Goal: Task Accomplishment & Management: Manage account settings

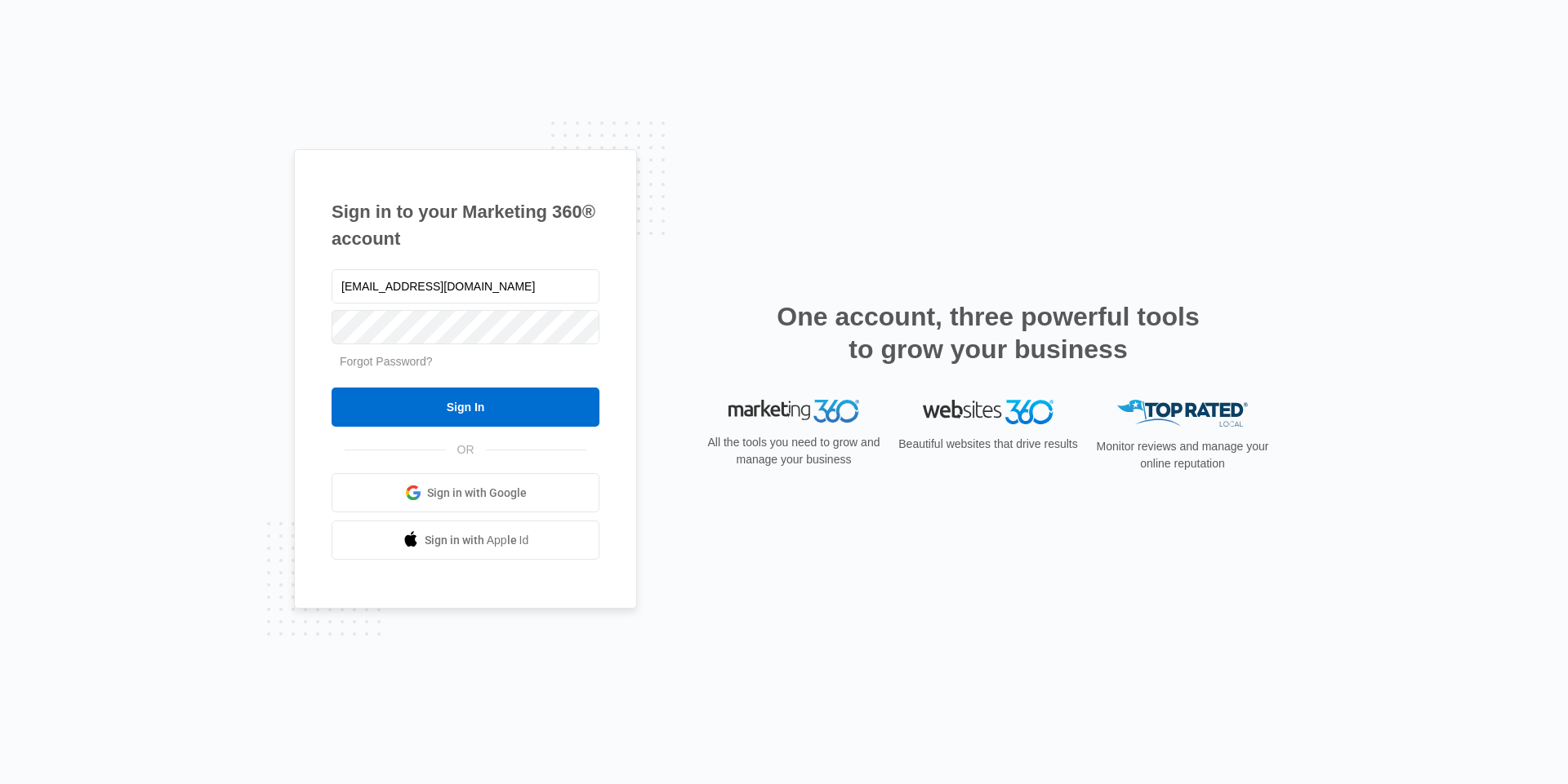
type input "[EMAIL_ADDRESS][DOMAIN_NAME]"
click at [451, 401] on input "Sign In" at bounding box center [465, 407] width 268 height 39
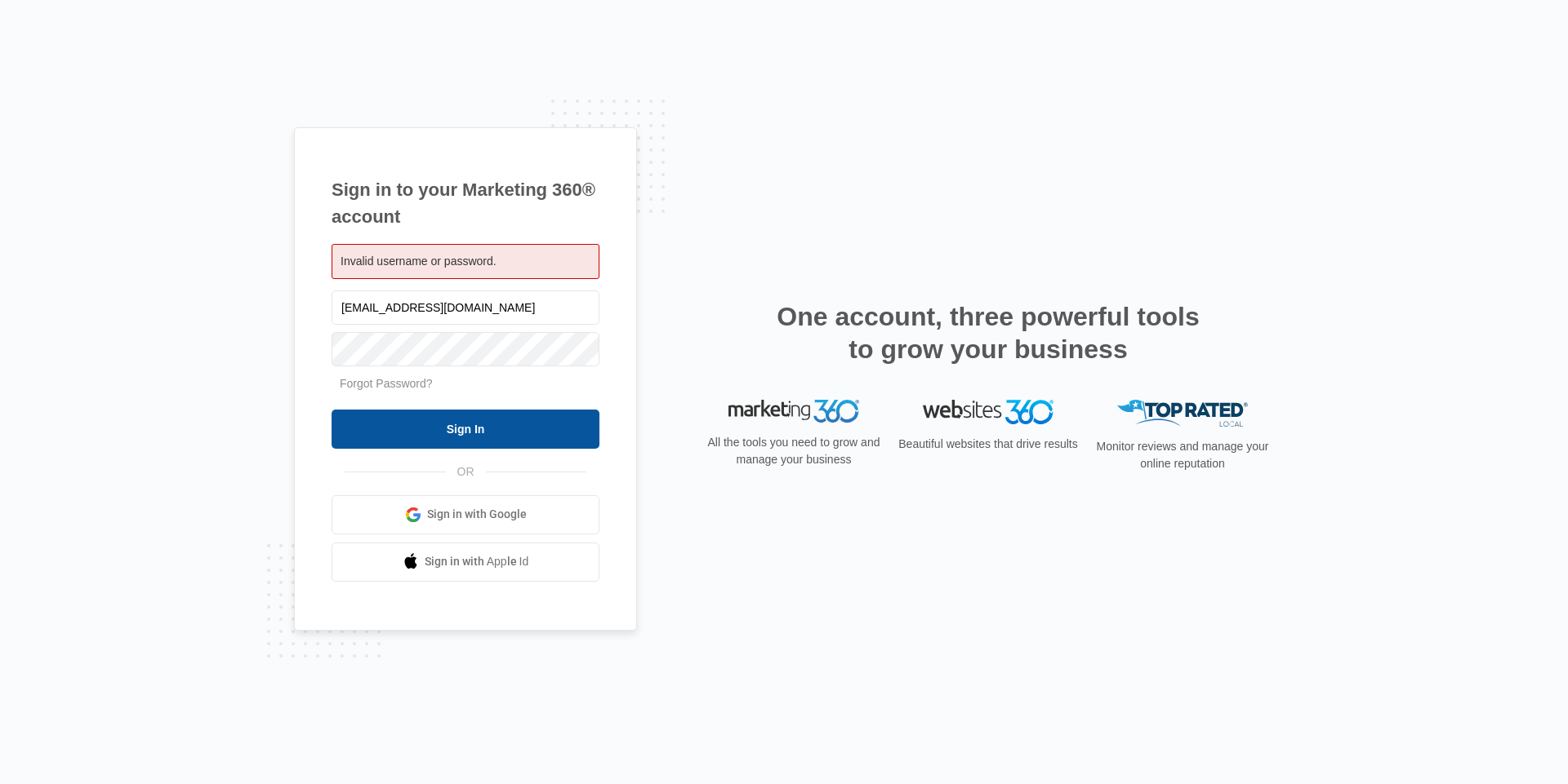
click at [462, 431] on input "Sign In" at bounding box center [465, 429] width 268 height 39
click at [507, 260] on div "Invalid username or password." at bounding box center [465, 261] width 268 height 35
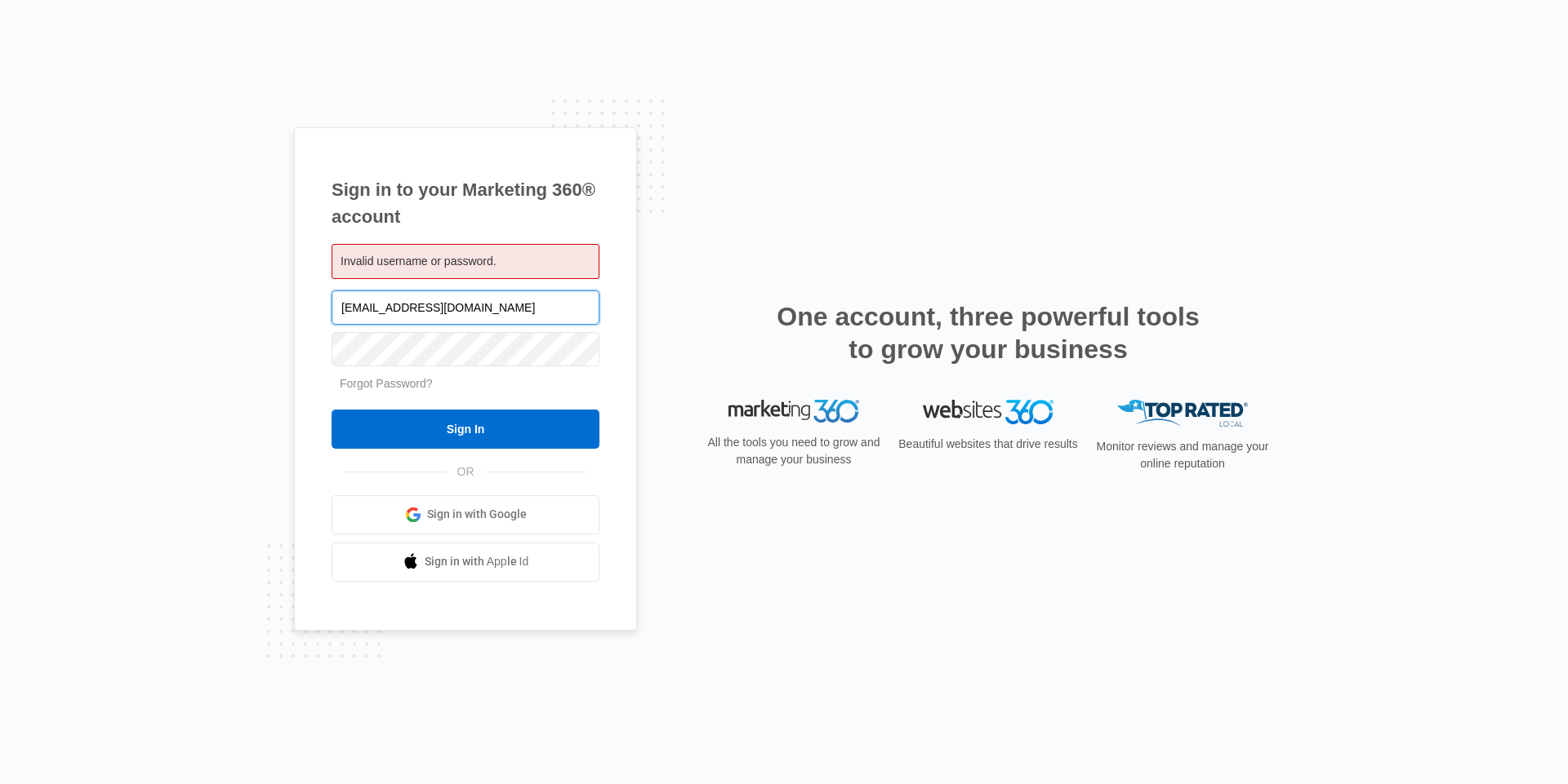
drag, startPoint x: 521, startPoint y: 298, endPoint x: 308, endPoint y: 282, distance: 213.6
click at [308, 282] on div "Sign in to your Marketing 360® account Invalid username or password. [EMAIL_ADD…" at bounding box center [465, 379] width 343 height 504
click at [461, 304] on input "text" at bounding box center [465, 307] width 268 height 34
click at [517, 251] on div "Invalid username or password." at bounding box center [465, 261] width 268 height 35
click at [400, 311] on input "text" at bounding box center [465, 307] width 268 height 34
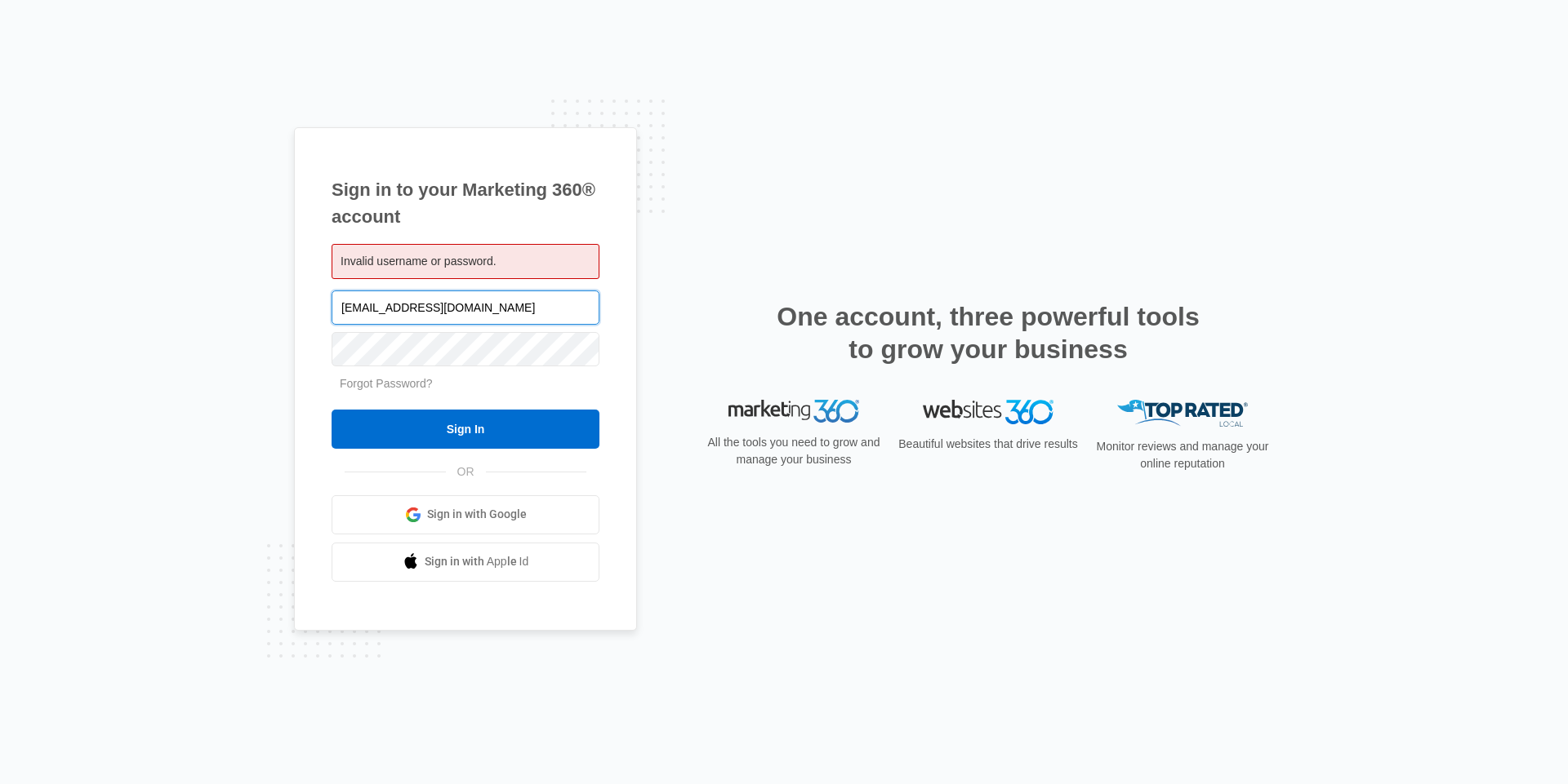
type input "[EMAIL_ADDRESS][DOMAIN_NAME]"
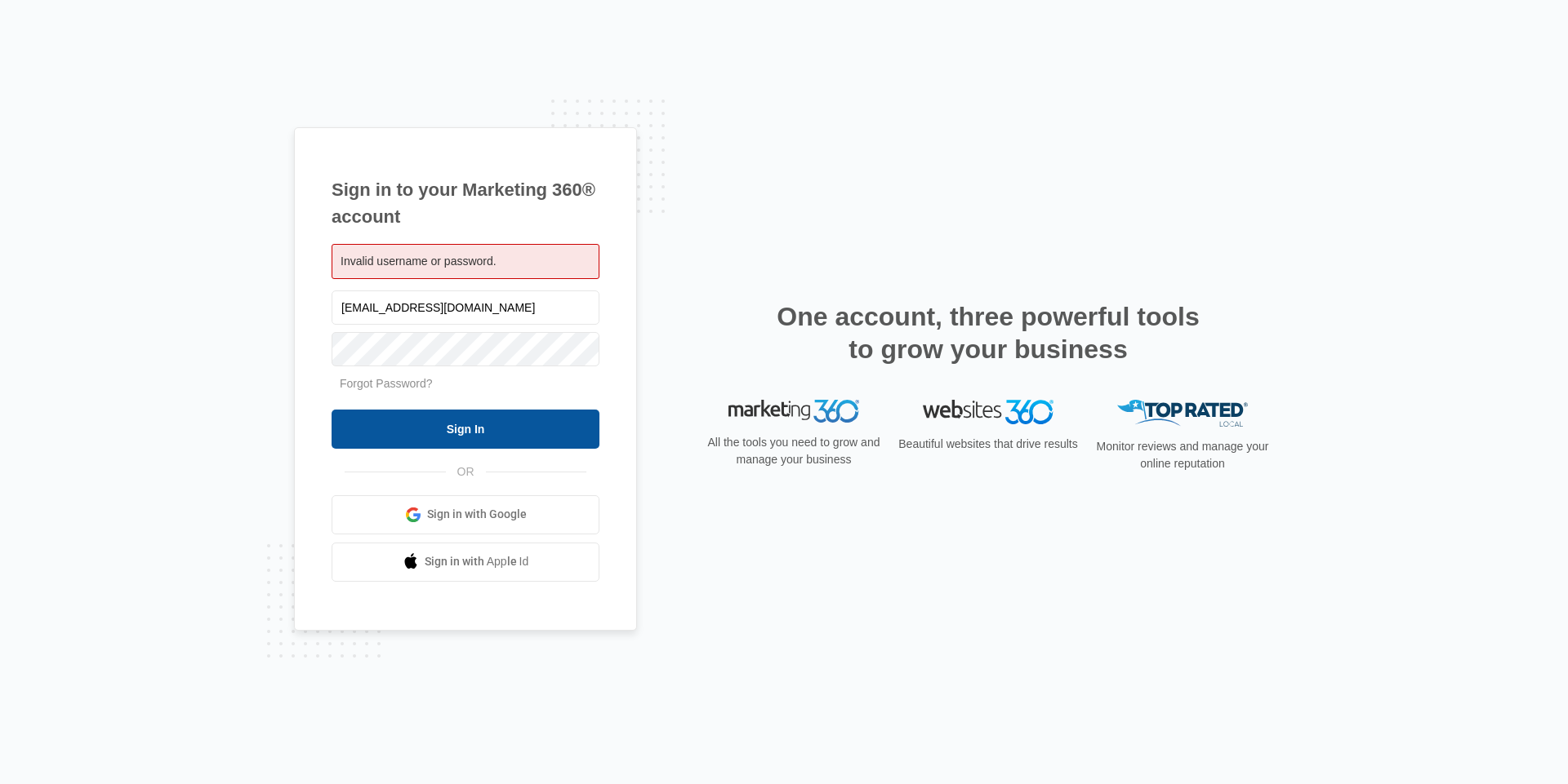
click at [452, 432] on input "Sign In" at bounding box center [465, 429] width 268 height 39
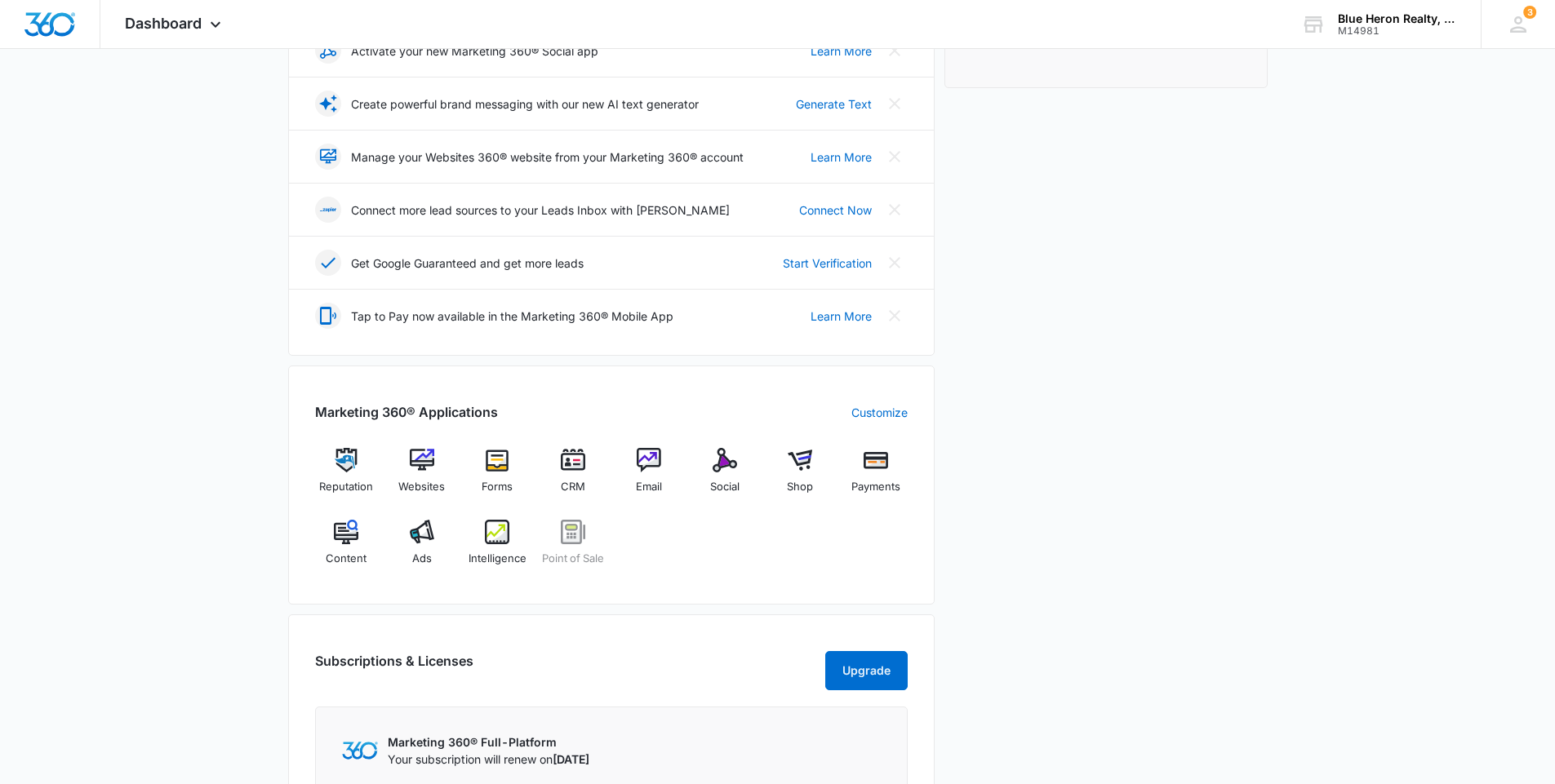
scroll to position [326, 0]
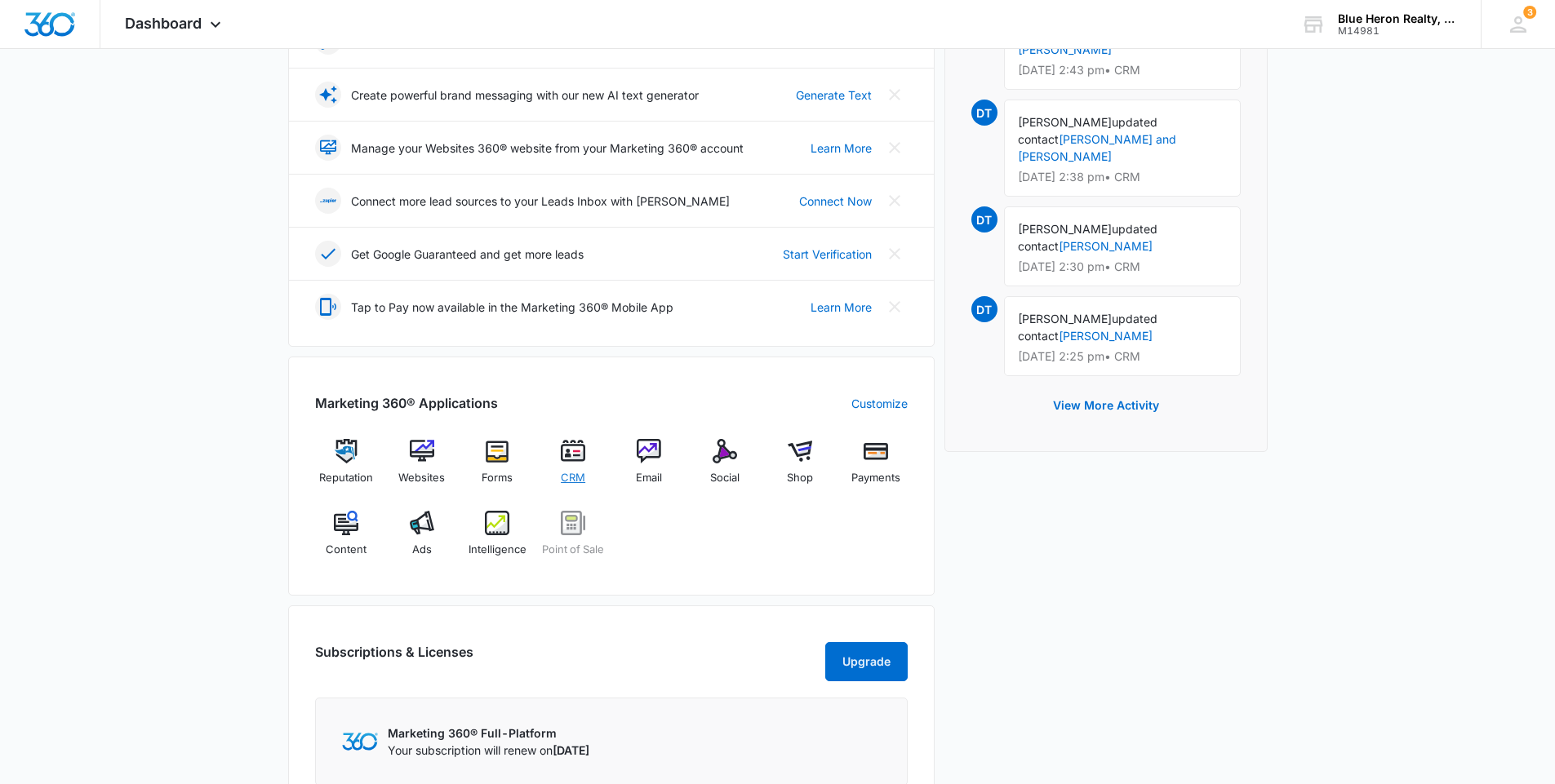
click at [574, 455] on img at bounding box center [573, 451] width 24 height 24
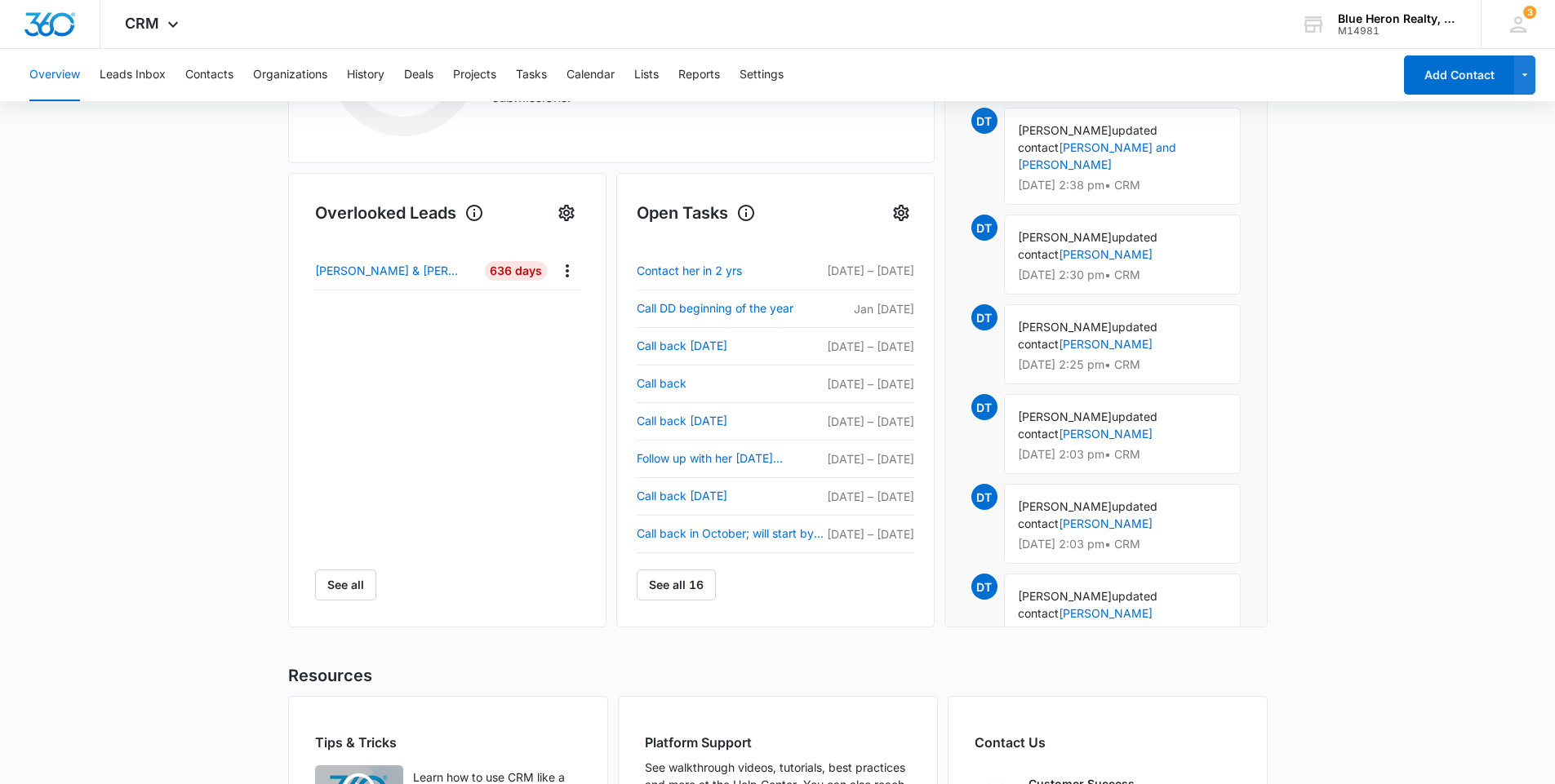
scroll to position [182, 0]
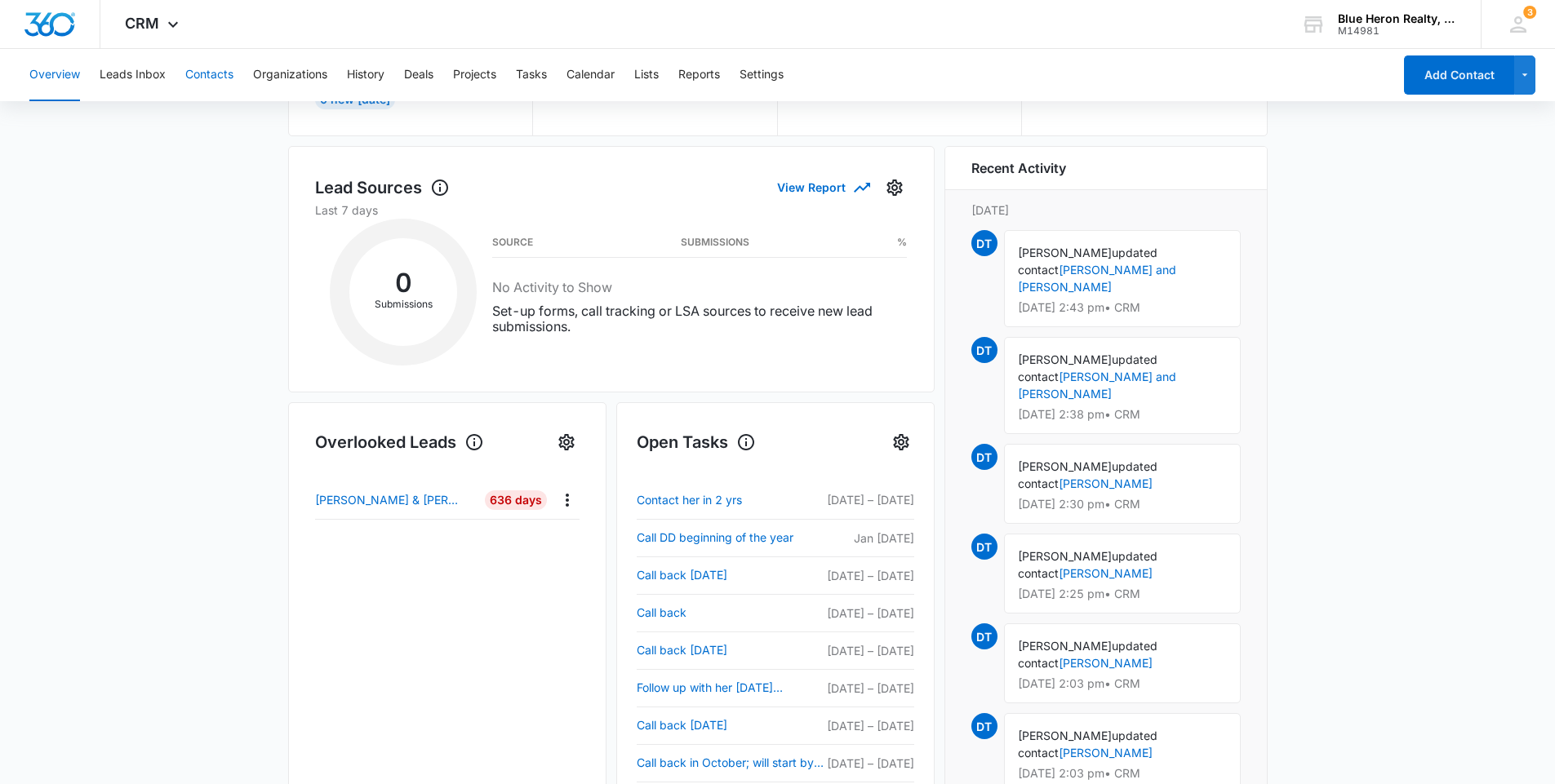
click at [195, 73] on button "Contacts" at bounding box center [209, 75] width 48 height 52
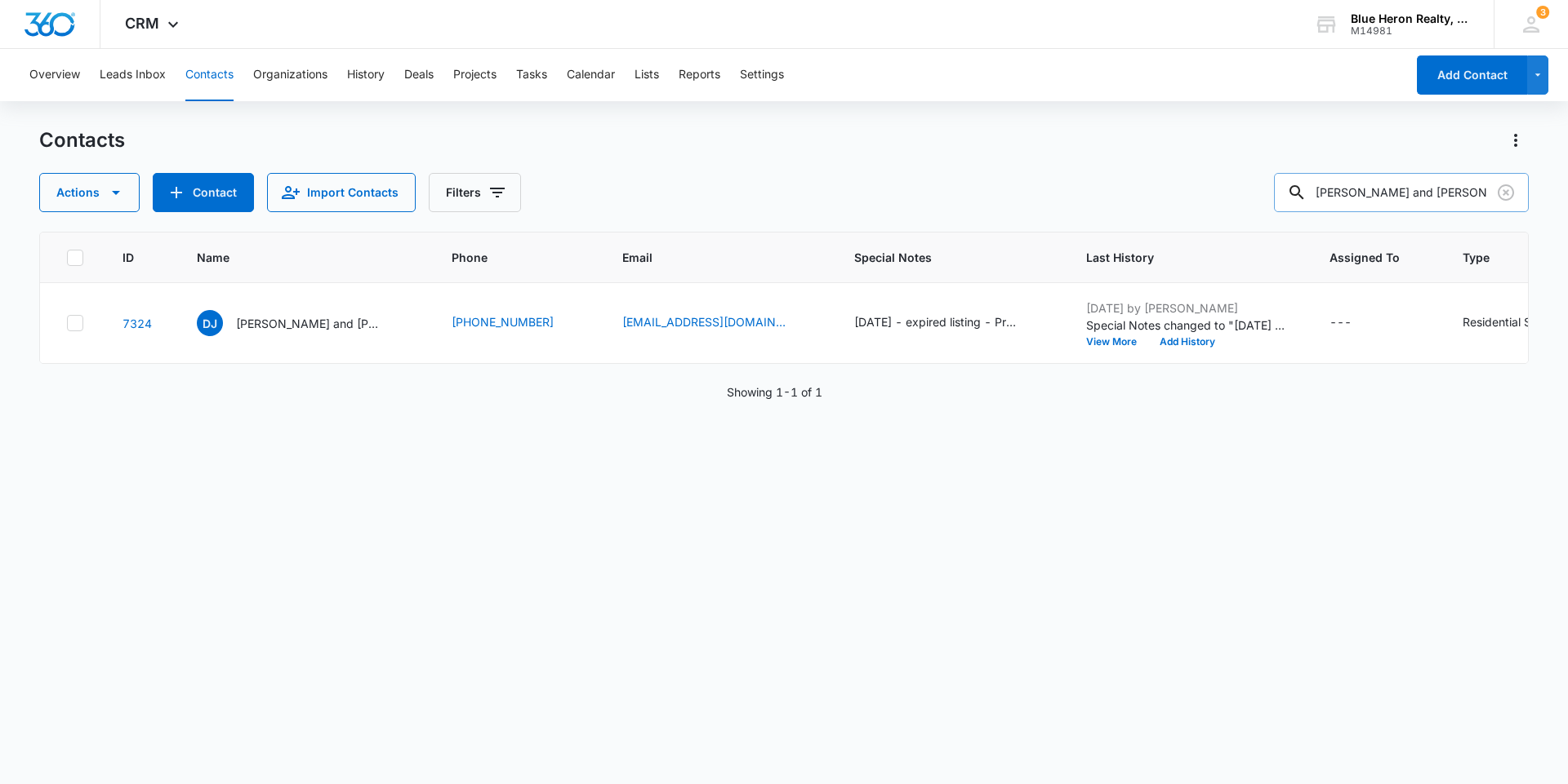
drag, startPoint x: 1463, startPoint y: 193, endPoint x: 1298, endPoint y: 195, distance: 165.0
click at [1298, 195] on input "[PERSON_NAME] and [PERSON_NAME]" at bounding box center [1402, 192] width 255 height 39
click at [1468, 93] on button "Add Contact" at bounding box center [1472, 74] width 110 height 39
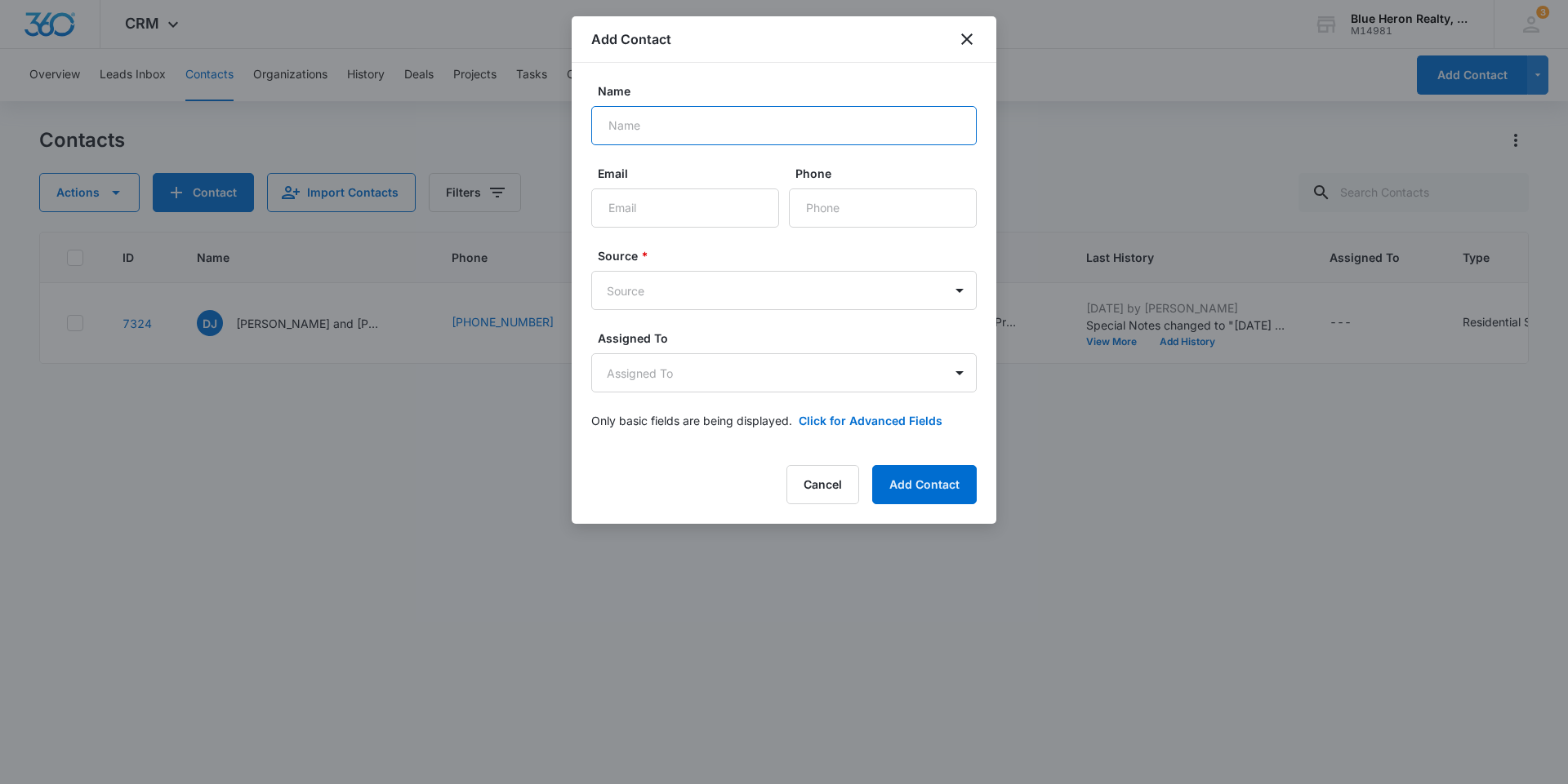
click at [650, 127] on input "Name" at bounding box center [784, 125] width 385 height 39
type input "F"
type input "[PERSON_NAME] Butt"
click at [872, 465] on button "Add Contact" at bounding box center [925, 484] width 105 height 39
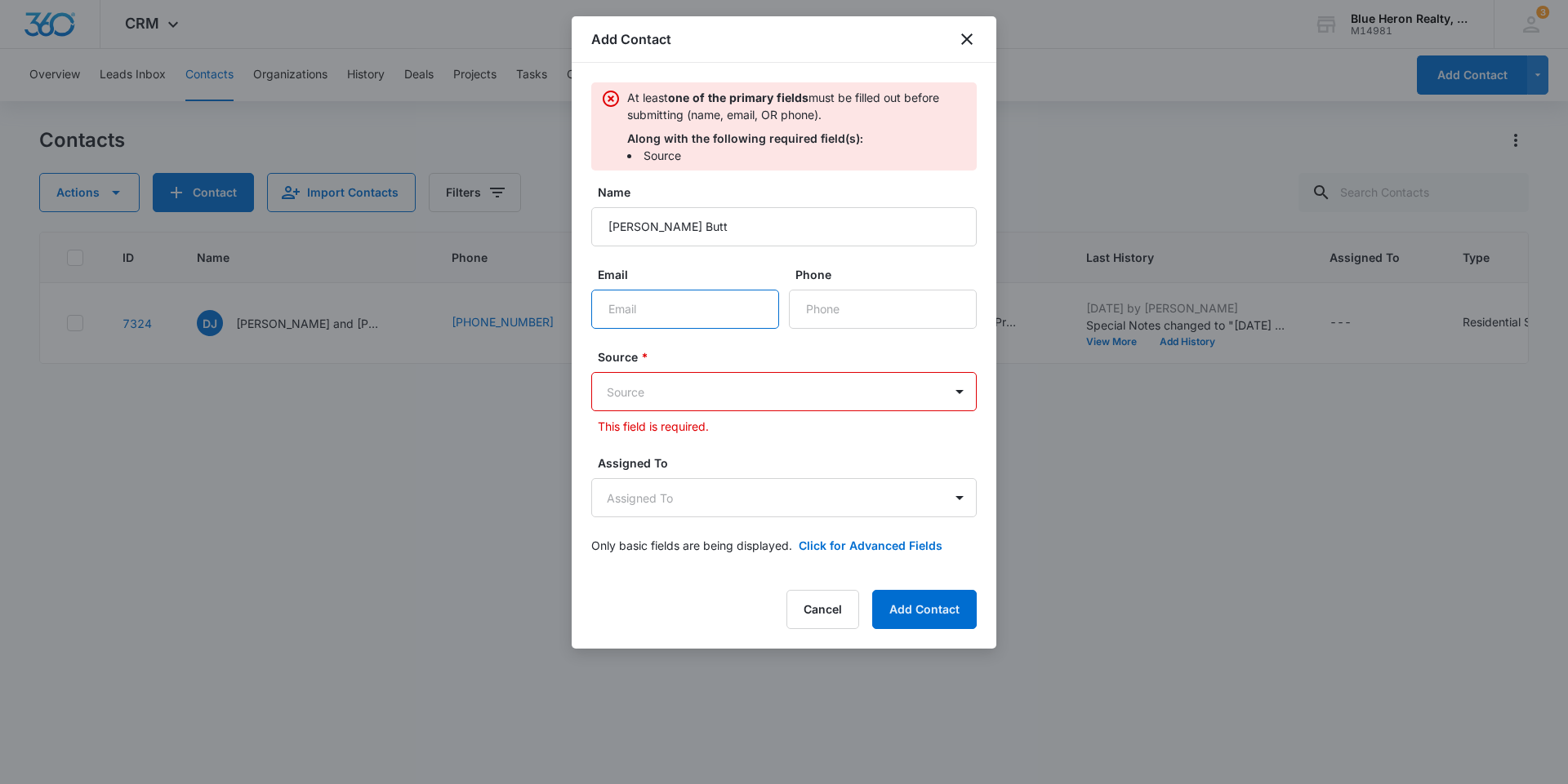
click at [667, 307] on input "Email" at bounding box center [685, 308] width 188 height 39
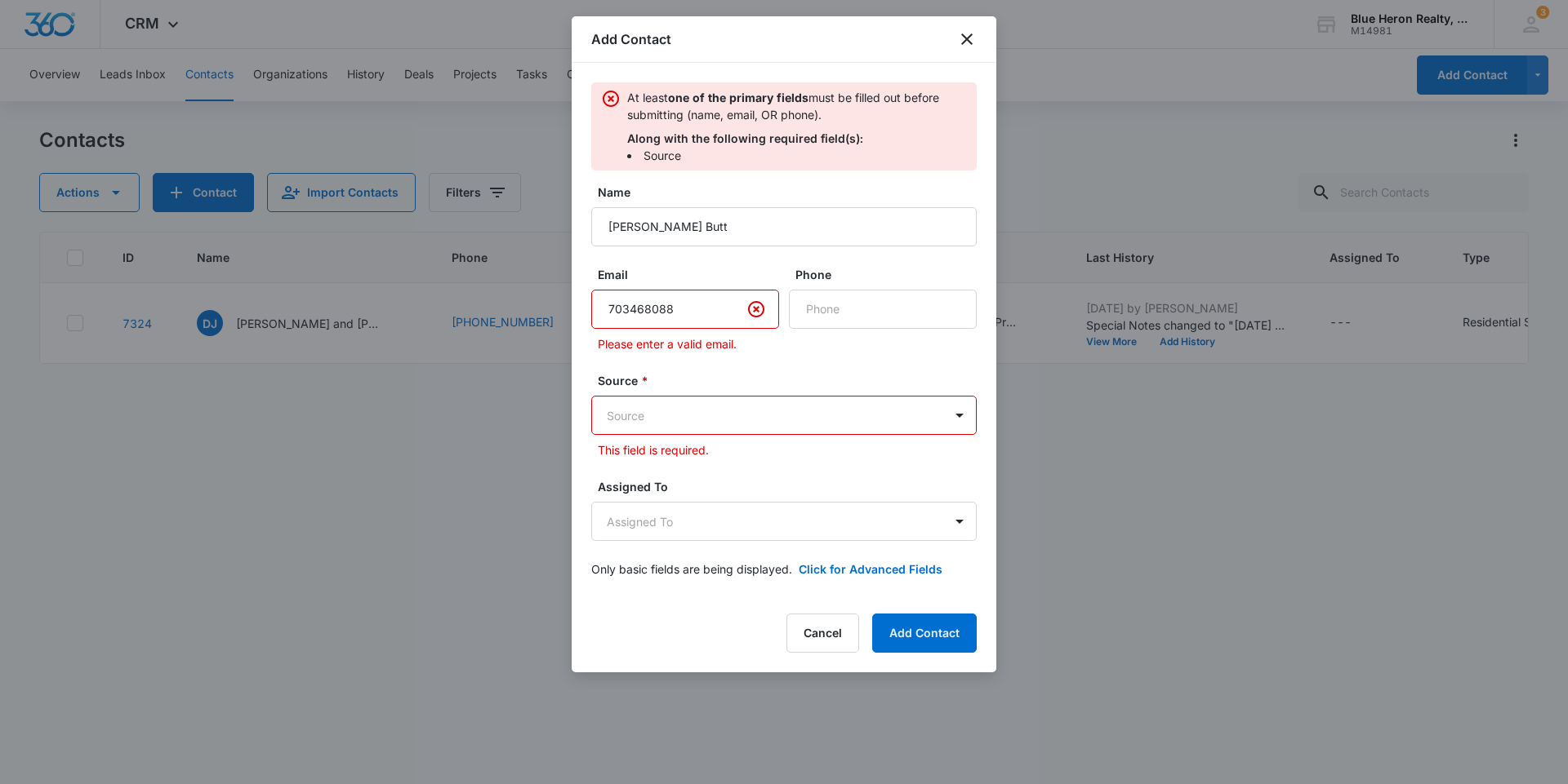
type input "7034680882"
drag, startPoint x: 709, startPoint y: 314, endPoint x: 563, endPoint y: 290, distance: 148.0
click at [563, 290] on body "CRM Apps Reputation Websites Forms CRM Email Social Shop Payments POS Content A…" at bounding box center [784, 392] width 1568 height 784
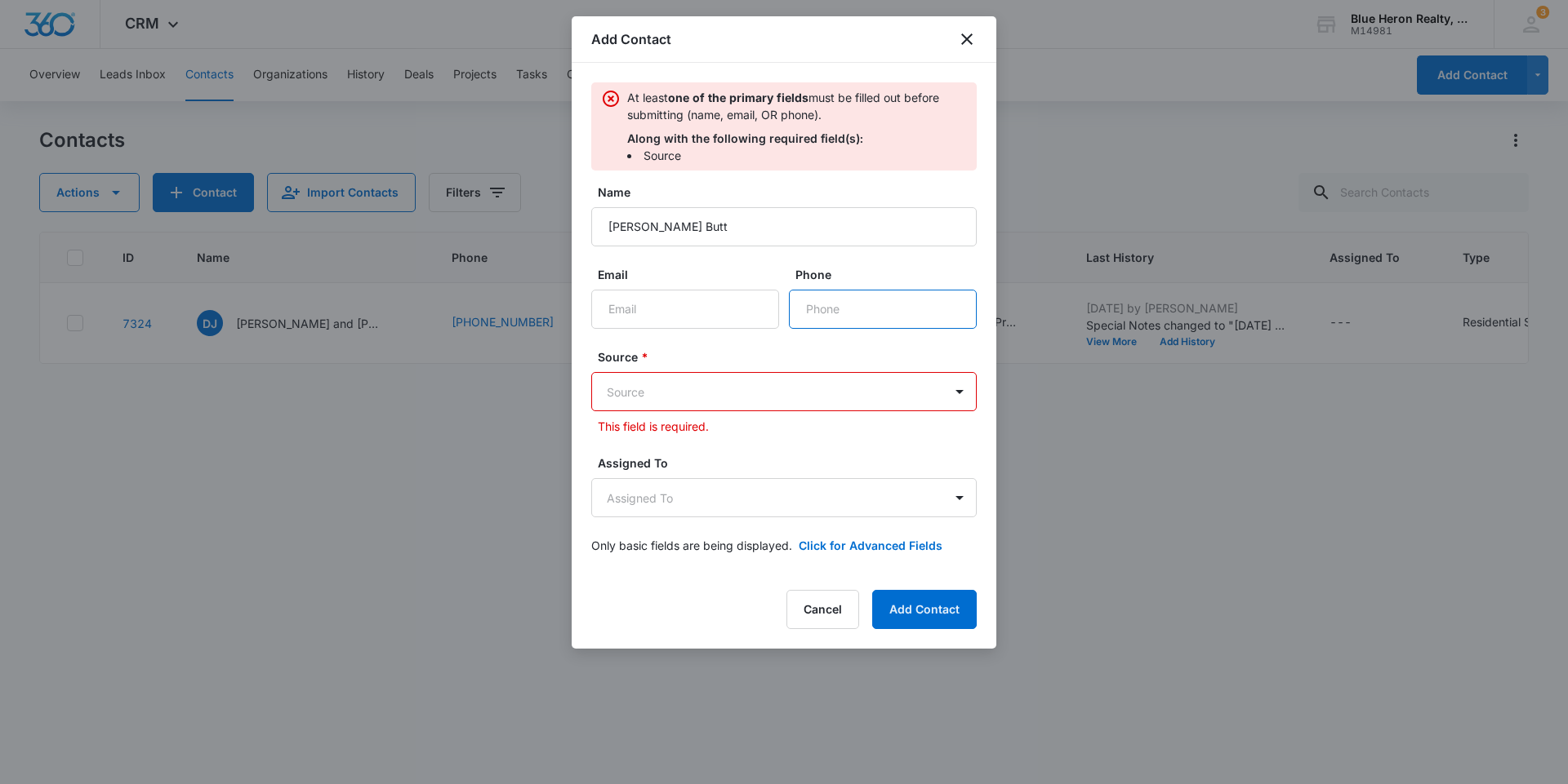
click at [831, 307] on input "Phone" at bounding box center [883, 308] width 188 height 39
paste input "[PHONE_NUMBER]"
type input "[PHONE_NUMBER]"
click at [659, 311] on input "Email" at bounding box center [685, 308] width 188 height 39
type input "[EMAIL_ADDRESS][DOMAIN_NAME]"
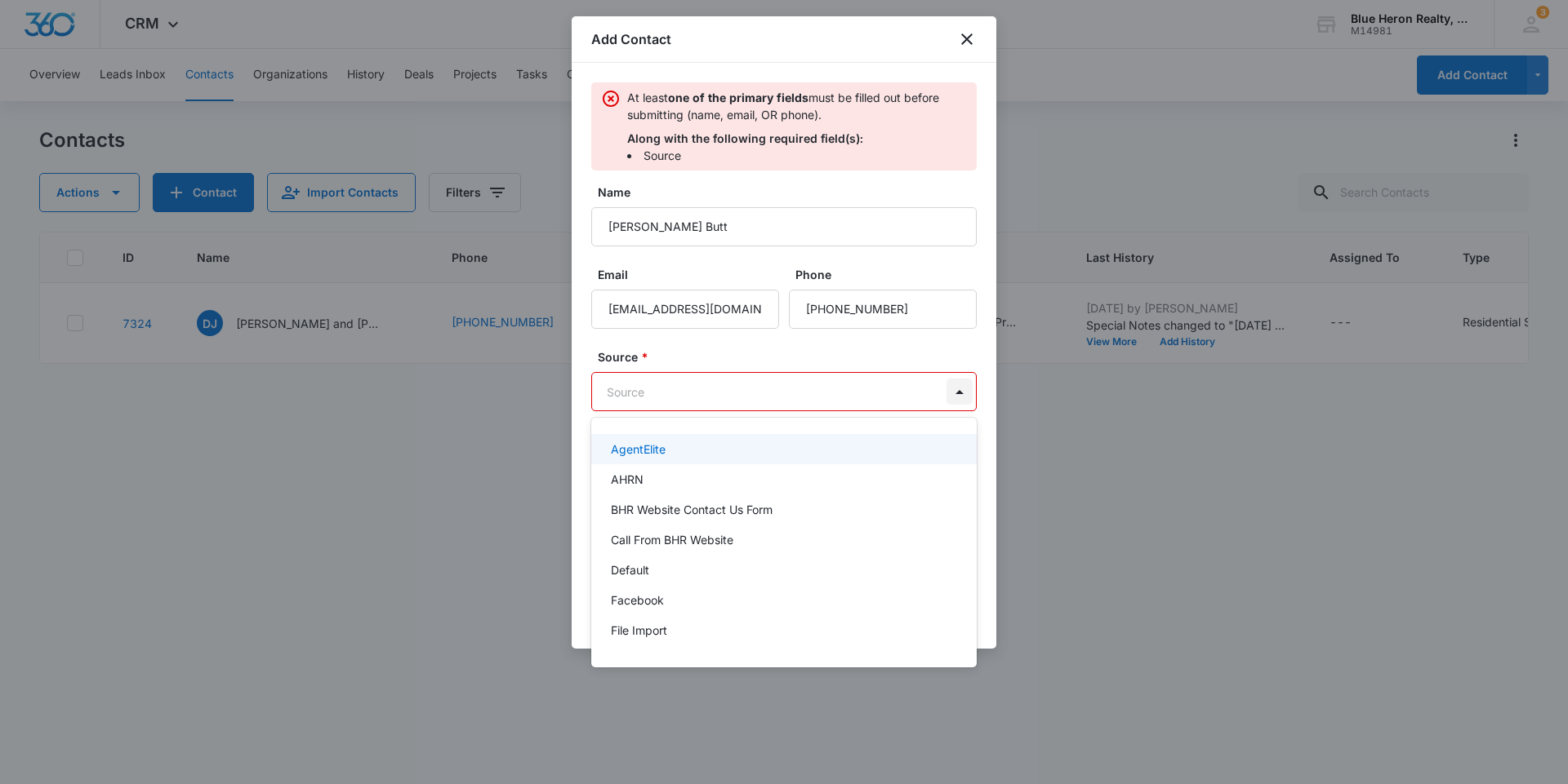
click at [961, 390] on body "CRM Apps Reputation Websites Forms CRM Email Social Shop Payments POS Content A…" at bounding box center [784, 392] width 1568 height 784
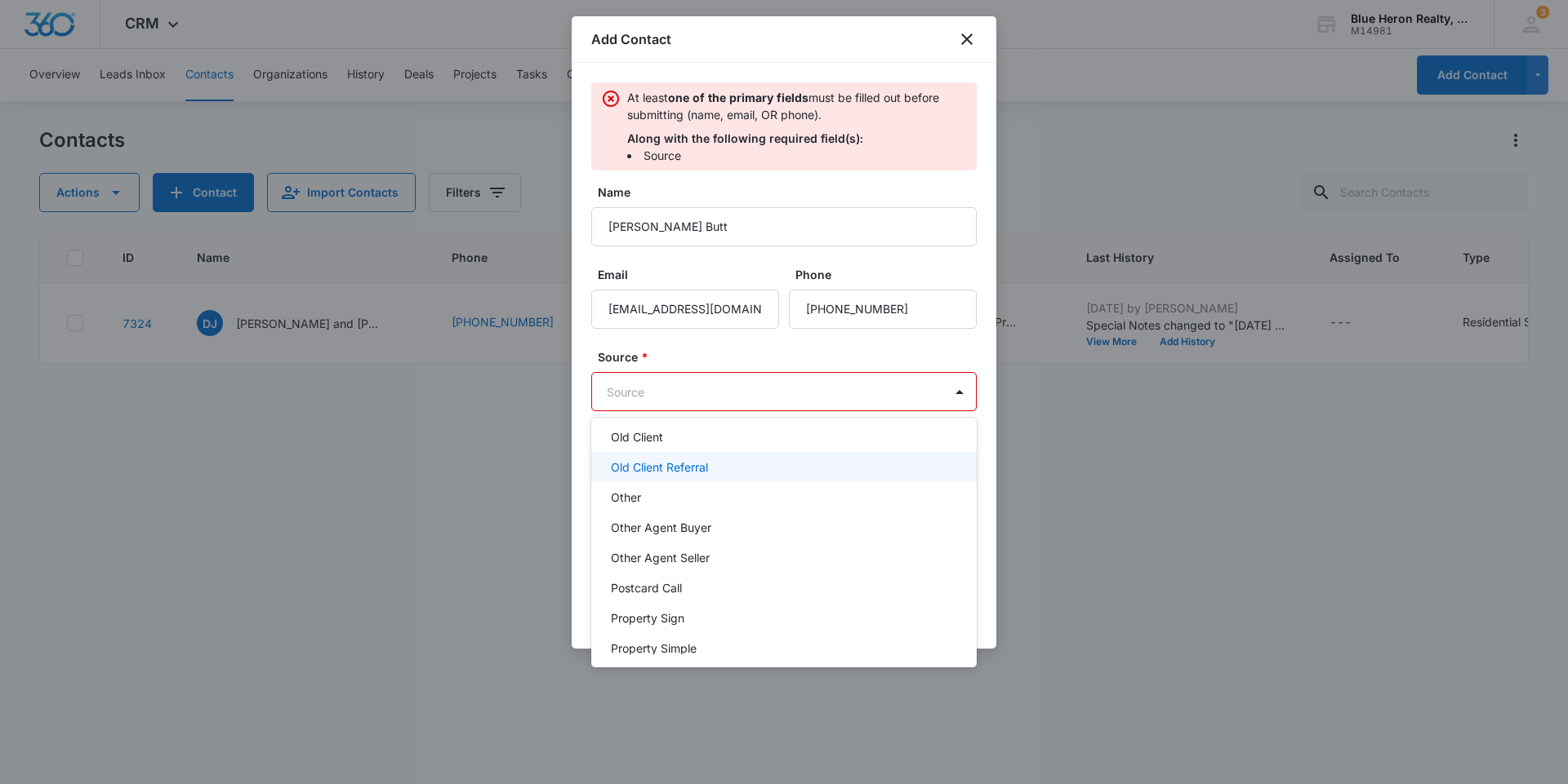
scroll to position [399, 0]
click at [652, 476] on div "Other" at bounding box center [782, 473] width 343 height 17
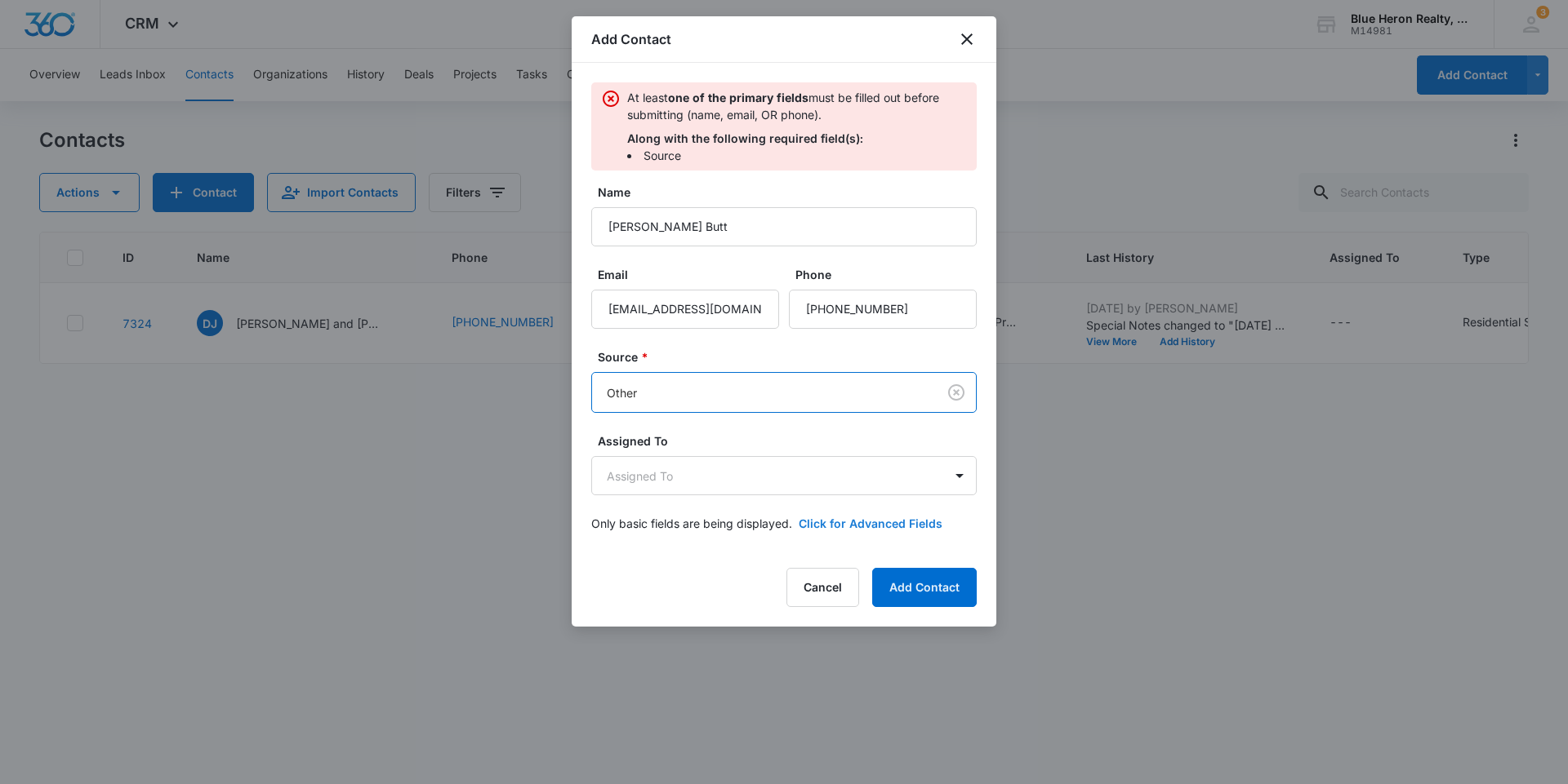
click at [842, 519] on button "Click for Advanced Fields" at bounding box center [870, 524] width 144 height 17
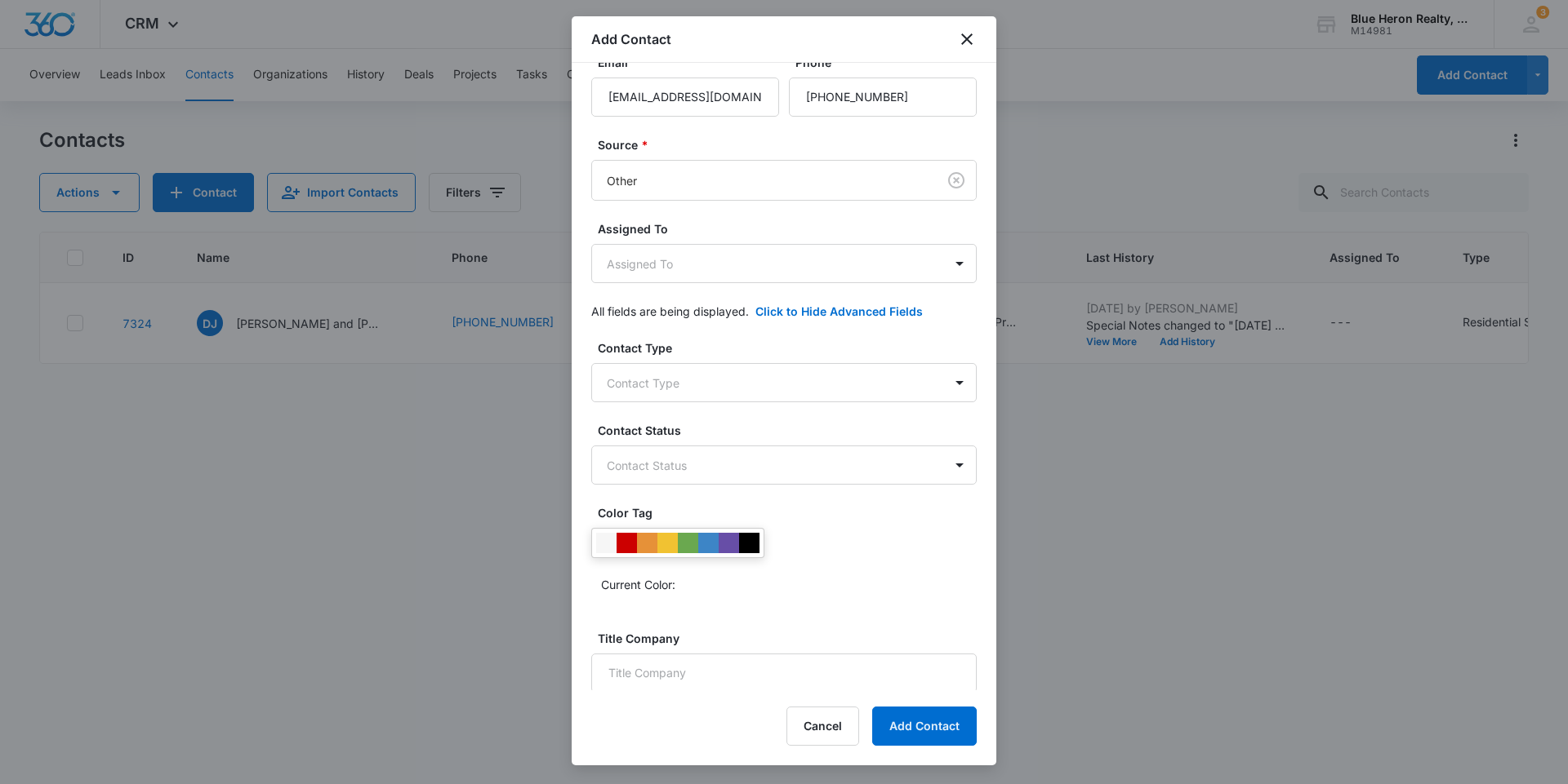
scroll to position [217, 0]
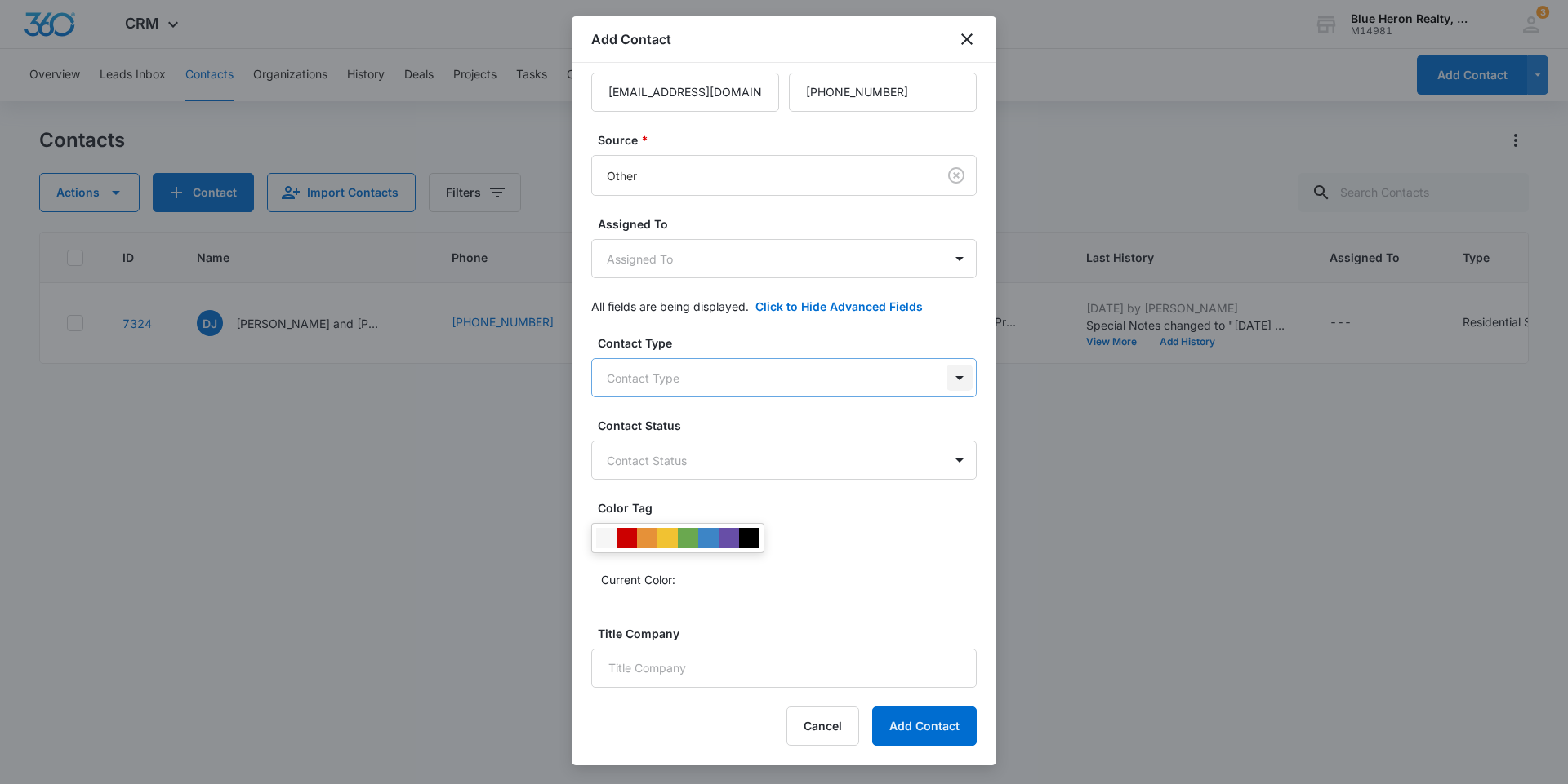
click at [949, 375] on body "CRM Apps Reputation Websites Forms CRM Email Social Shop Payments POS Content A…" at bounding box center [784, 392] width 1568 height 784
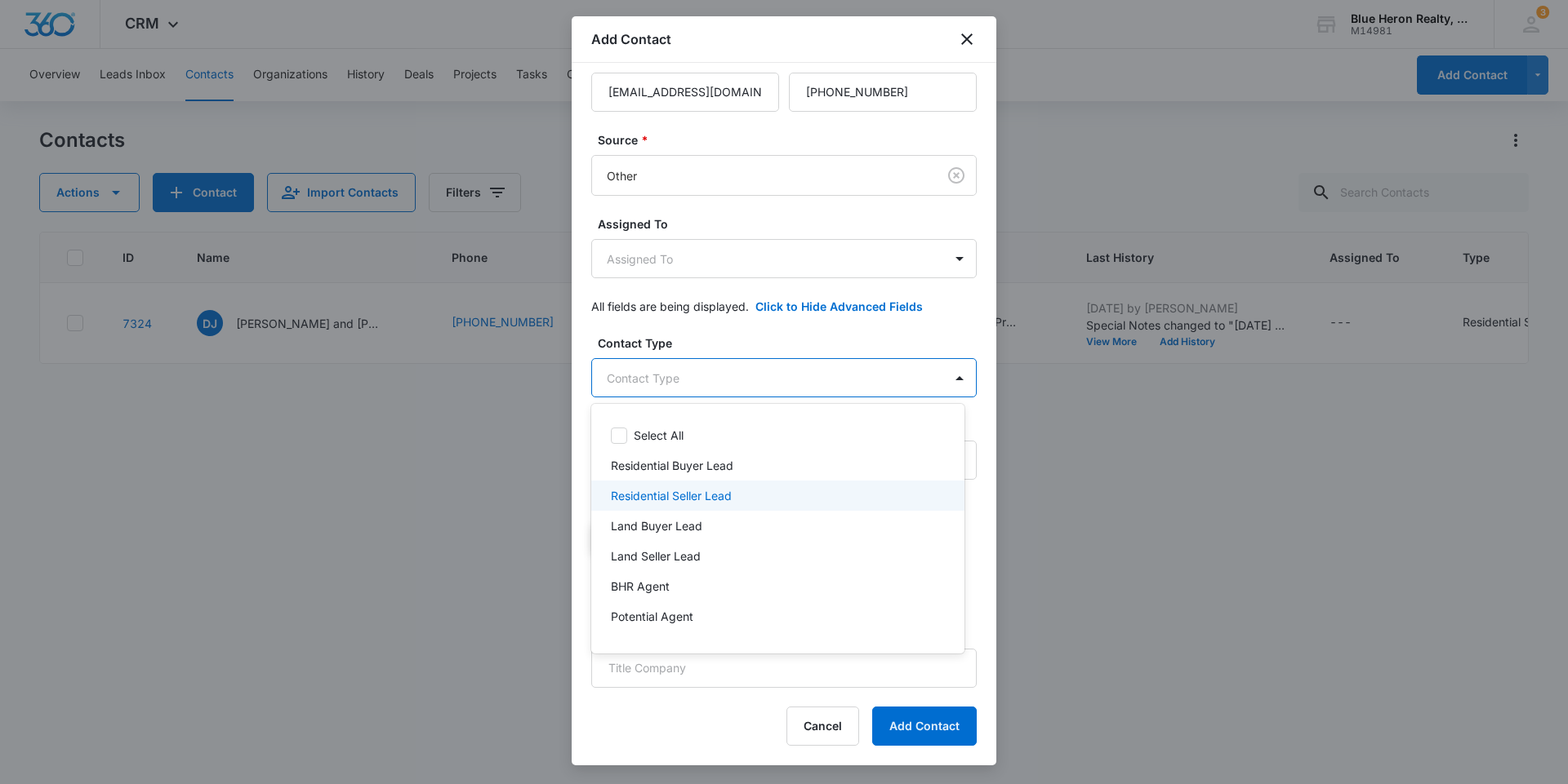
click at [707, 498] on p "Residential Seller Lead" at bounding box center [671, 496] width 121 height 17
drag, startPoint x: 992, startPoint y: 335, endPoint x: 989, endPoint y: 396, distance: 61.1
click at [989, 396] on div at bounding box center [784, 392] width 1568 height 784
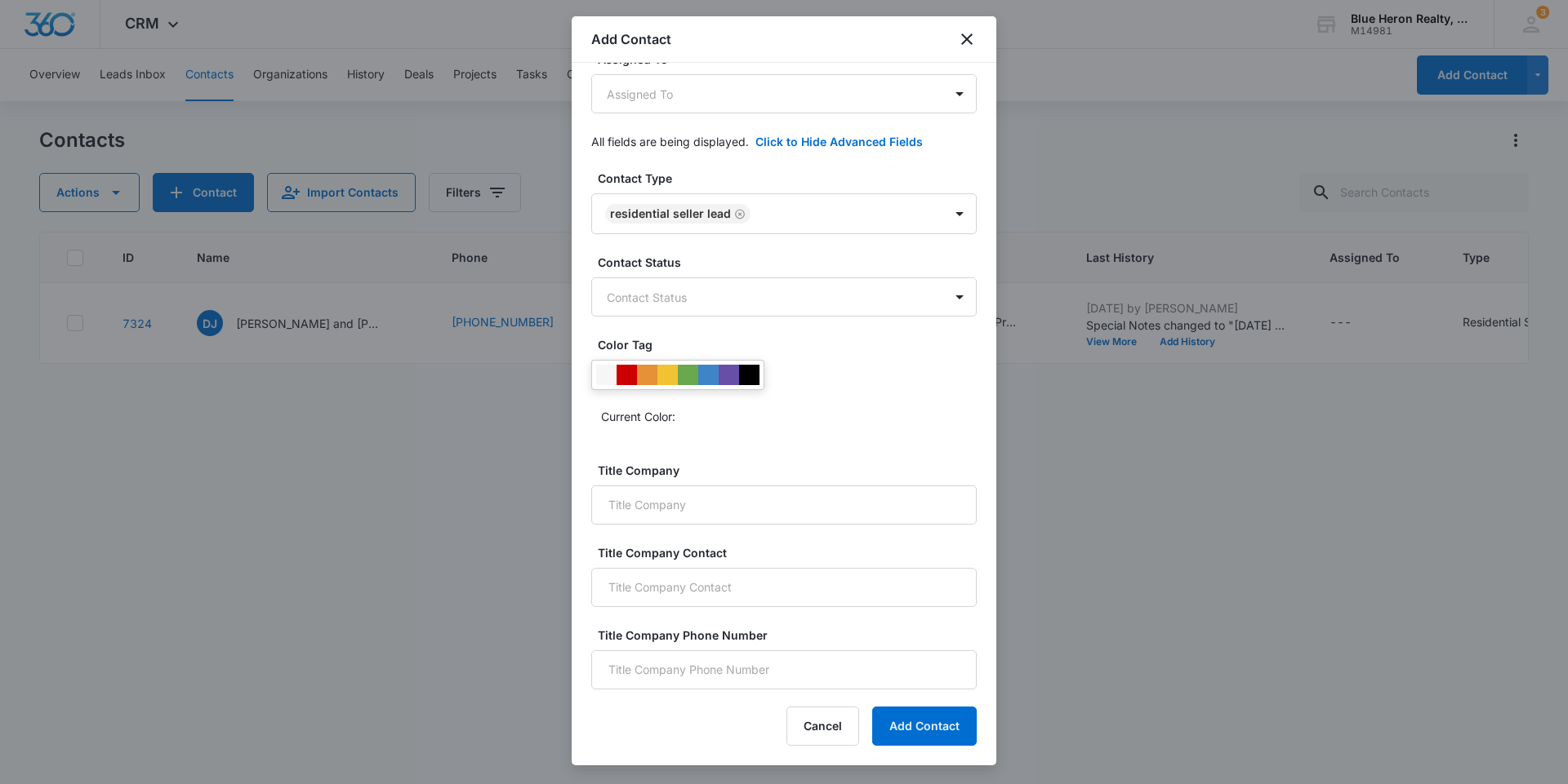
scroll to position [394, 0]
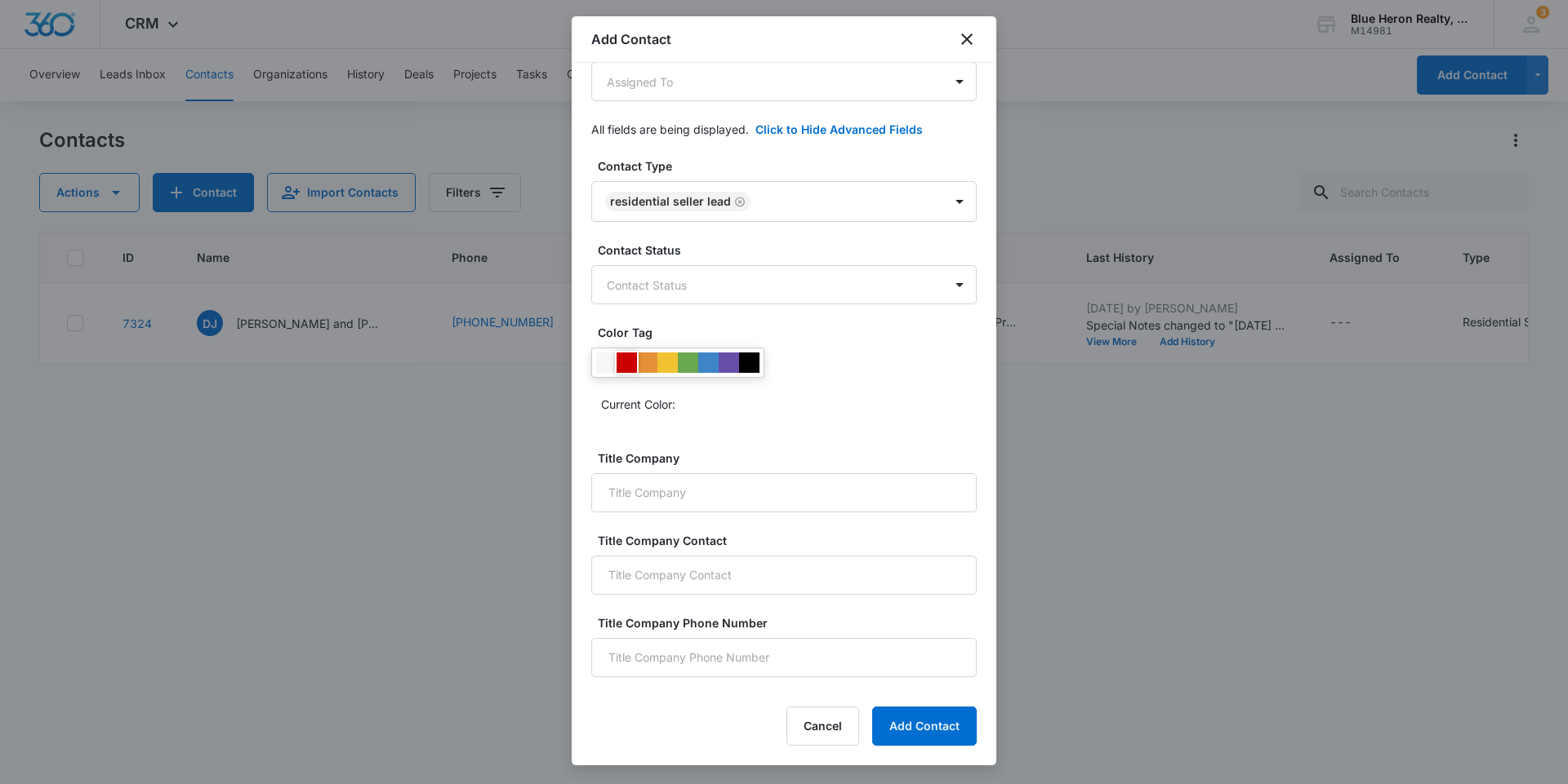
click at [622, 363] on div at bounding box center [626, 363] width 21 height 21
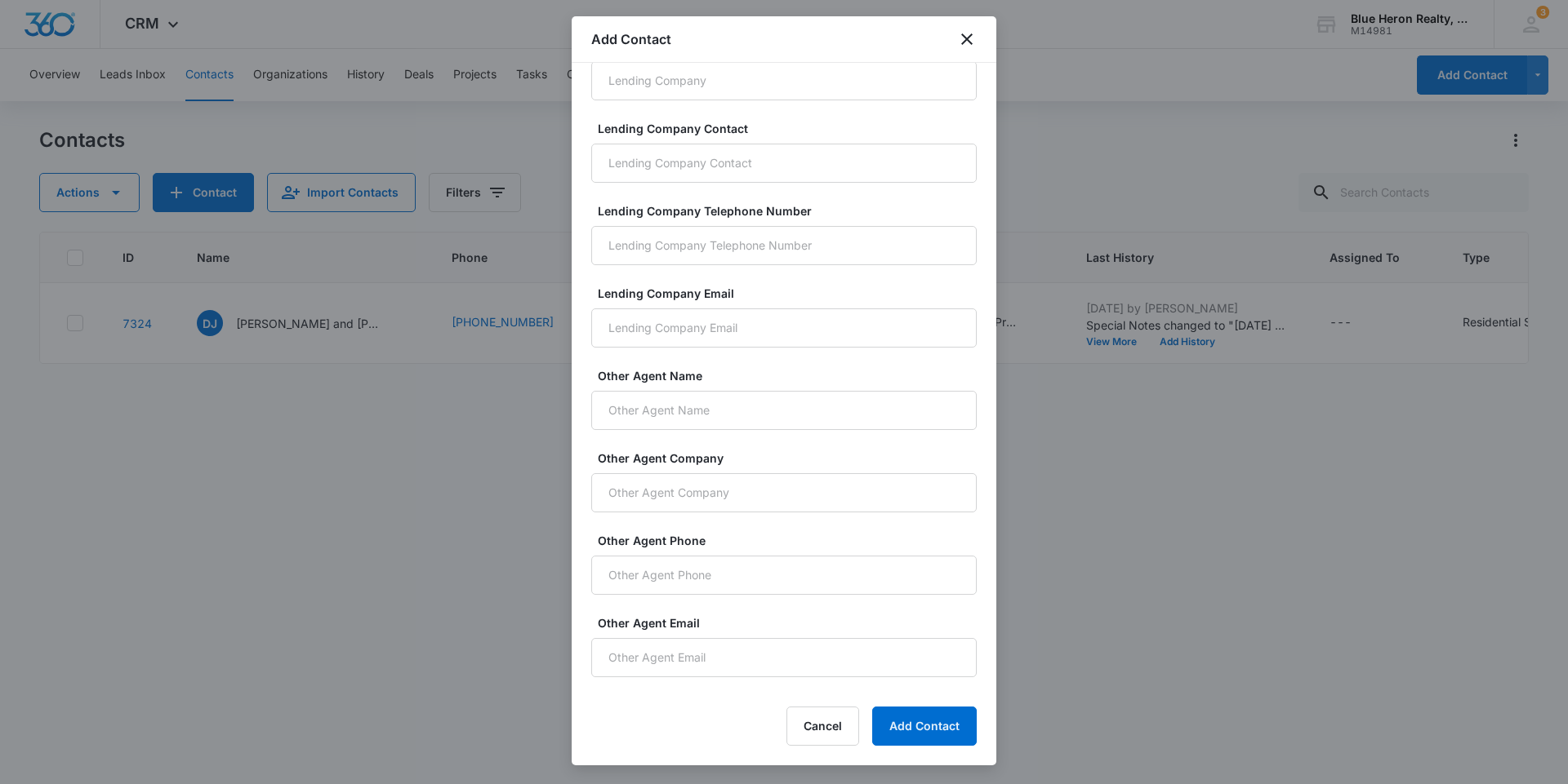
scroll to position [1123, 0]
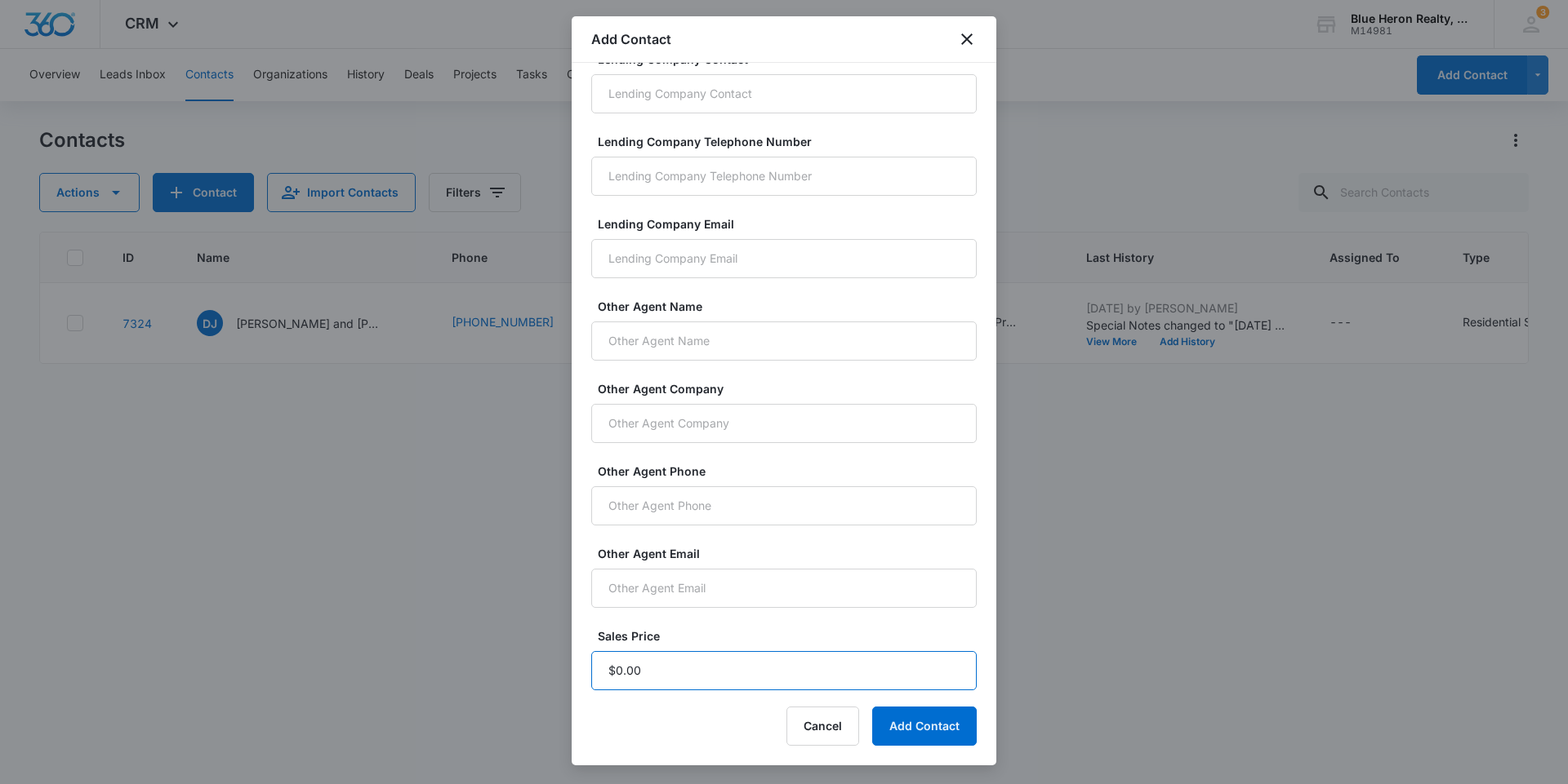
click at [646, 666] on input "Sales Price" at bounding box center [784, 670] width 385 height 39
type input "$1.00"
click at [908, 719] on button "Add Contact" at bounding box center [925, 726] width 105 height 39
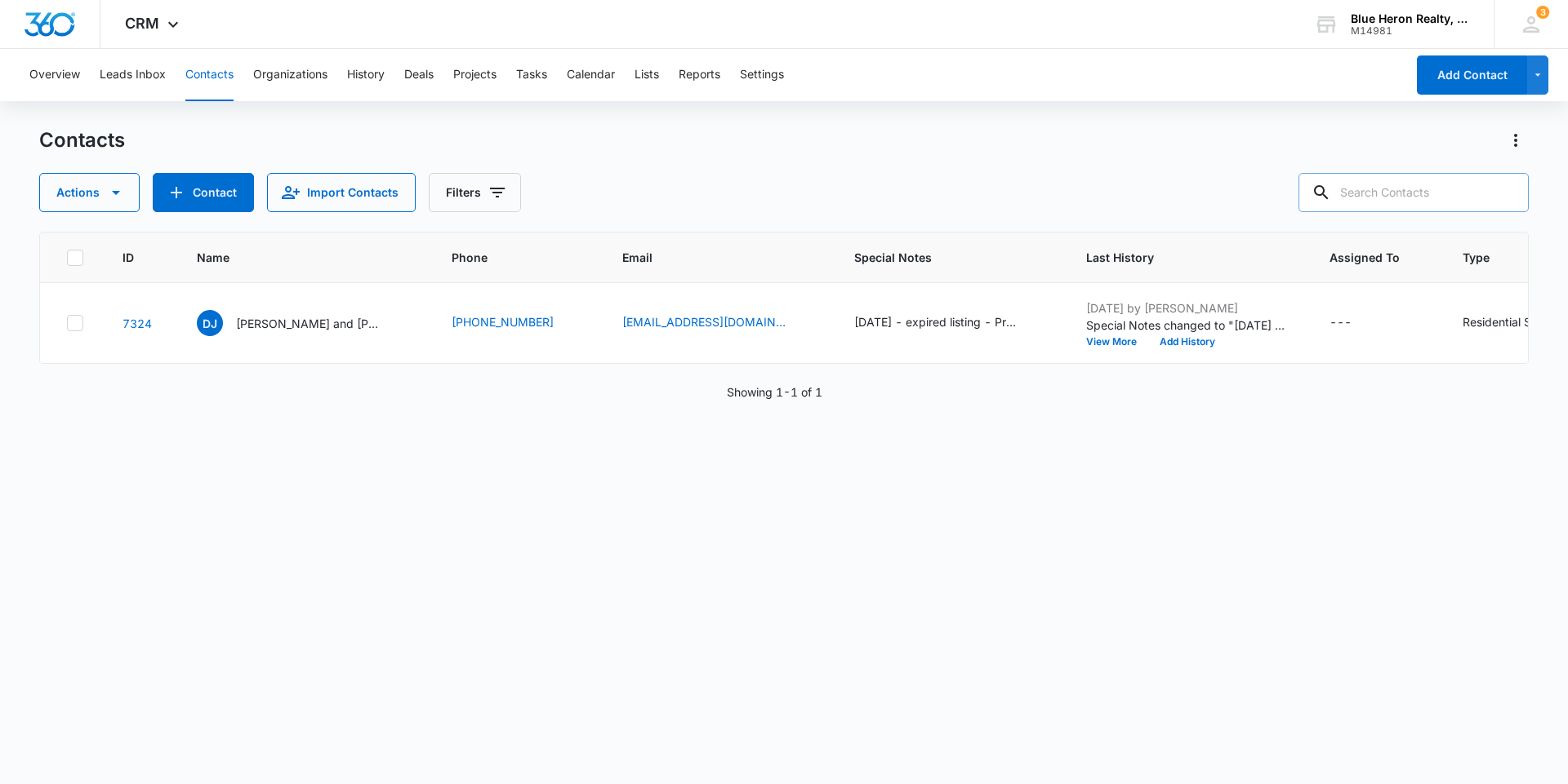
click at [1396, 187] on input "text" at bounding box center [1413, 192] width 231 height 39
type input "[PERSON_NAME] Butt"
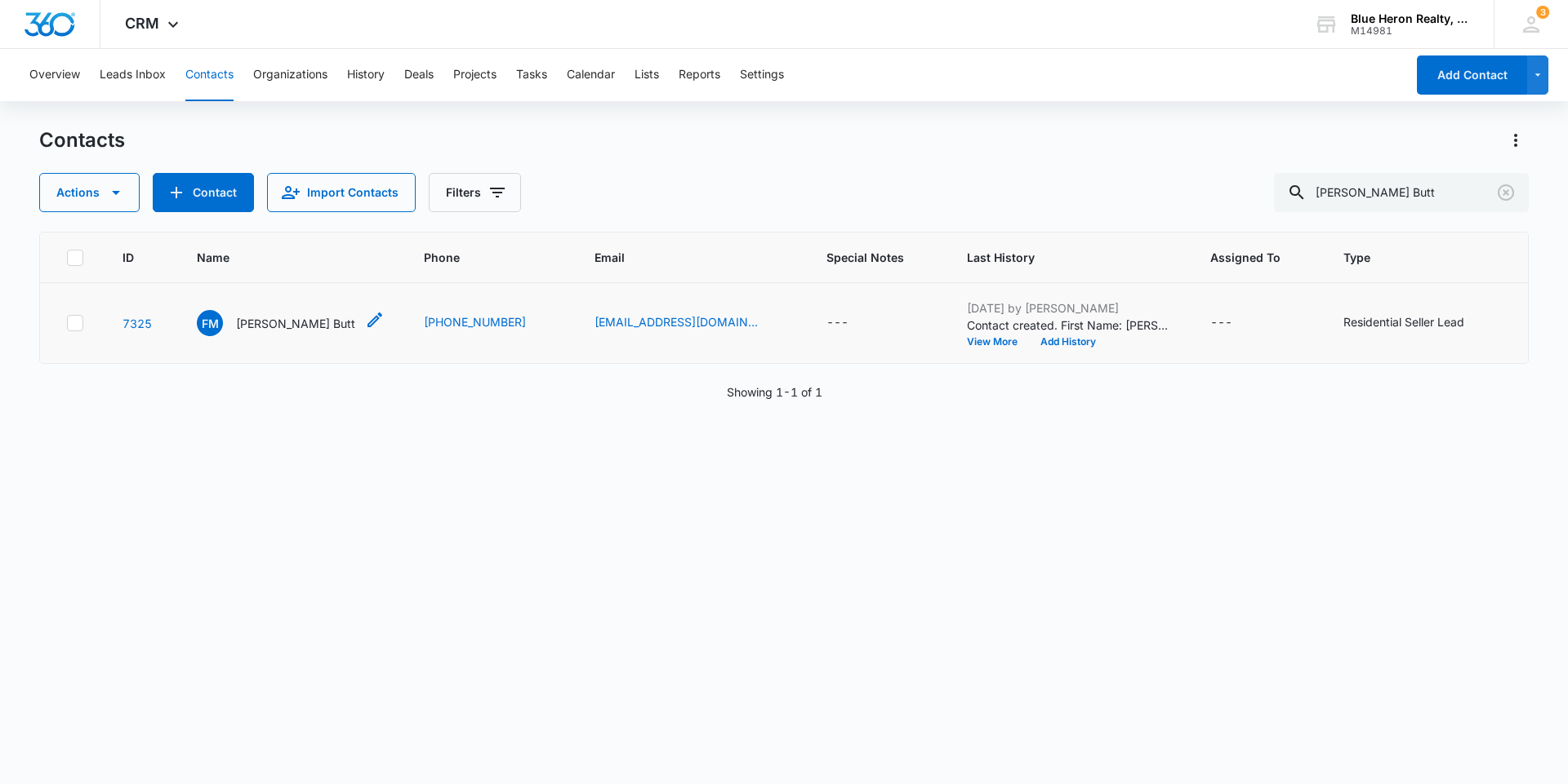
click at [254, 329] on p "[PERSON_NAME] Butt" at bounding box center [296, 323] width 119 height 17
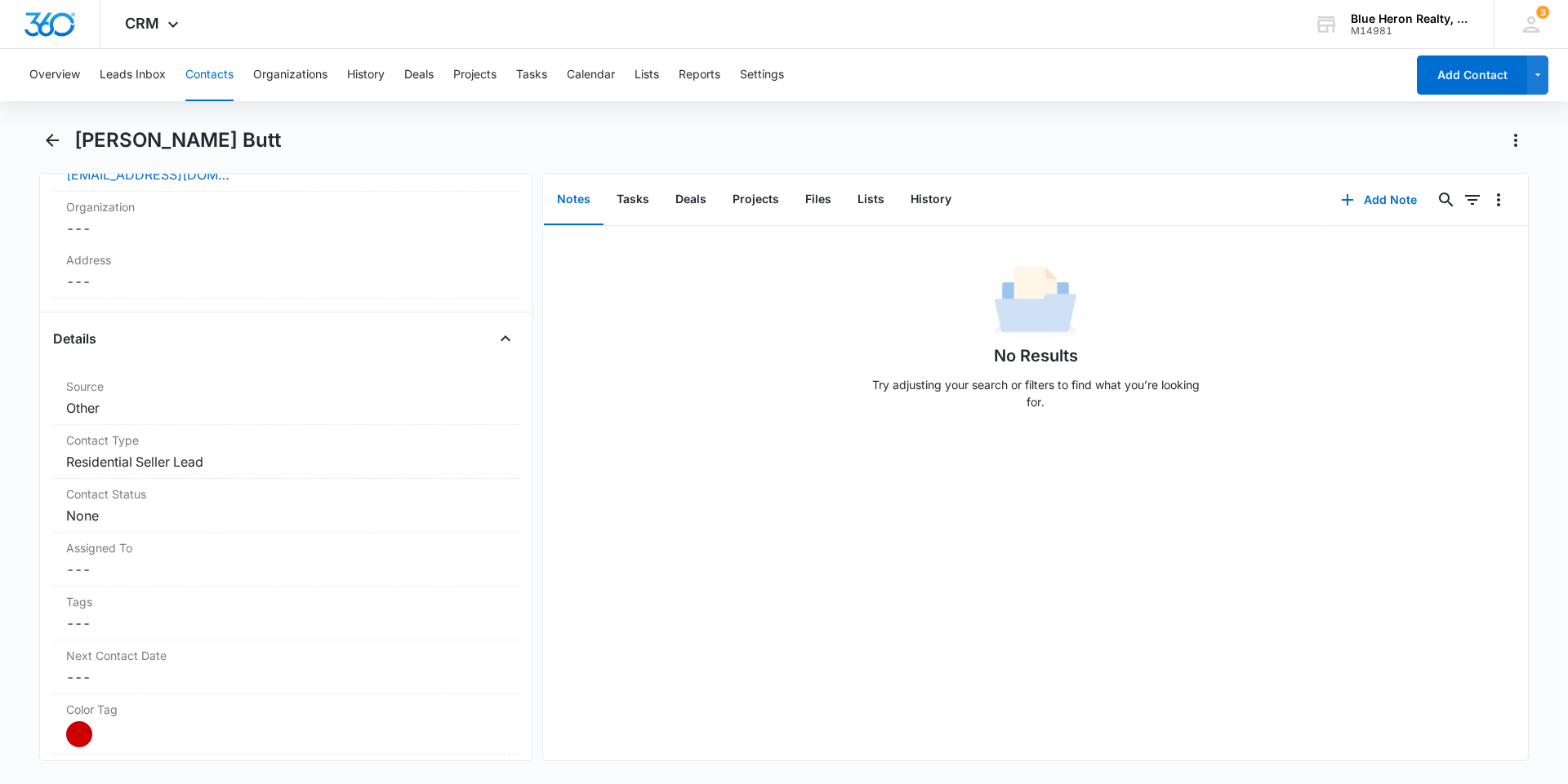
scroll to position [524, 0]
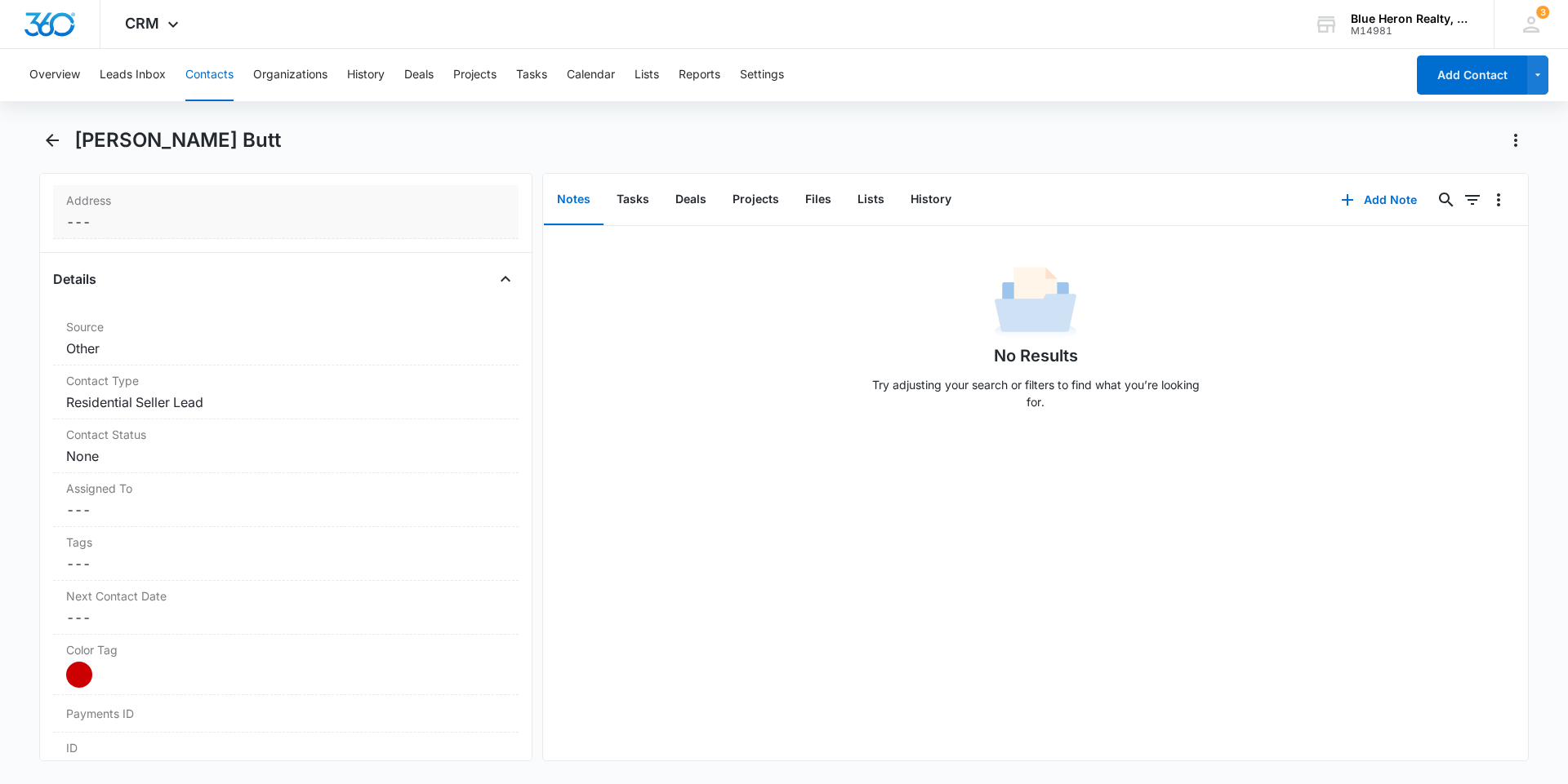
click at [121, 226] on dd "Cancel Save Changes ---" at bounding box center [286, 222] width 440 height 20
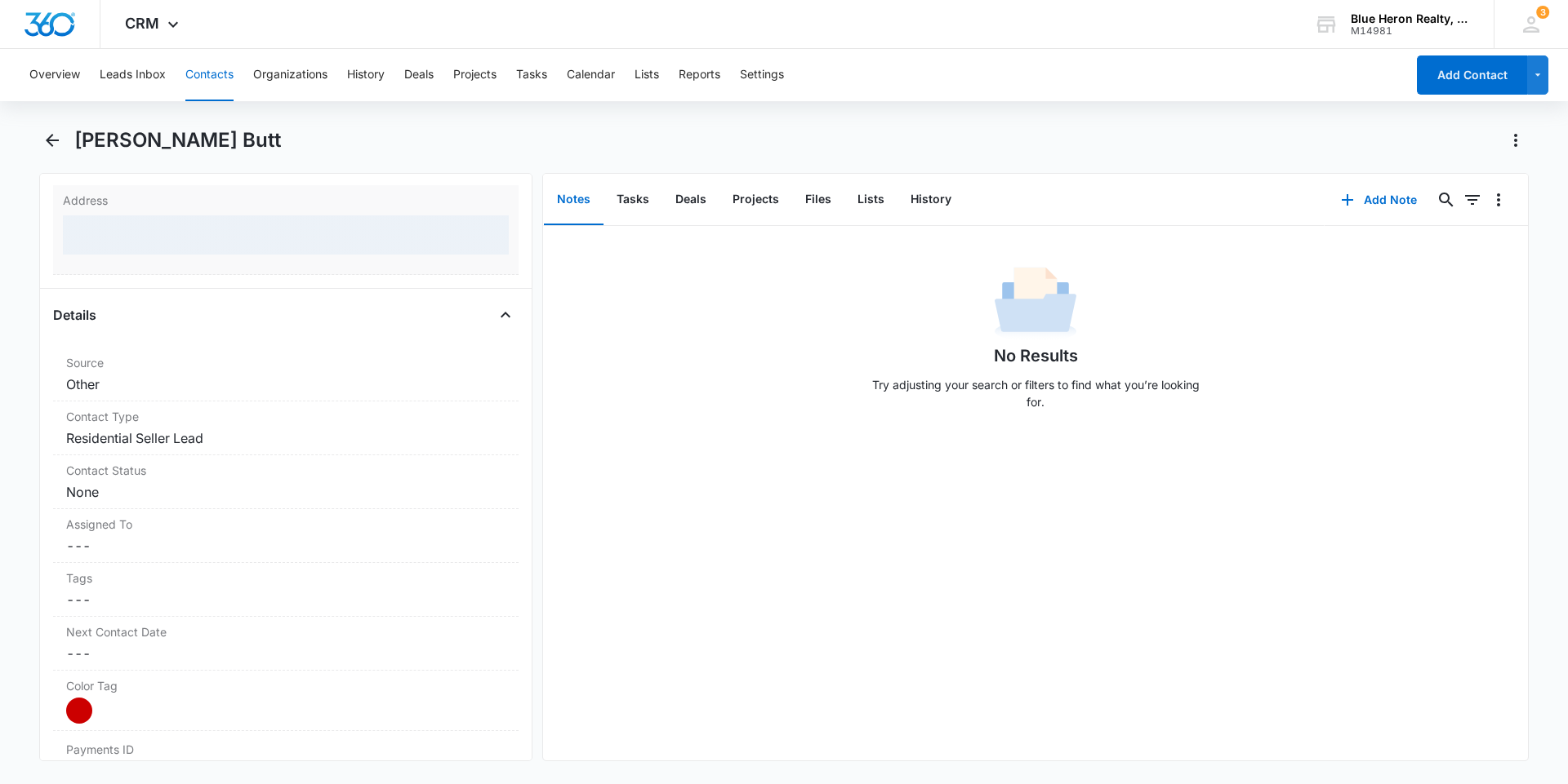
click at [149, 241] on div at bounding box center [285, 234] width 446 height 39
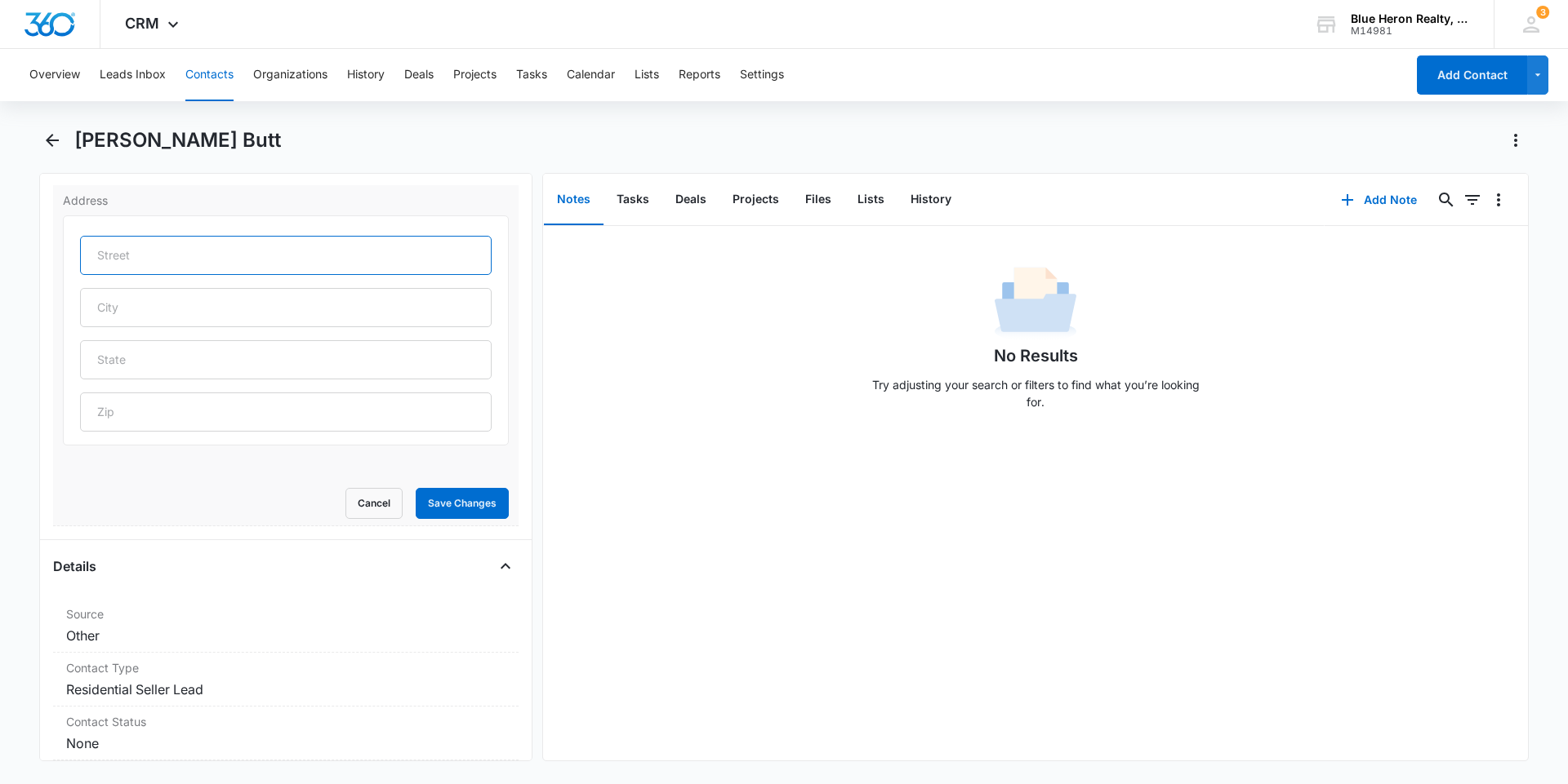
click at [144, 253] on input "text" at bounding box center [285, 255] width 412 height 39
type input "11726 Lariat Ln"
type input "Oakton"
type input "VA"
type input "22124"
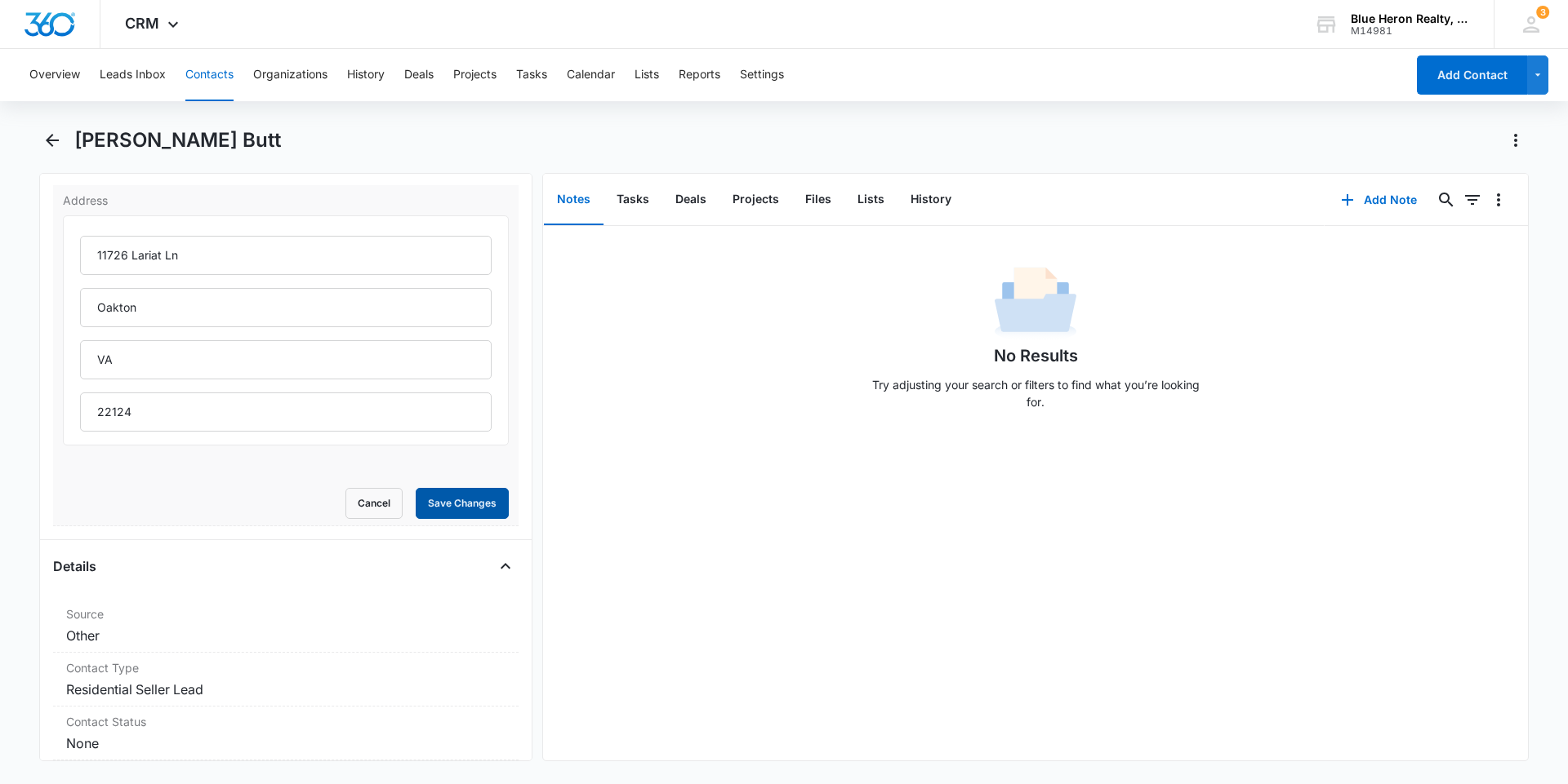
click at [447, 508] on button "Save Changes" at bounding box center [461, 504] width 93 height 31
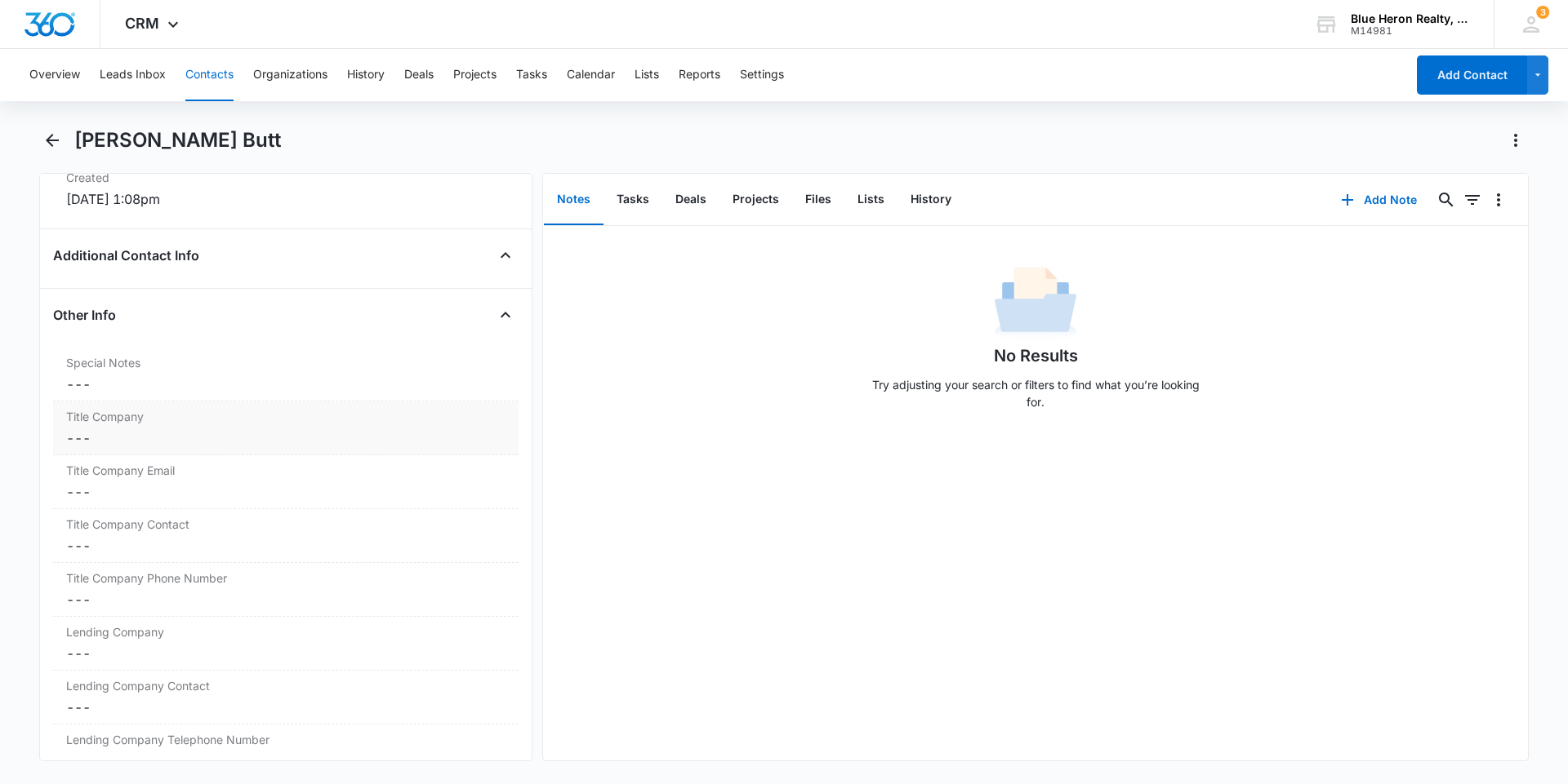
scroll to position [1177, 0]
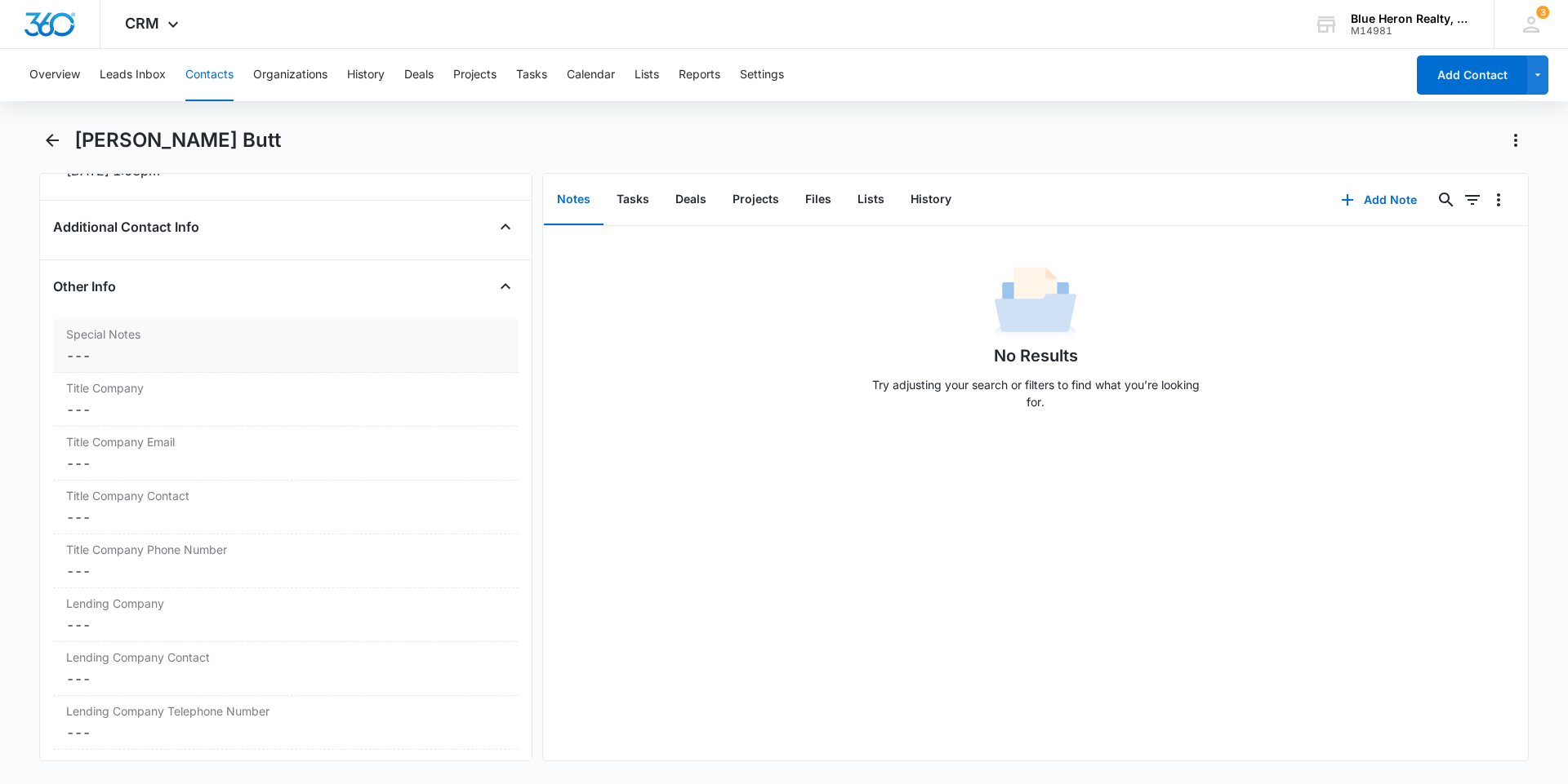
click at [117, 362] on dd "Cancel Save Changes ---" at bounding box center [286, 356] width 440 height 20
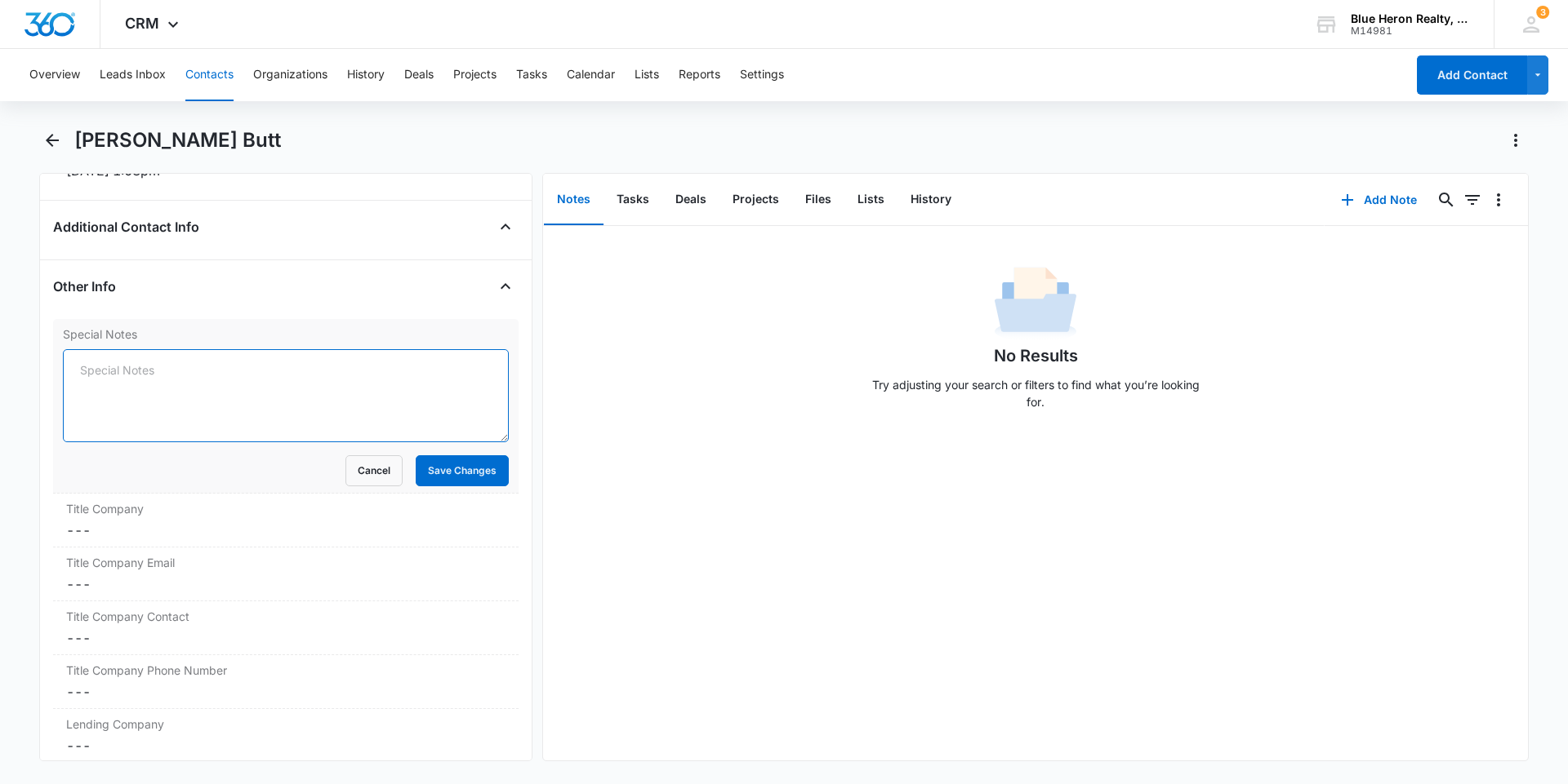
click at [171, 368] on textarea "Special Notes" at bounding box center [285, 395] width 446 height 93
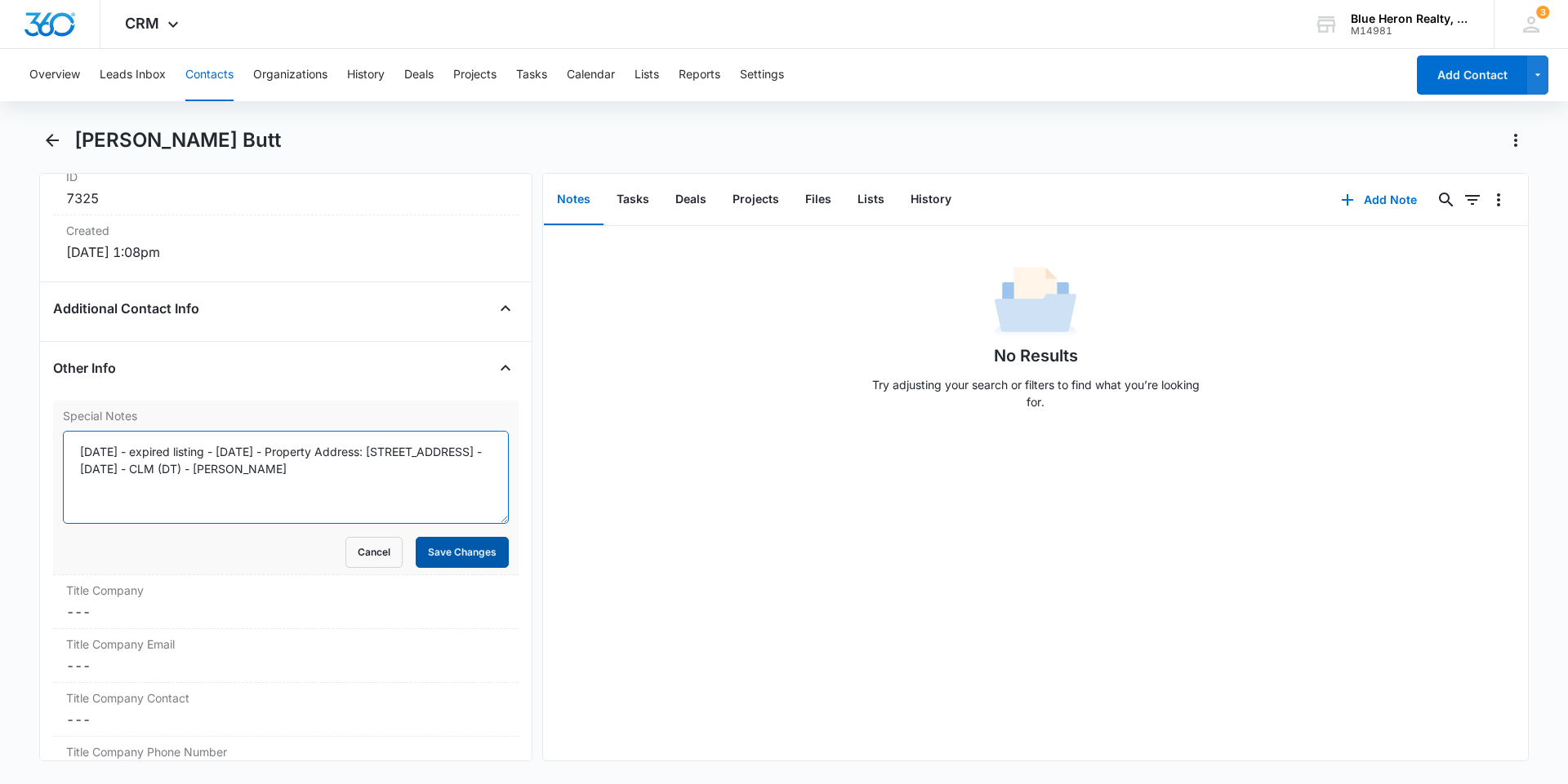
type textarea "[DATE] - expired listing - [DATE] - Property Address: [STREET_ADDRESS] - [DATE]…"
click at [466, 559] on button "Save Changes" at bounding box center [461, 553] width 93 height 31
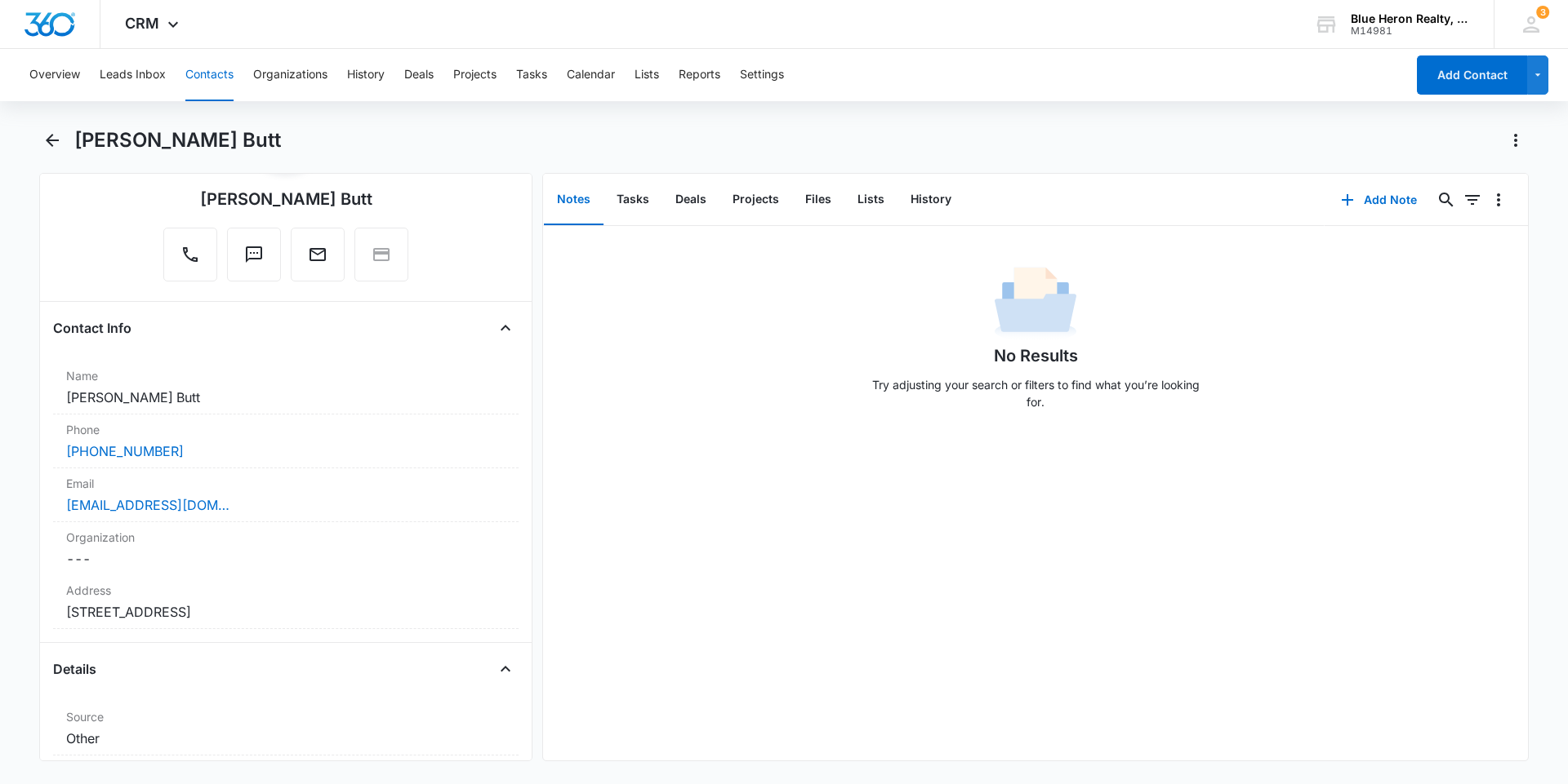
scroll to position [0, 0]
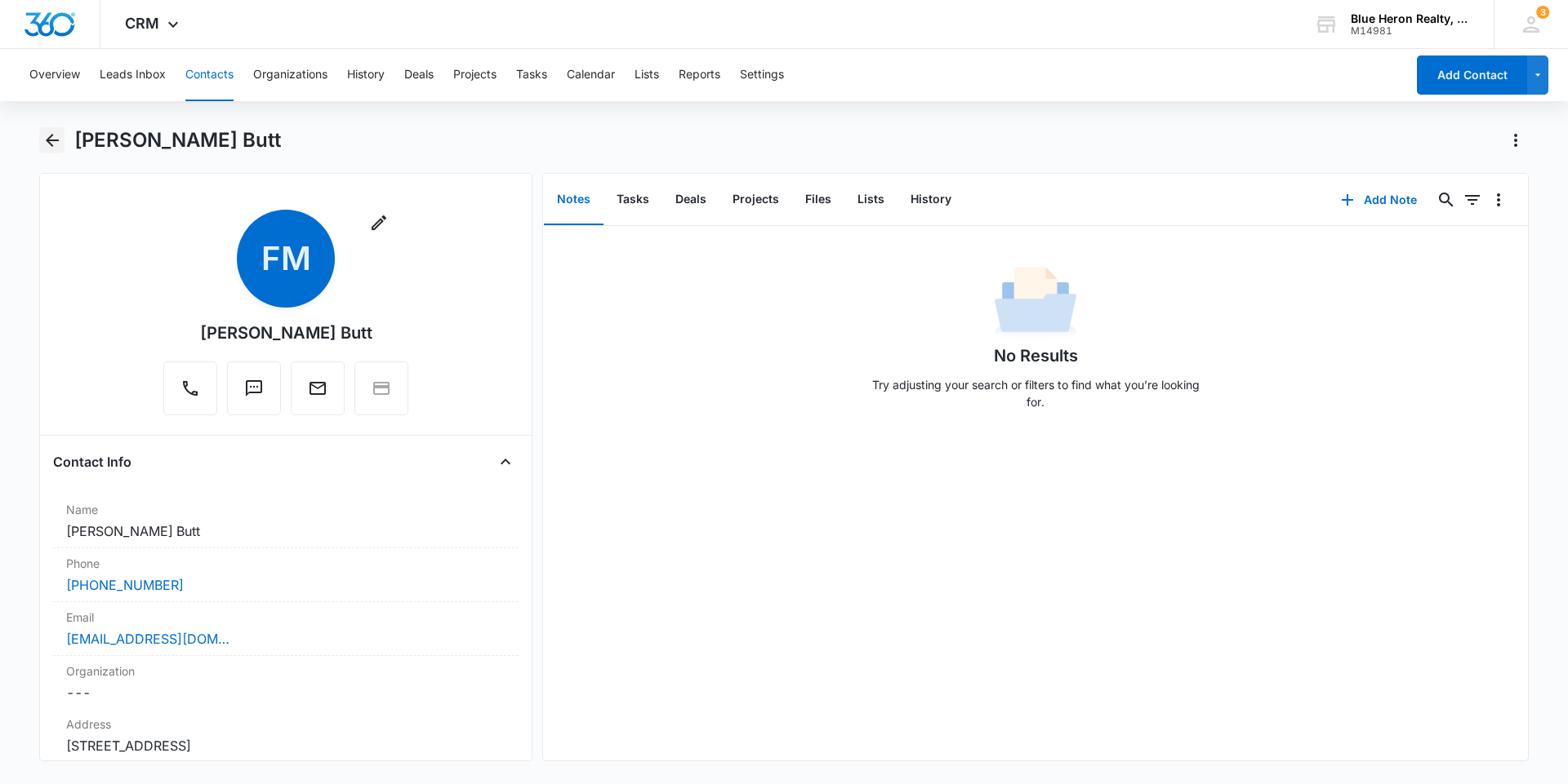
click at [50, 141] on icon "Back" at bounding box center [52, 140] width 13 height 13
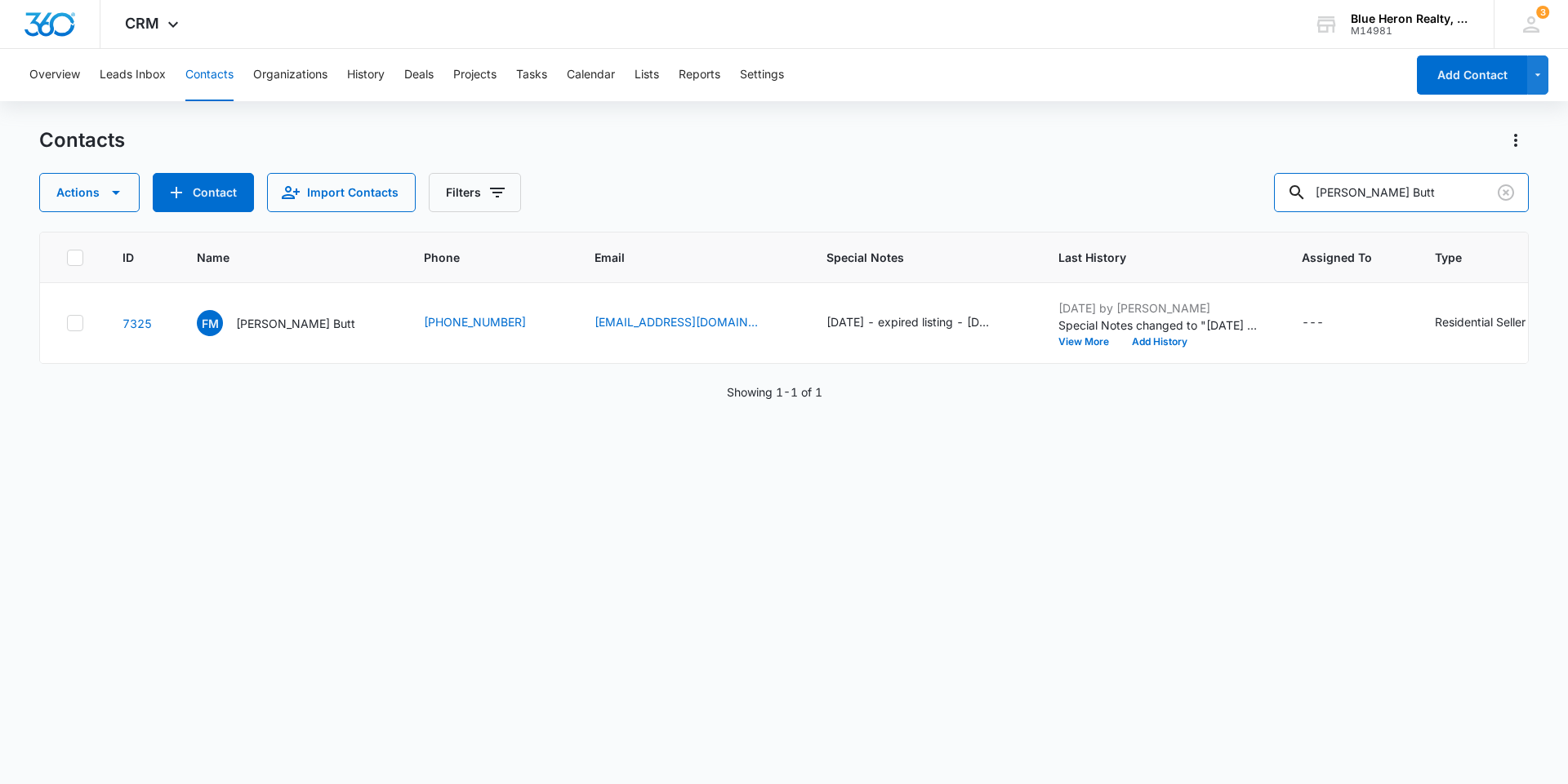
drag, startPoint x: 1421, startPoint y: 184, endPoint x: 1283, endPoint y: 196, distance: 138.5
click at [1283, 196] on div "Actions Contact Import Contacts Filters [PERSON_NAME] Butt" at bounding box center [784, 192] width 1489 height 39
click at [1443, 79] on button "Add Contact" at bounding box center [1472, 74] width 110 height 39
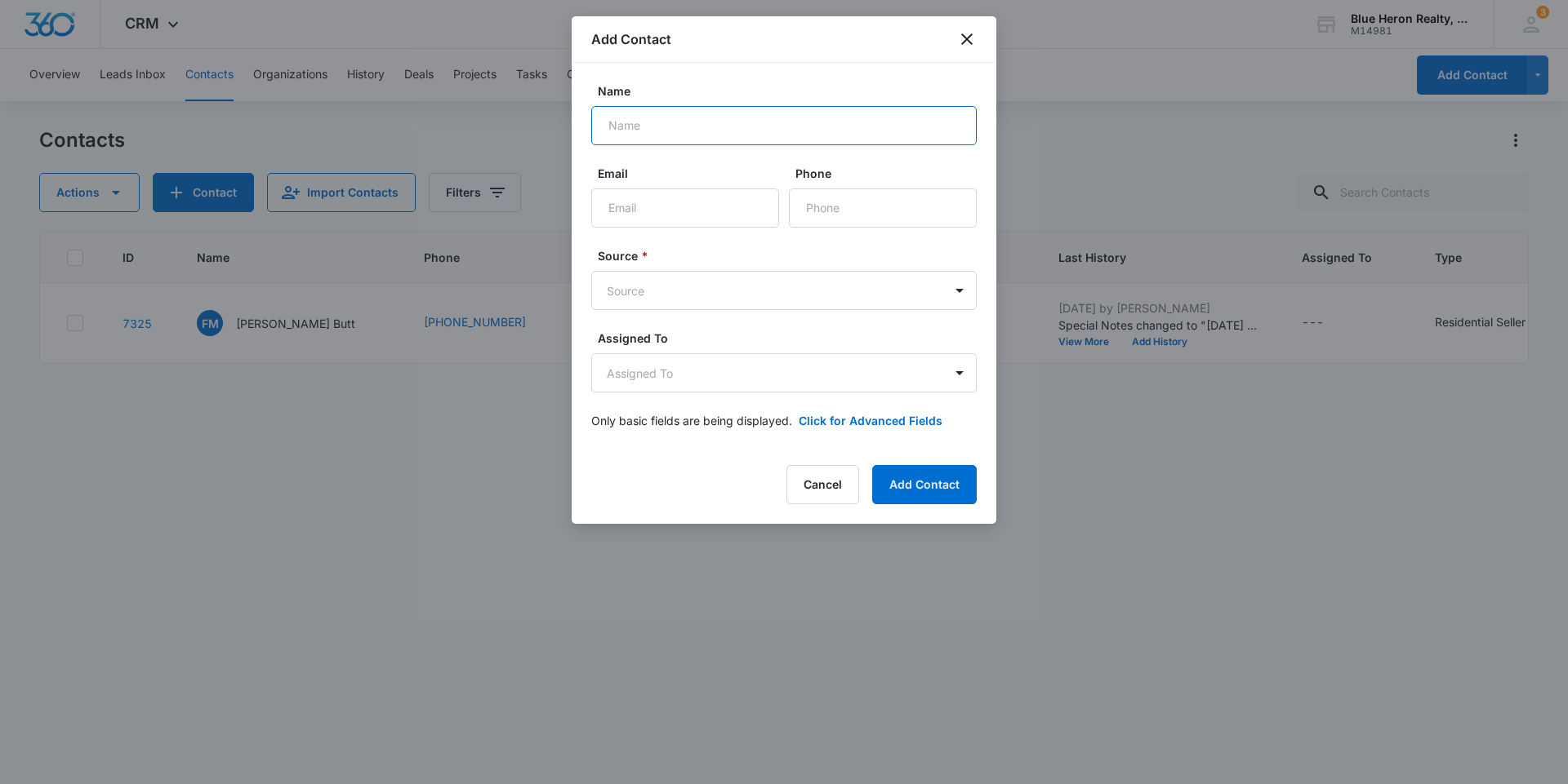
click at [646, 124] on input "Name" at bounding box center [784, 125] width 385 height 39
drag, startPoint x: 814, startPoint y: 493, endPoint x: 841, endPoint y: 478, distance: 30.9
click at [817, 492] on button "Cancel" at bounding box center [822, 484] width 72 height 39
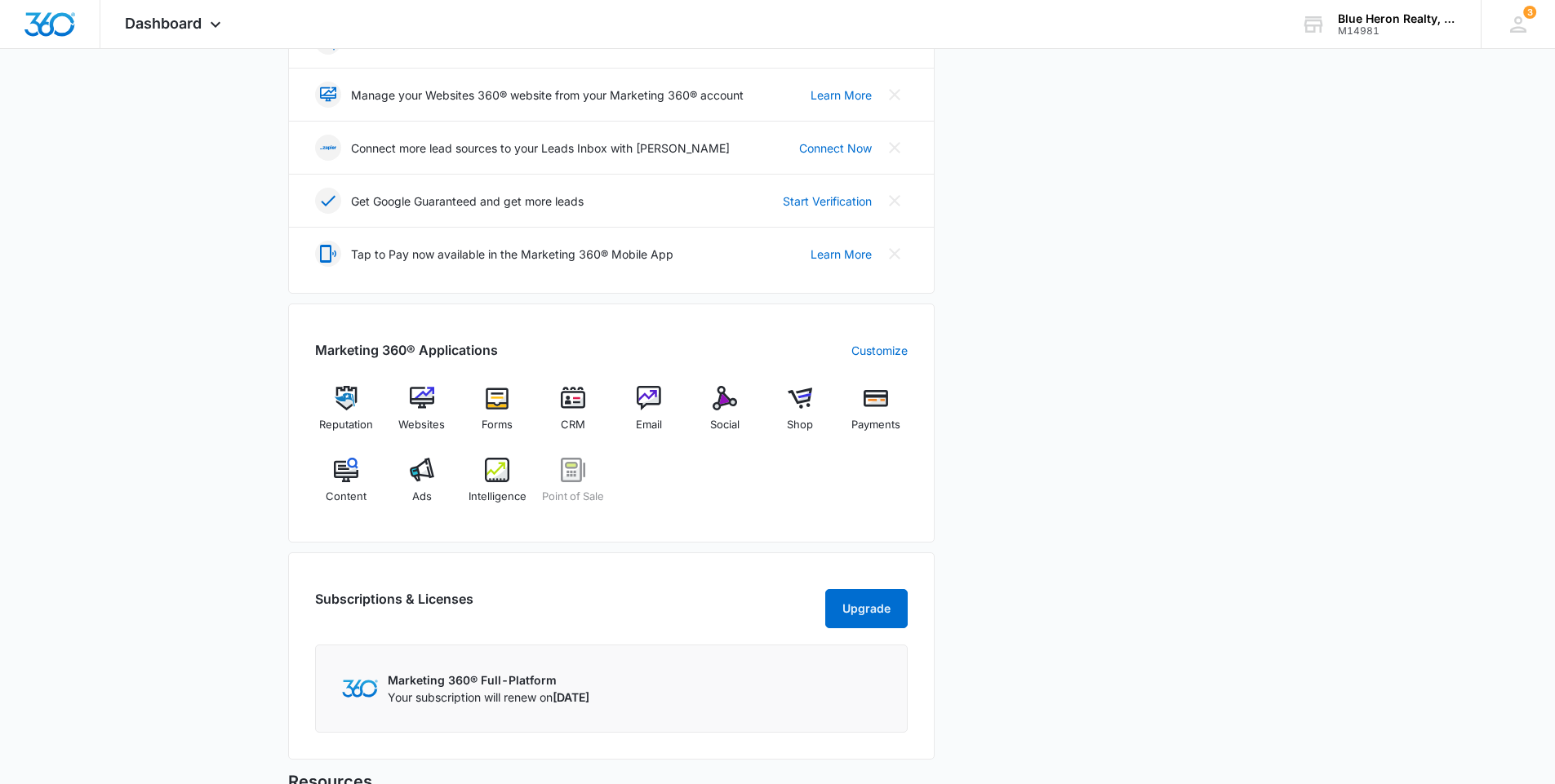
scroll to position [408, 0]
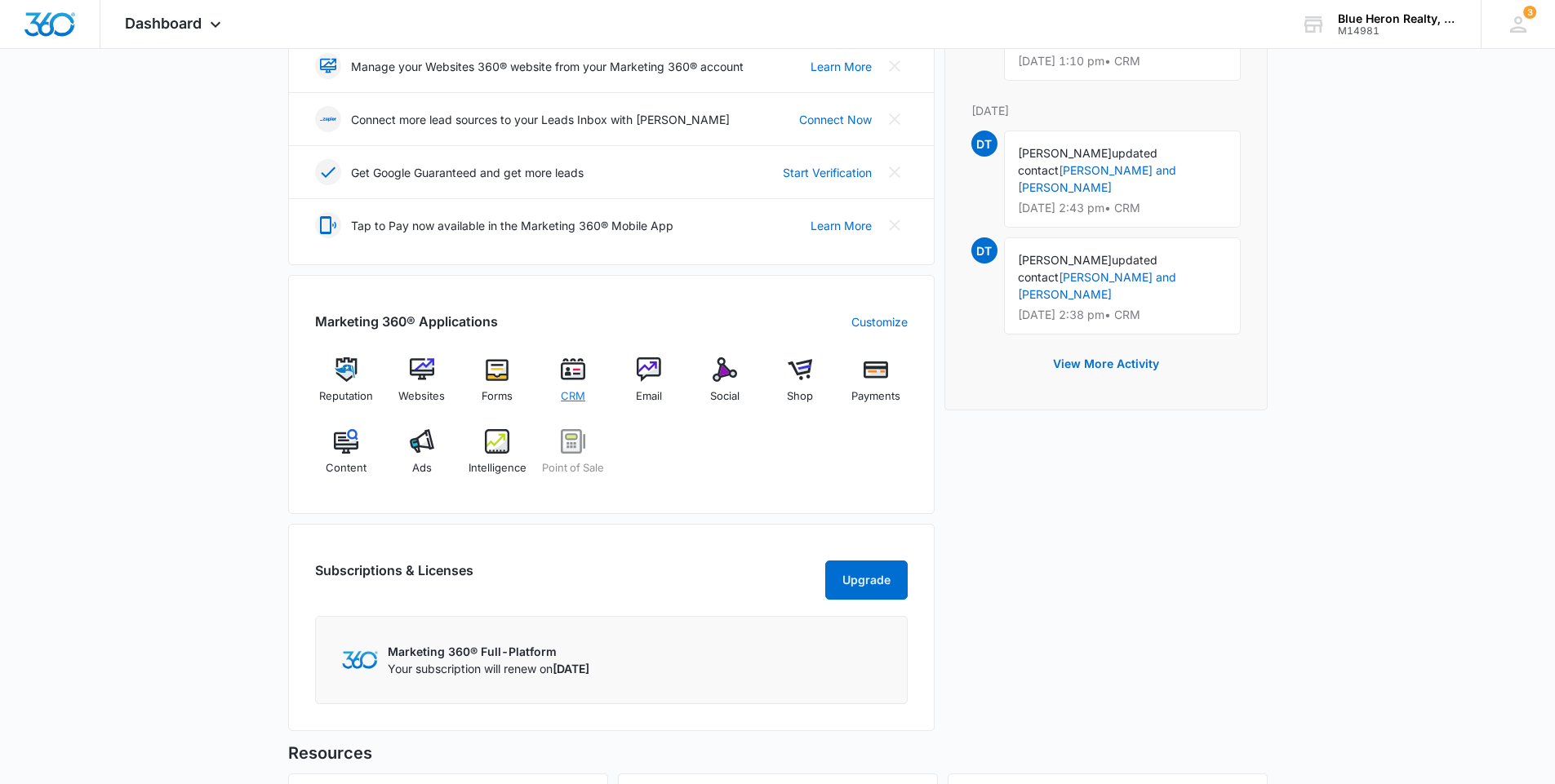
click at [567, 376] on img at bounding box center [573, 369] width 24 height 24
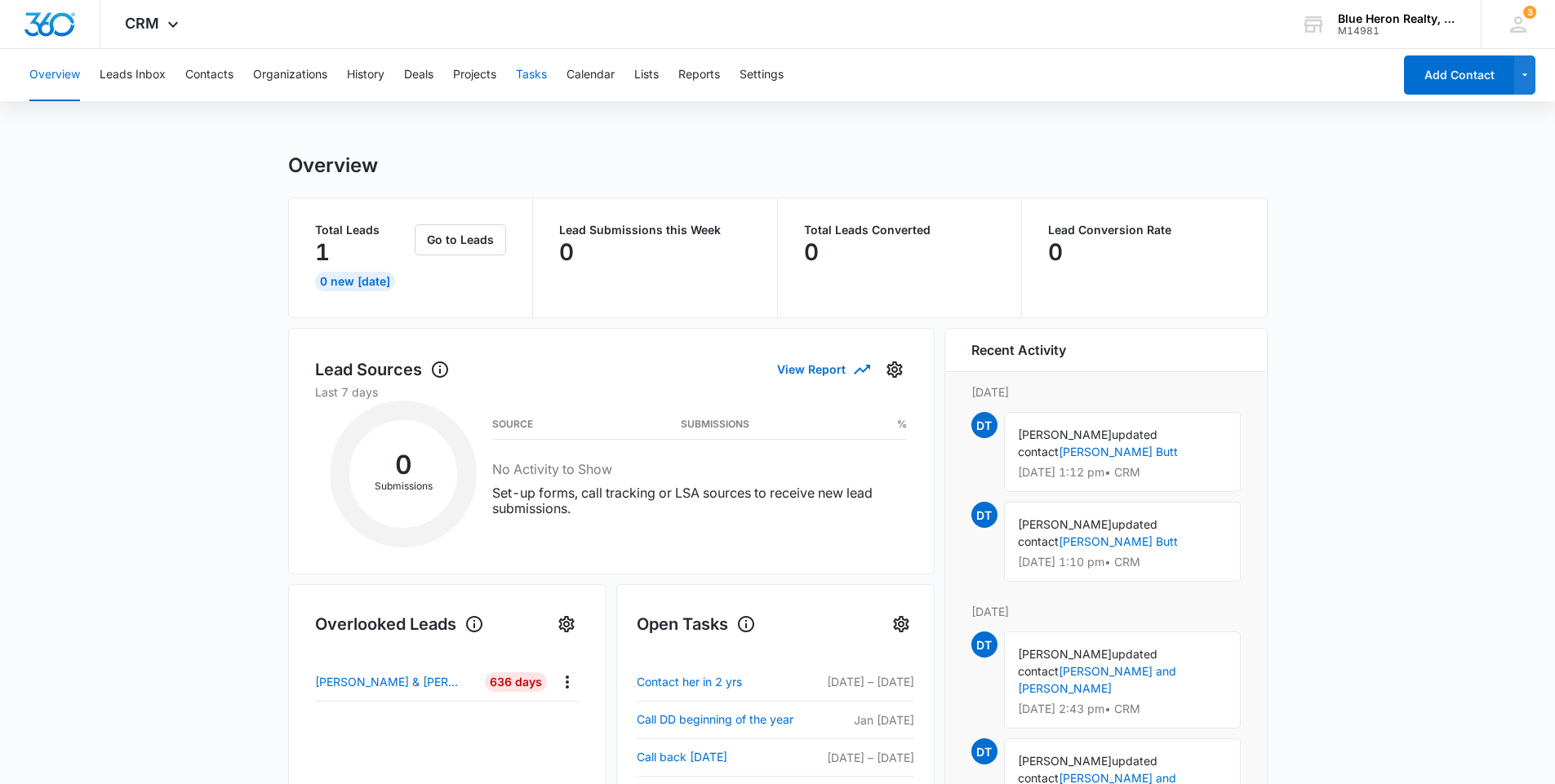
click at [527, 75] on button "Tasks" at bounding box center [531, 75] width 31 height 52
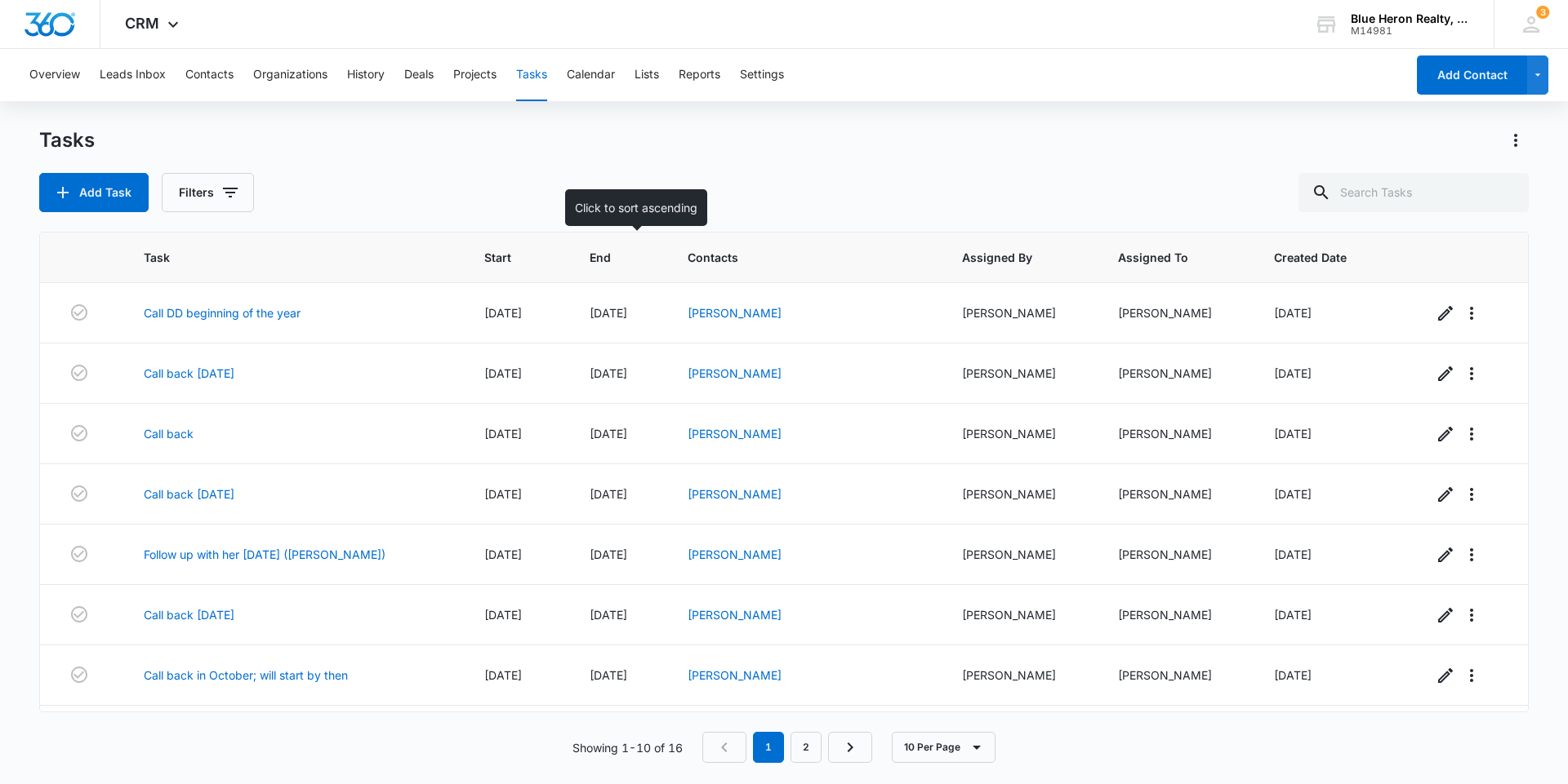
click at [606, 256] on span "End" at bounding box center [608, 257] width 36 height 17
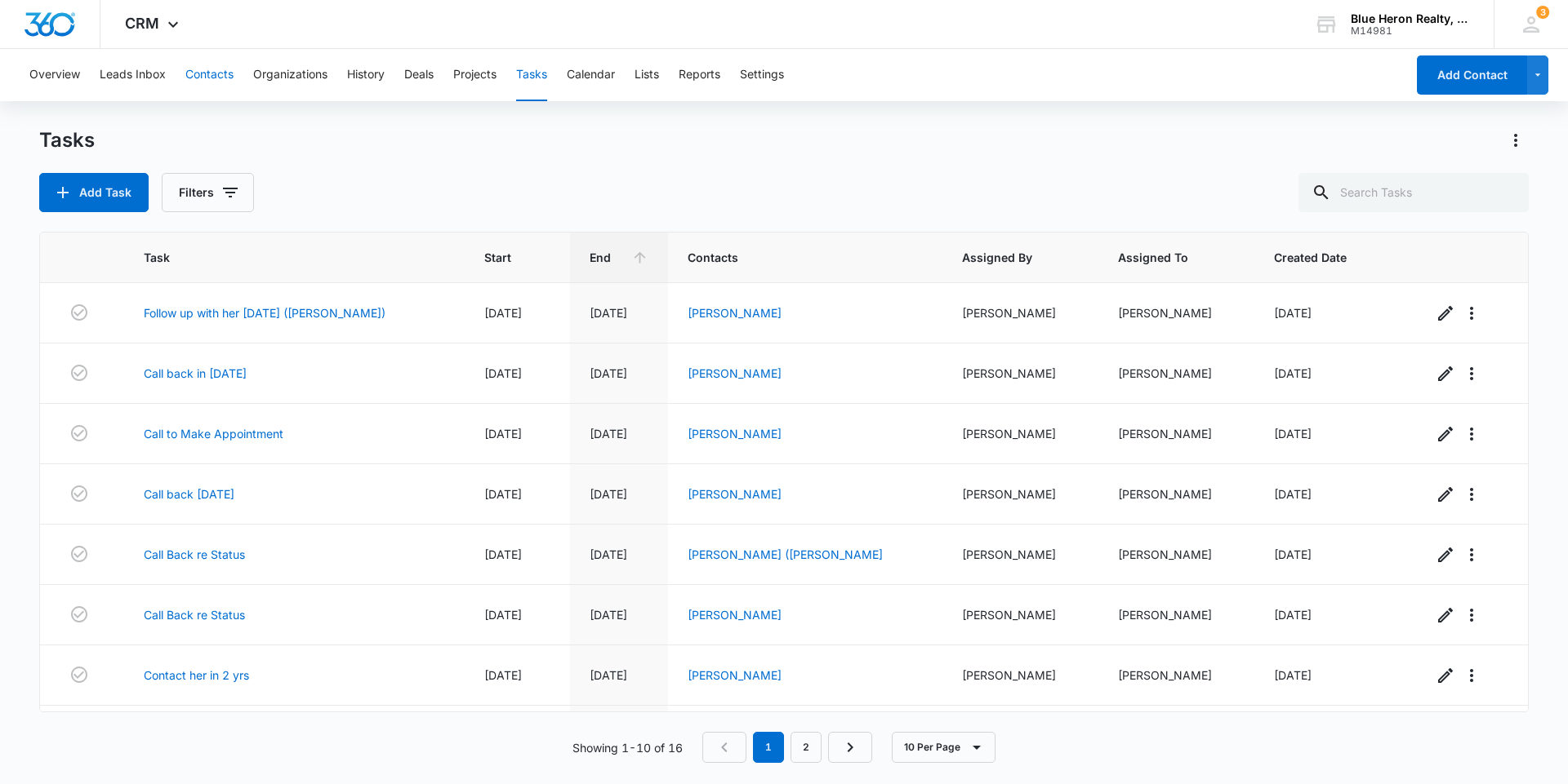
click at [209, 78] on button "Contacts" at bounding box center [209, 75] width 48 height 52
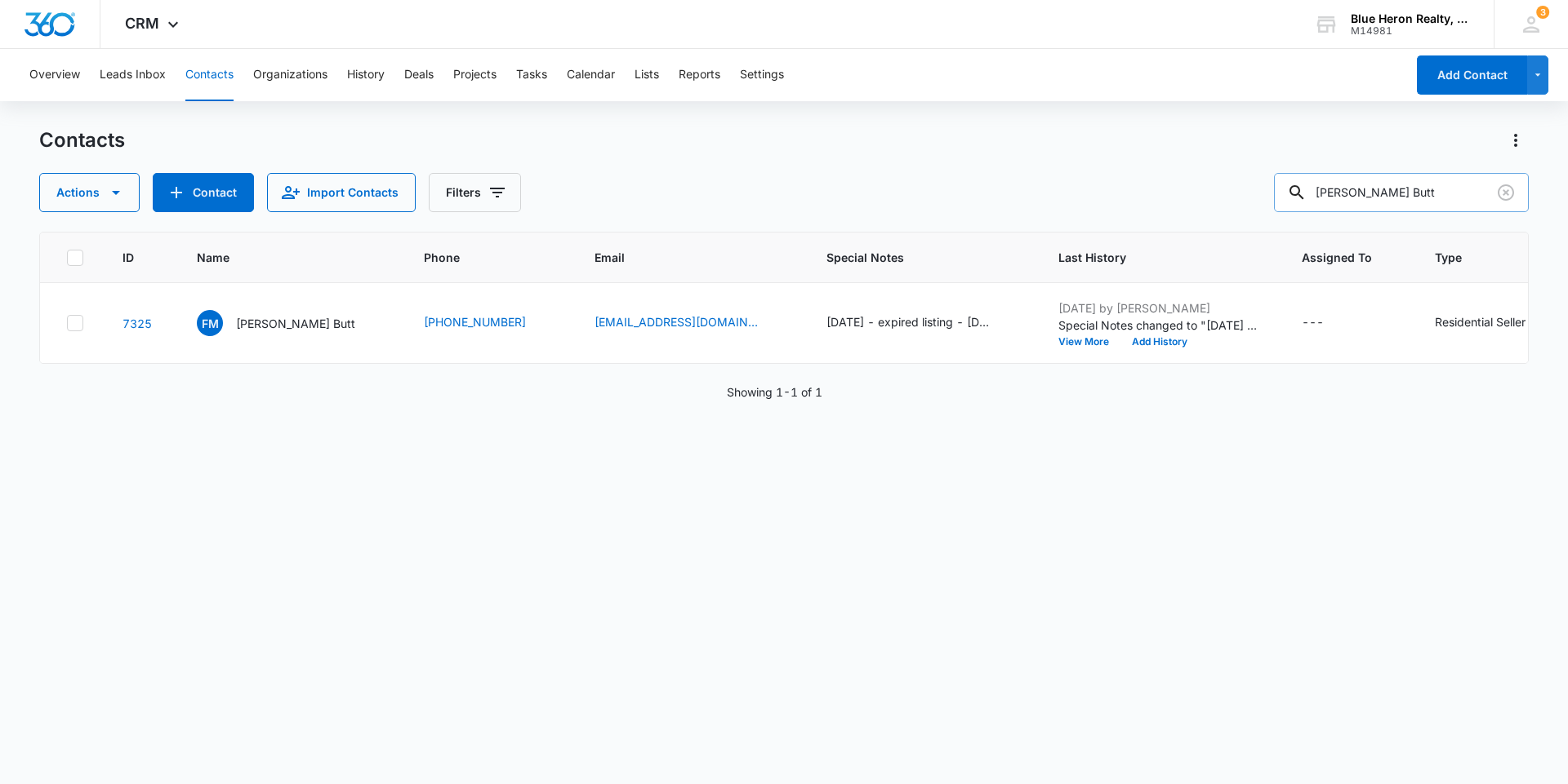
drag, startPoint x: 1424, startPoint y: 190, endPoint x: 1318, endPoint y: 194, distance: 106.1
click at [1318, 194] on div "[PERSON_NAME] Butt" at bounding box center [1402, 192] width 255 height 39
click at [1446, 84] on button "Add Contact" at bounding box center [1472, 74] width 110 height 39
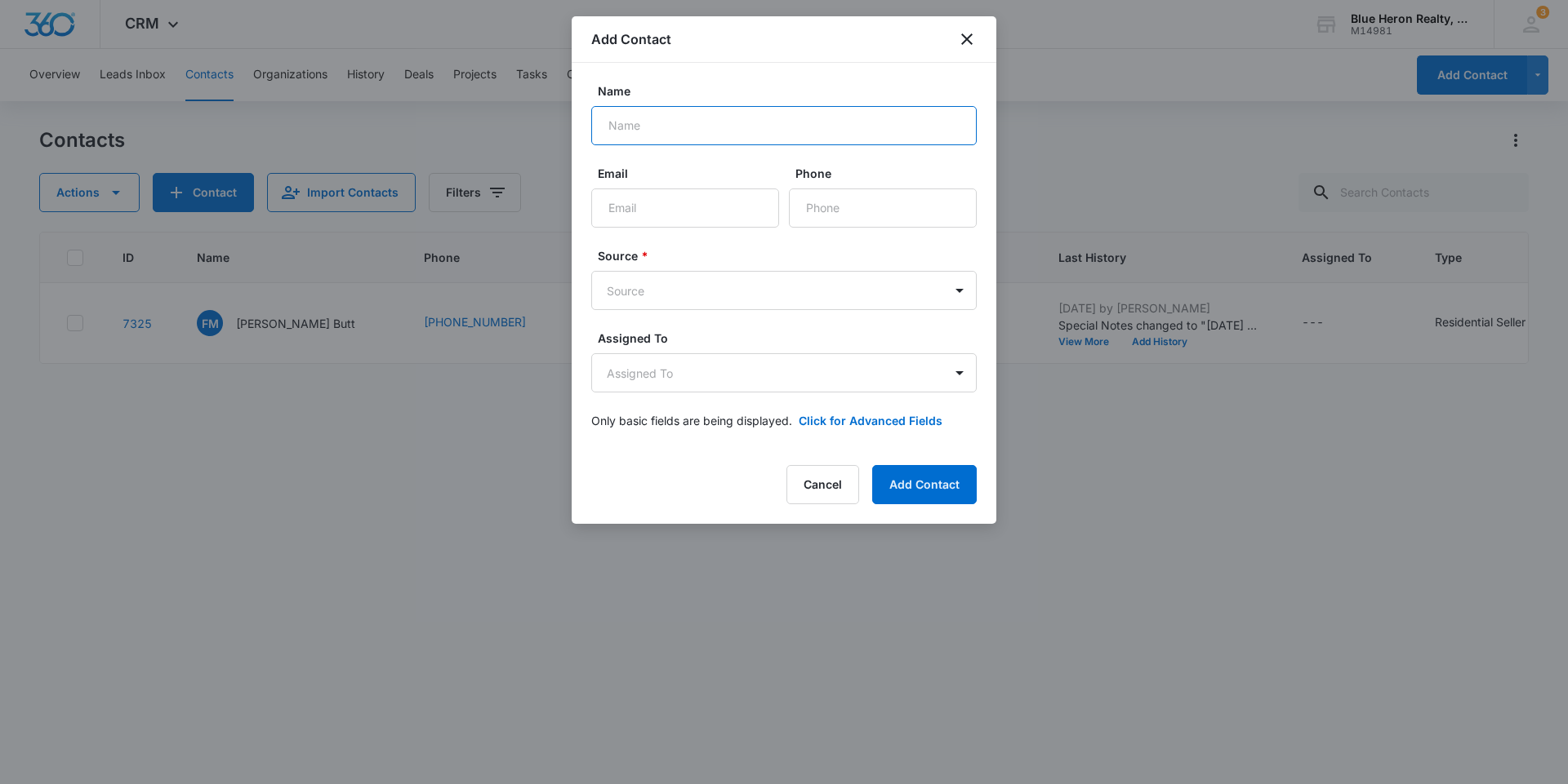
click at [687, 123] on input "Name" at bounding box center [784, 125] width 385 height 39
type input "M"
type input "Shahbaz Khan"
click at [669, 209] on input "Email" at bounding box center [685, 207] width 188 height 39
click at [869, 213] on input "Phone" at bounding box center [883, 207] width 188 height 39
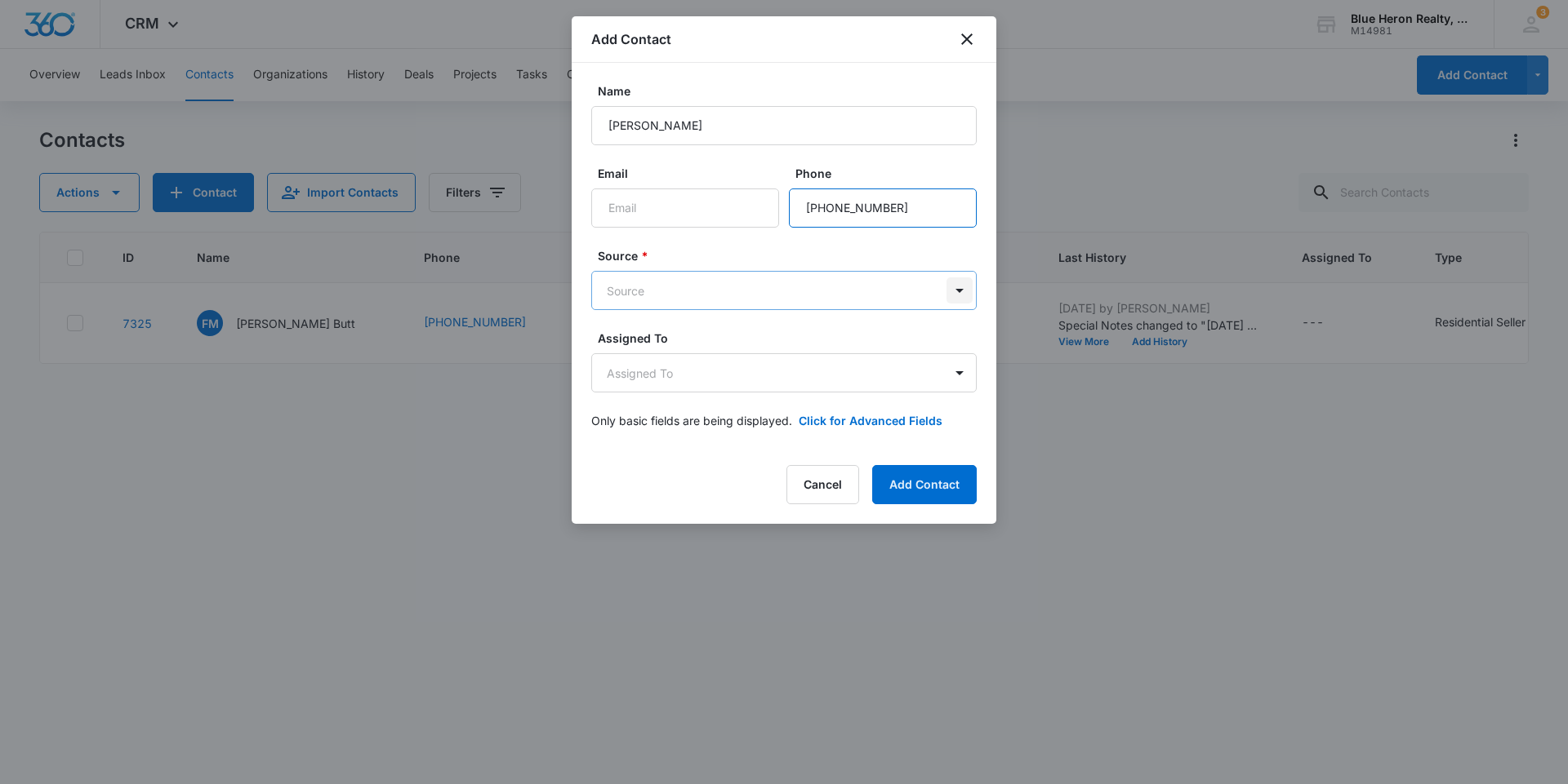
type input "(571) 388-0300"
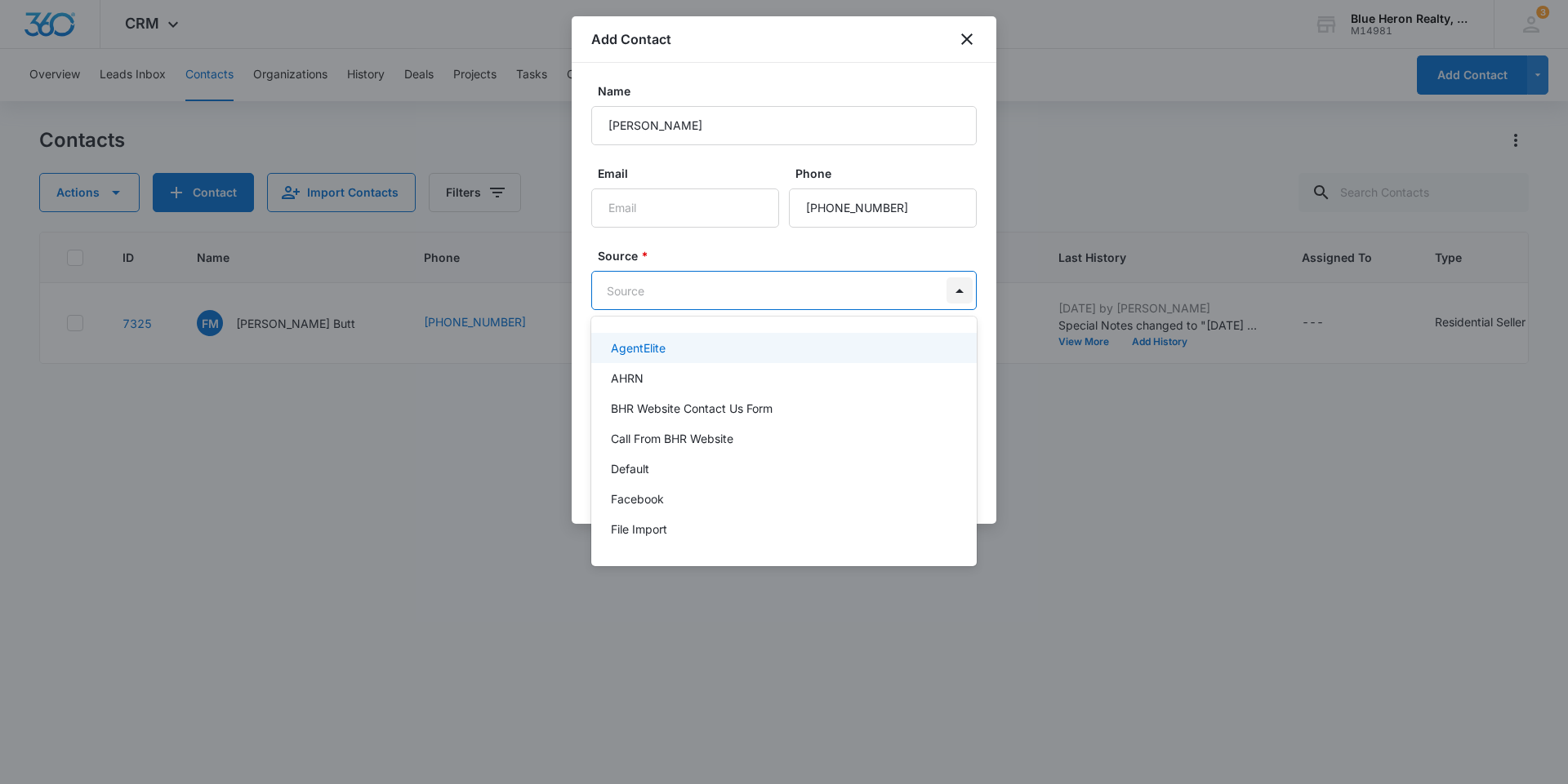
click at [956, 289] on body "CRM Apps Reputation Websites Forms CRM Email Social Shop Payments POS Content A…" at bounding box center [784, 392] width 1568 height 784
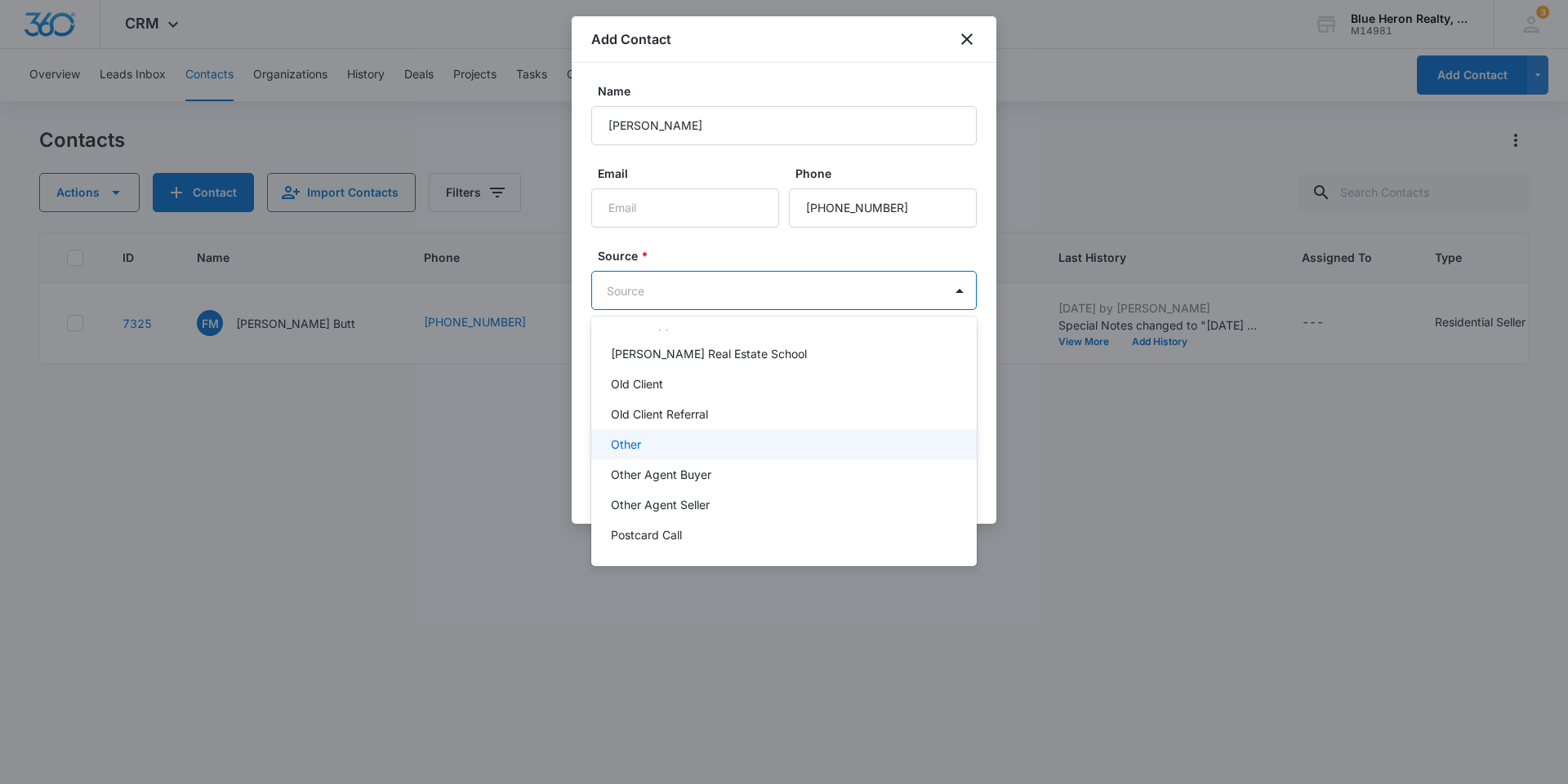
click at [641, 444] on div "Other" at bounding box center [782, 444] width 343 height 17
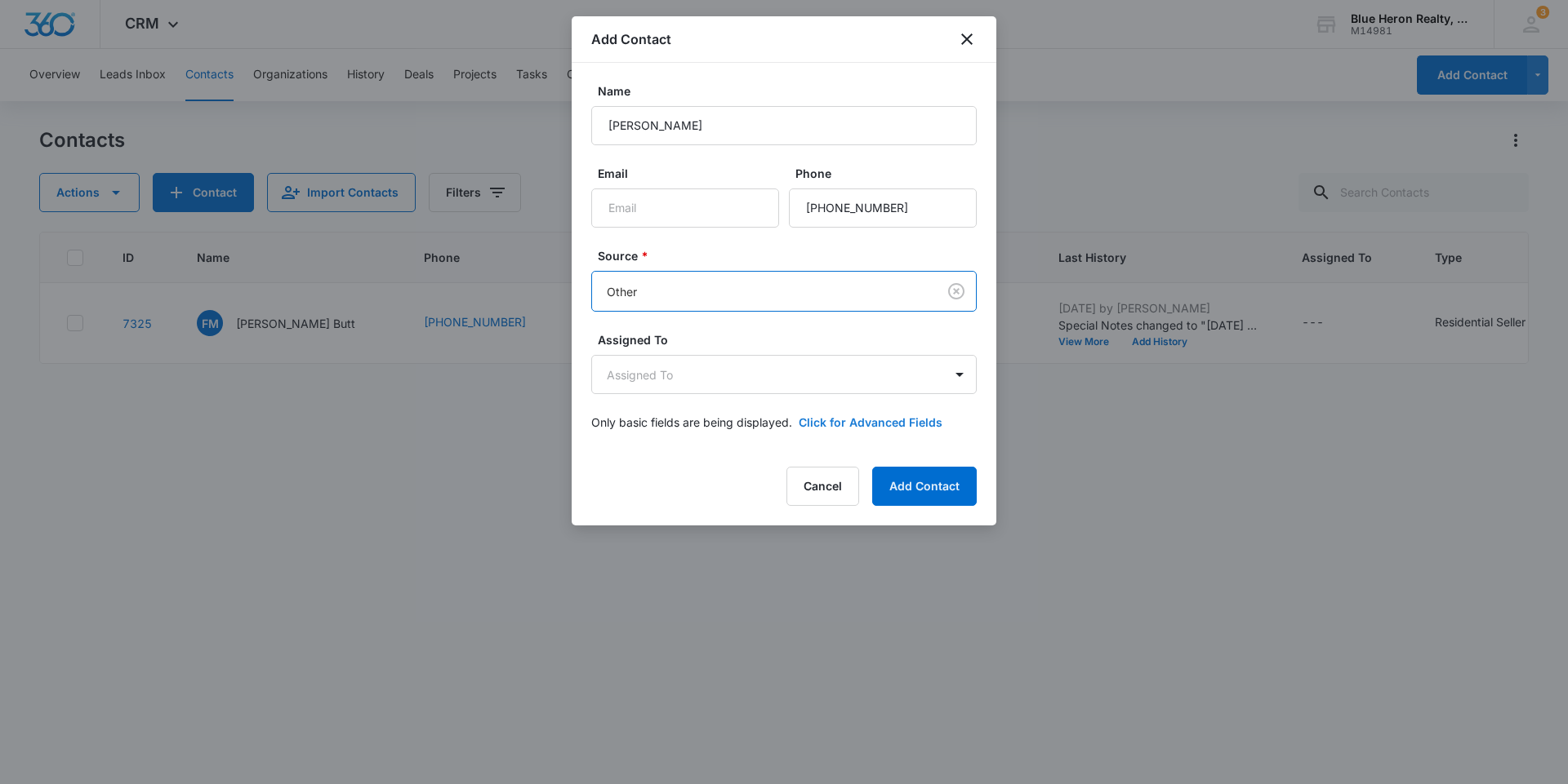
click at [867, 423] on button "Click for Advanced Fields" at bounding box center [870, 422] width 144 height 17
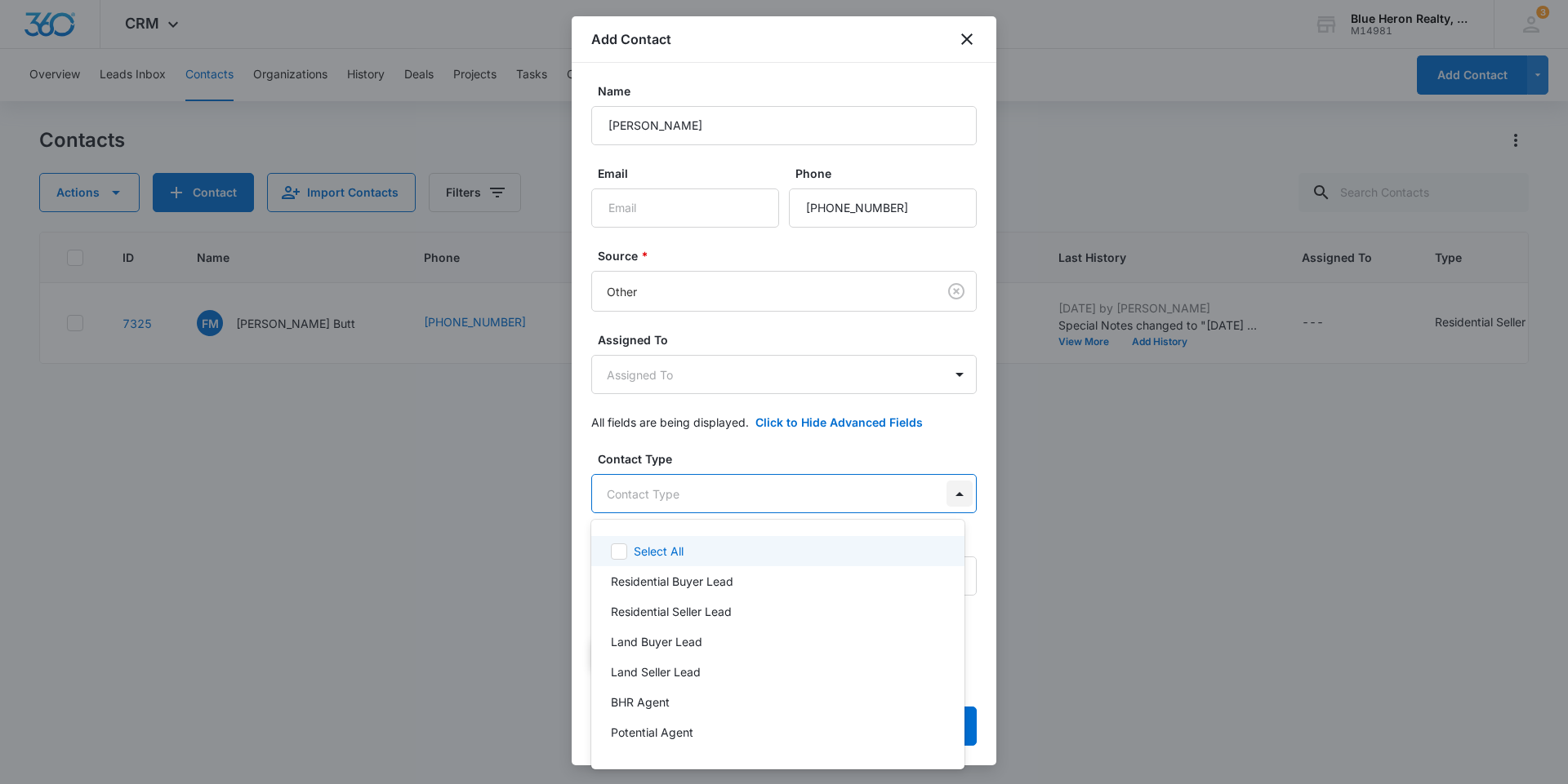
click at [945, 494] on body "CRM Apps Reputation Websites Forms CRM Email Social Shop Payments POS Content A…" at bounding box center [784, 392] width 1568 height 784
click at [724, 612] on p "Residential Seller Lead" at bounding box center [671, 611] width 121 height 17
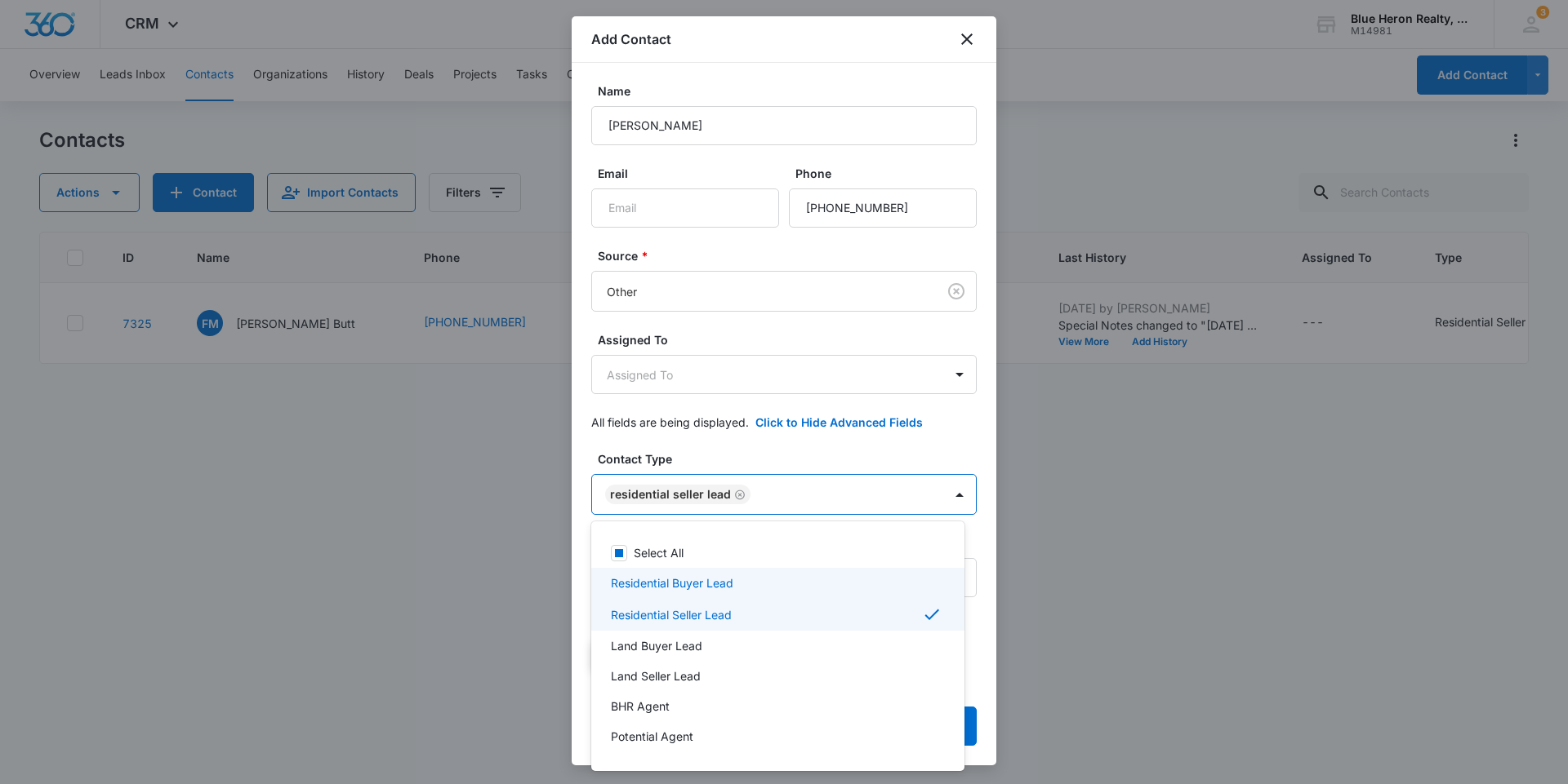
drag, startPoint x: 987, startPoint y: 238, endPoint x: 990, endPoint y: 351, distance: 113.0
click at [987, 351] on div at bounding box center [784, 392] width 1568 height 784
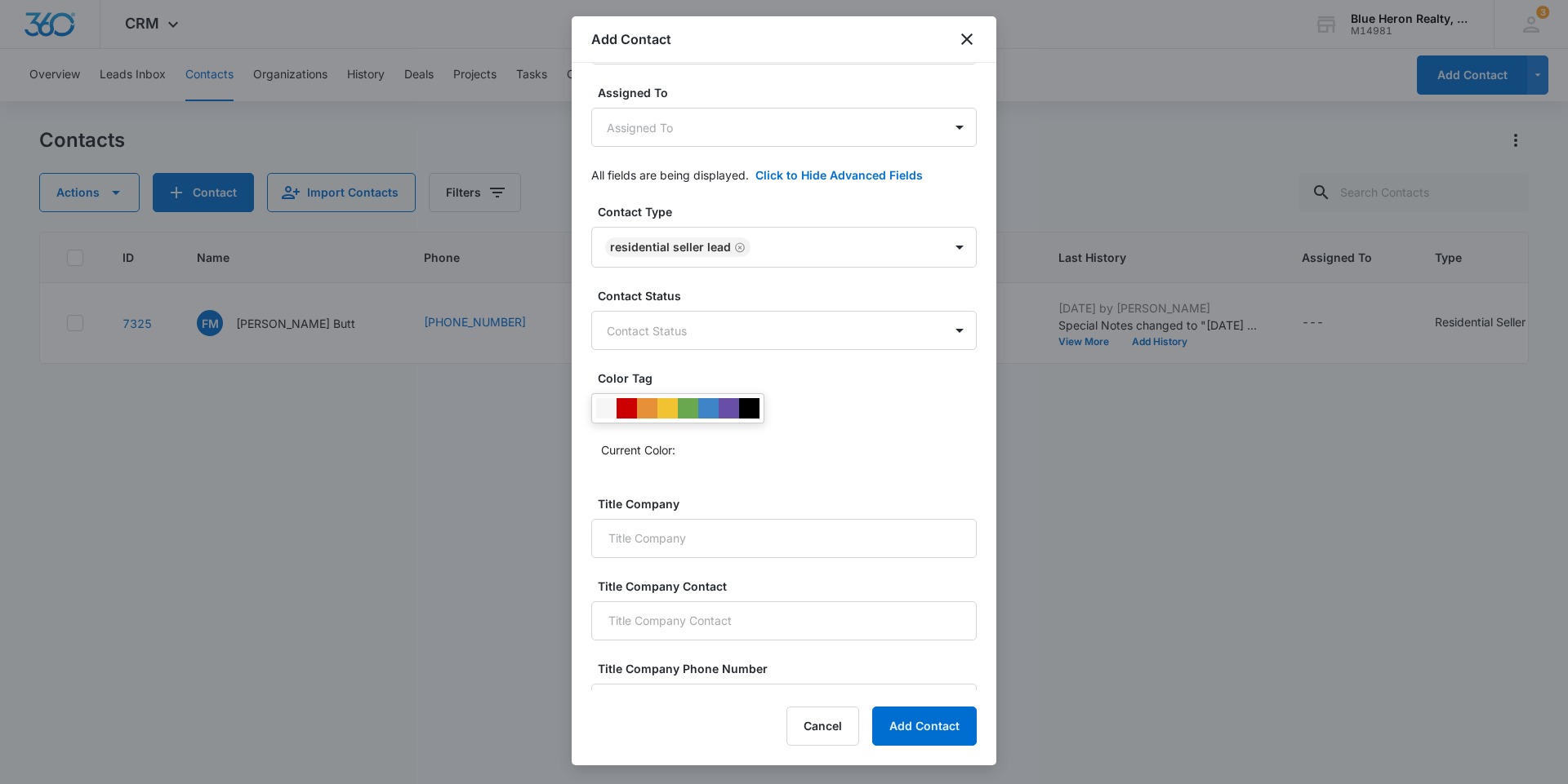
scroll to position [250, 0]
click at [627, 410] on div at bounding box center [626, 406] width 21 height 21
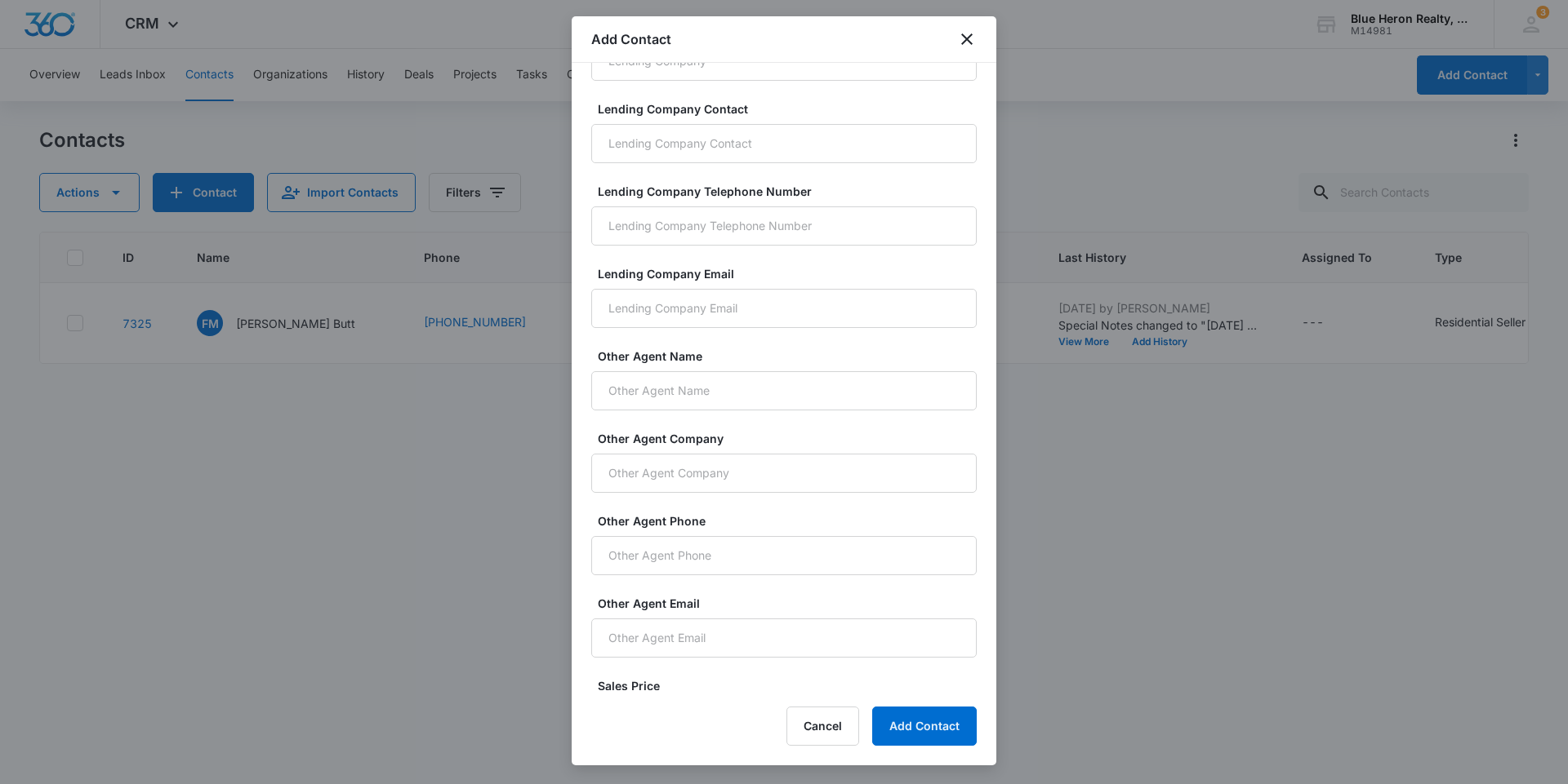
scroll to position [1022, 0]
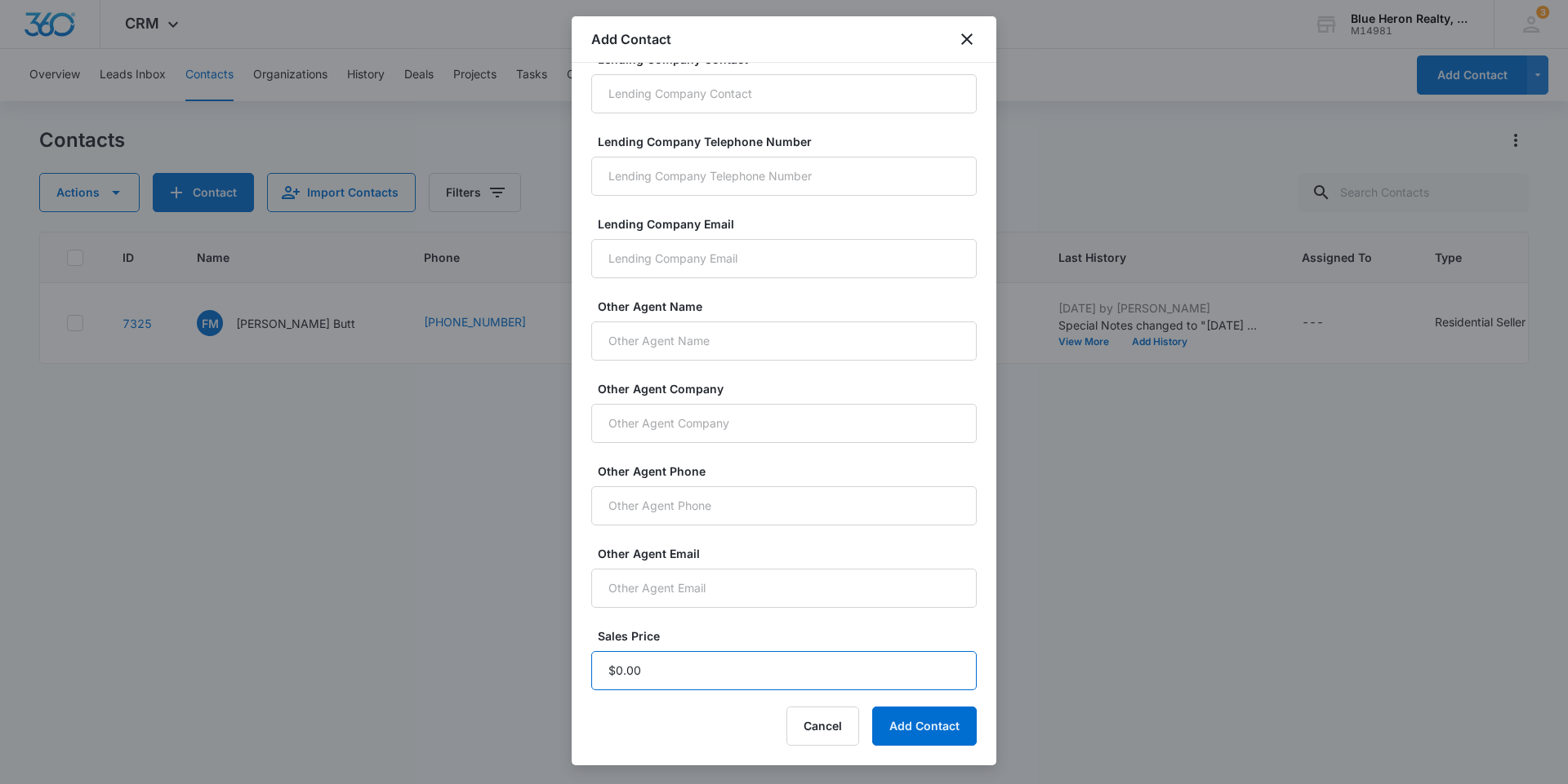
click at [645, 666] on input "Sales Price" at bounding box center [784, 670] width 385 height 39
type input "$1.00"
click at [928, 734] on button "Add Contact" at bounding box center [925, 726] width 105 height 39
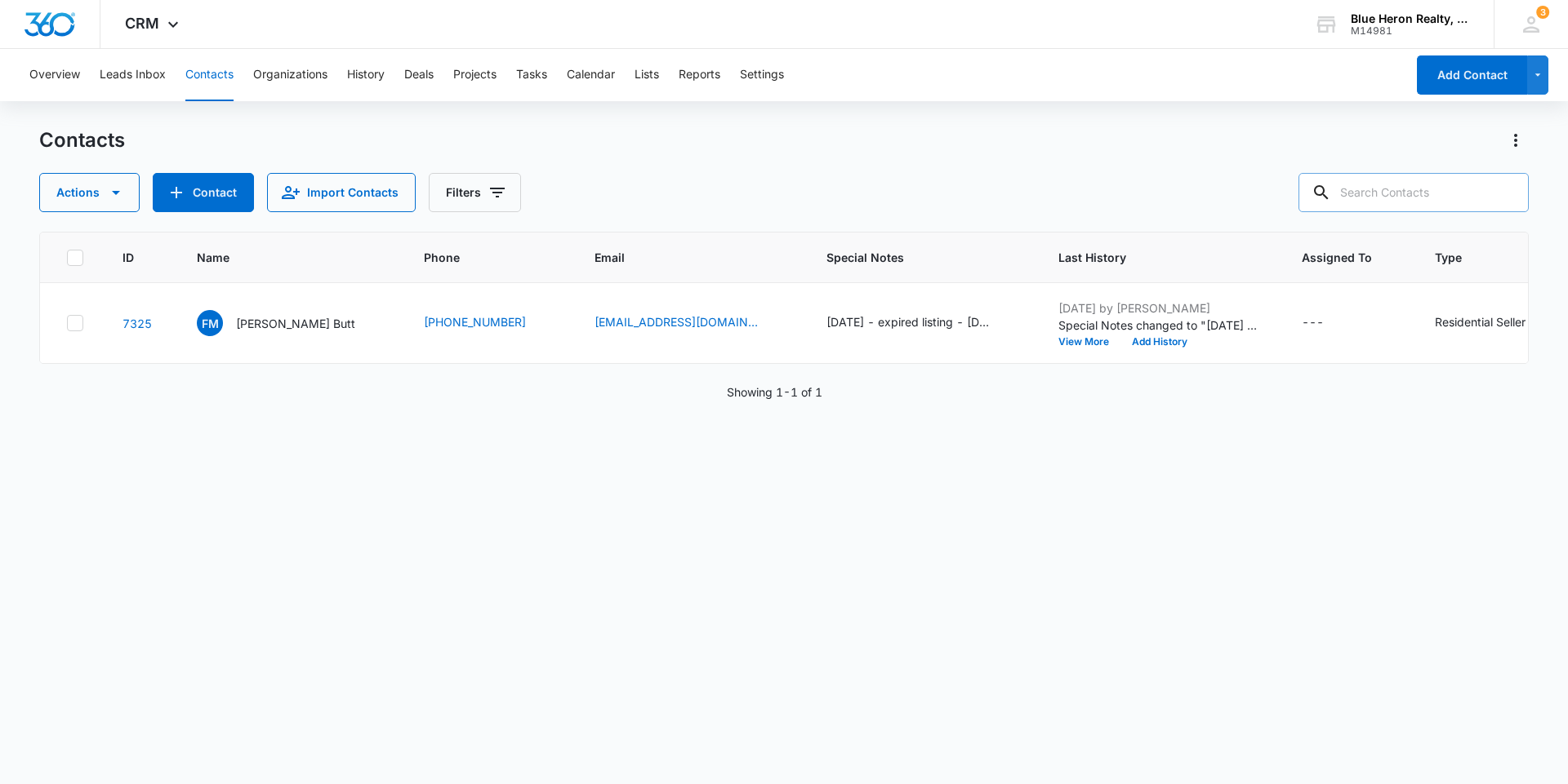
click at [1368, 192] on input "text" at bounding box center [1413, 192] width 231 height 39
type input "Maria Cruzado"
drag, startPoint x: 1421, startPoint y: 194, endPoint x: 1315, endPoint y: 198, distance: 106.1
click at [1315, 198] on div "Maria Cruzado" at bounding box center [1402, 192] width 255 height 39
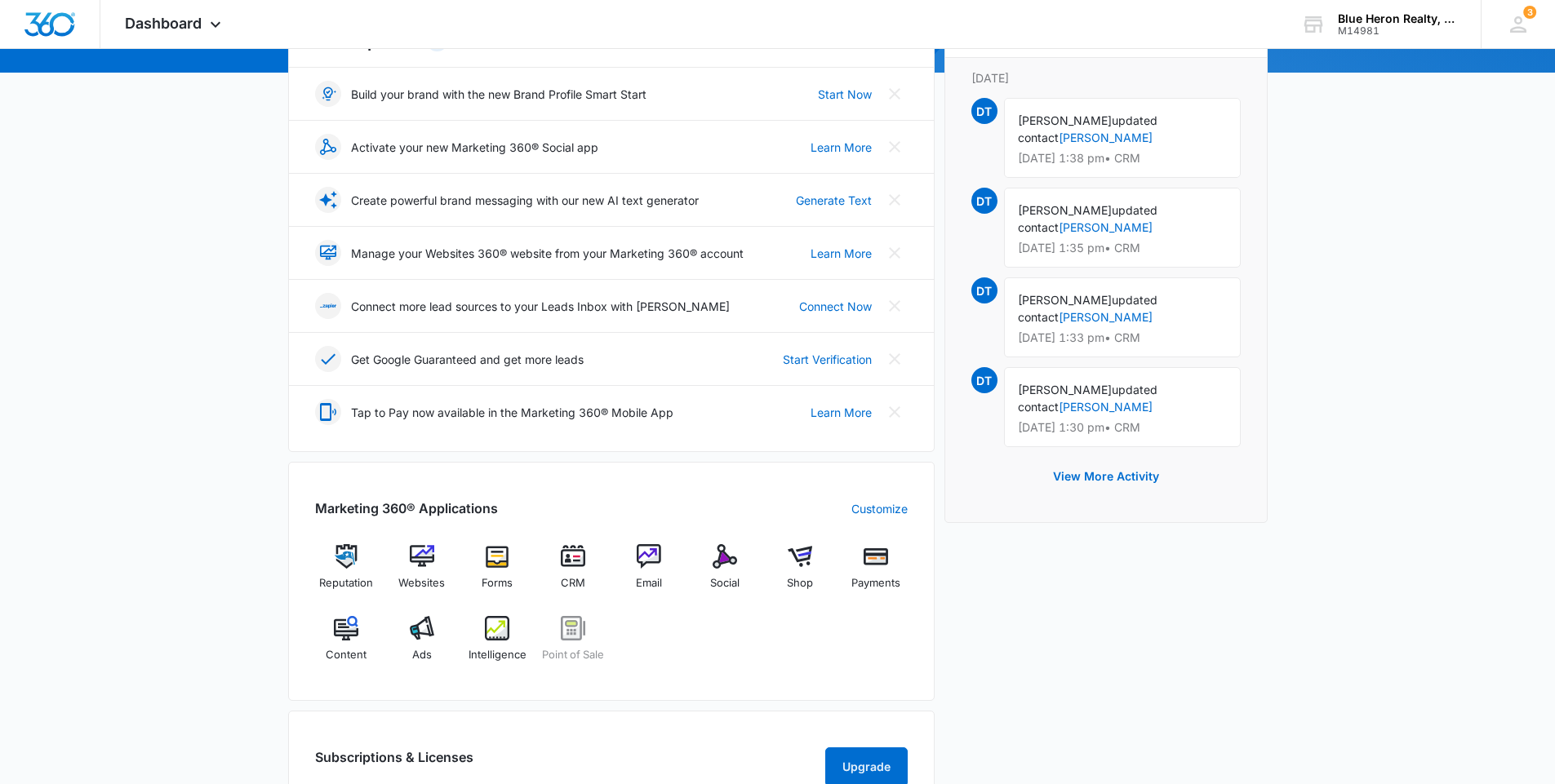
scroll to position [245, 0]
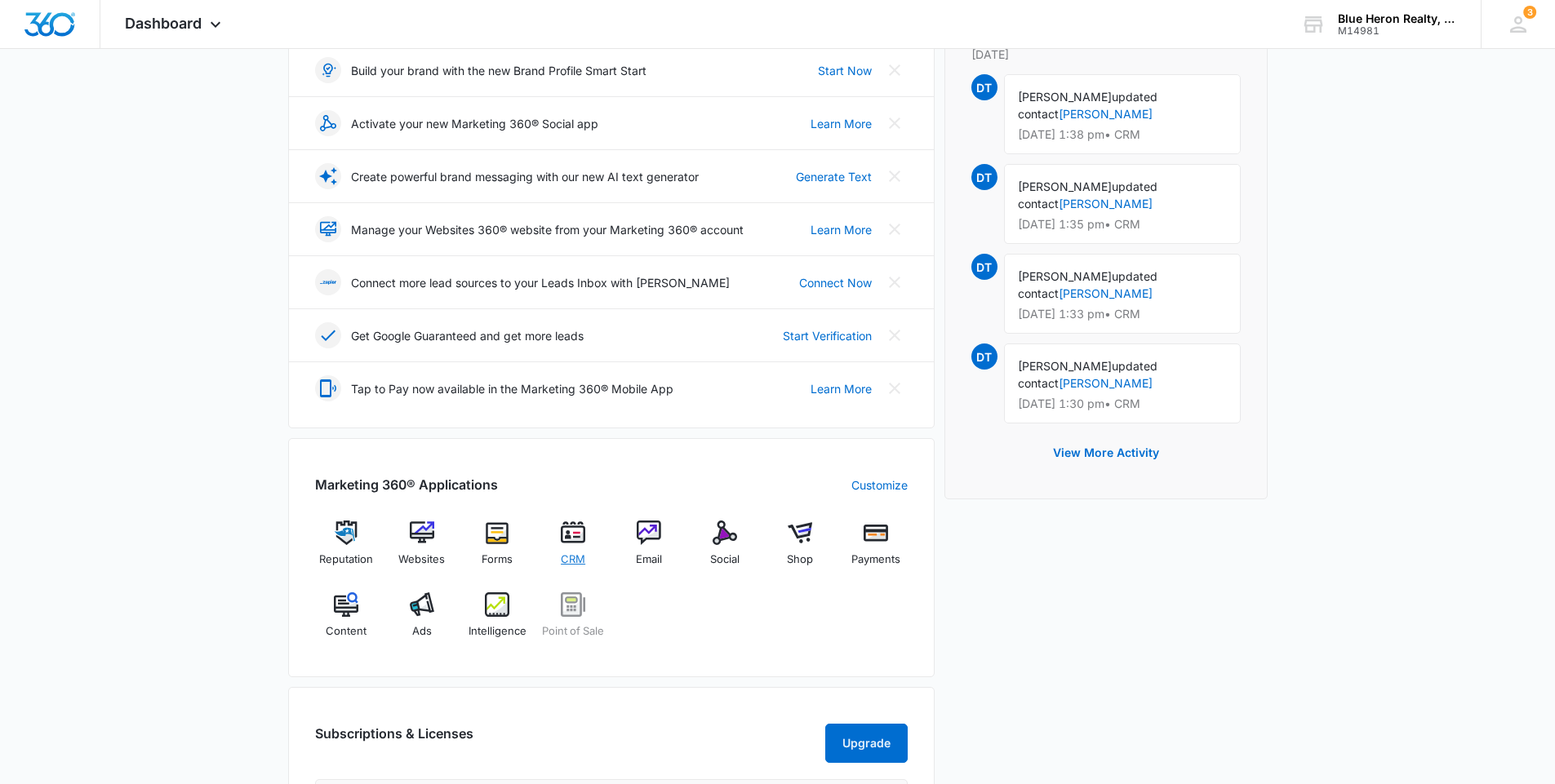
click at [583, 541] on img at bounding box center [573, 533] width 24 height 24
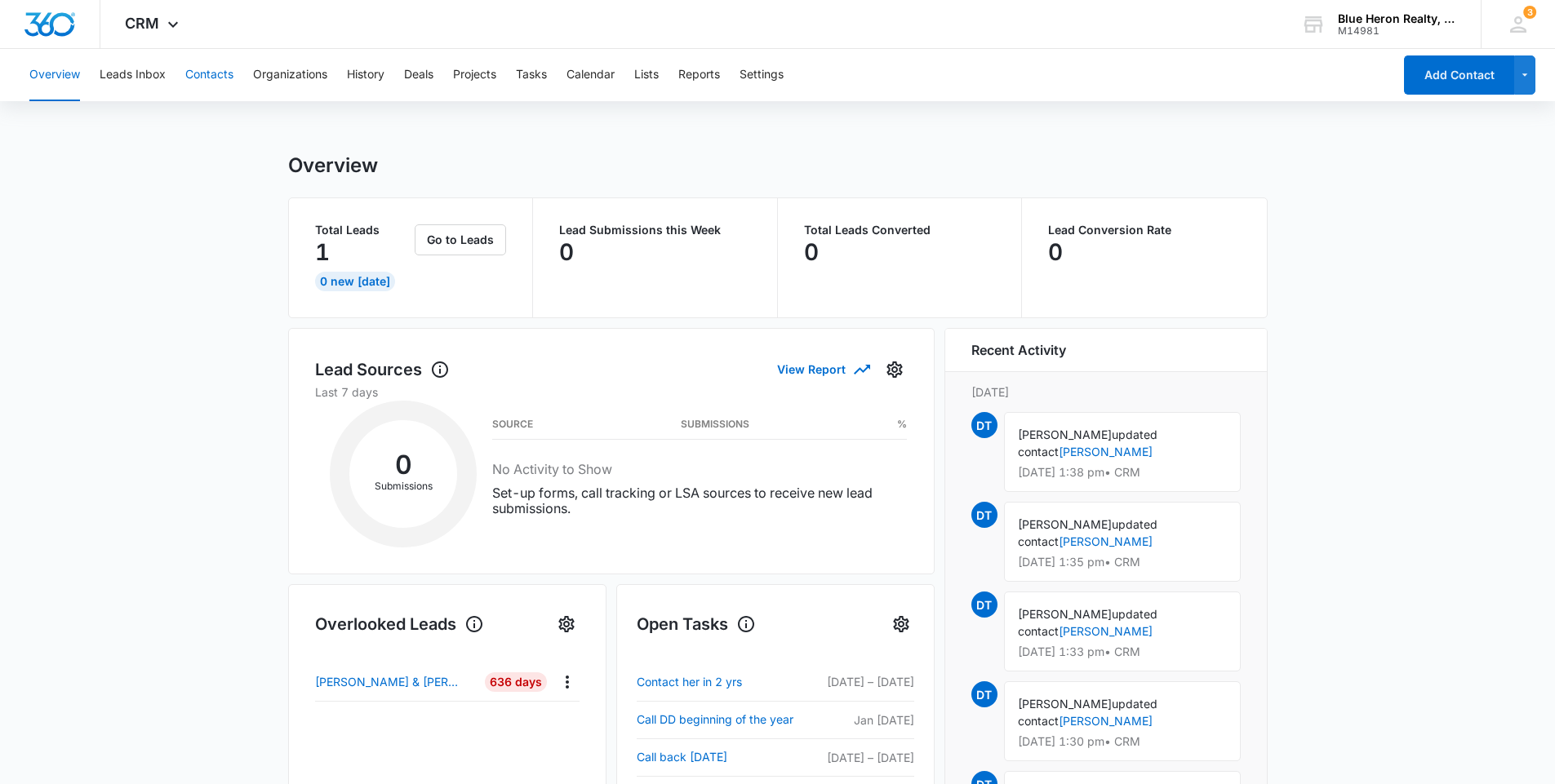
click at [222, 78] on button "Contacts" at bounding box center [209, 75] width 48 height 52
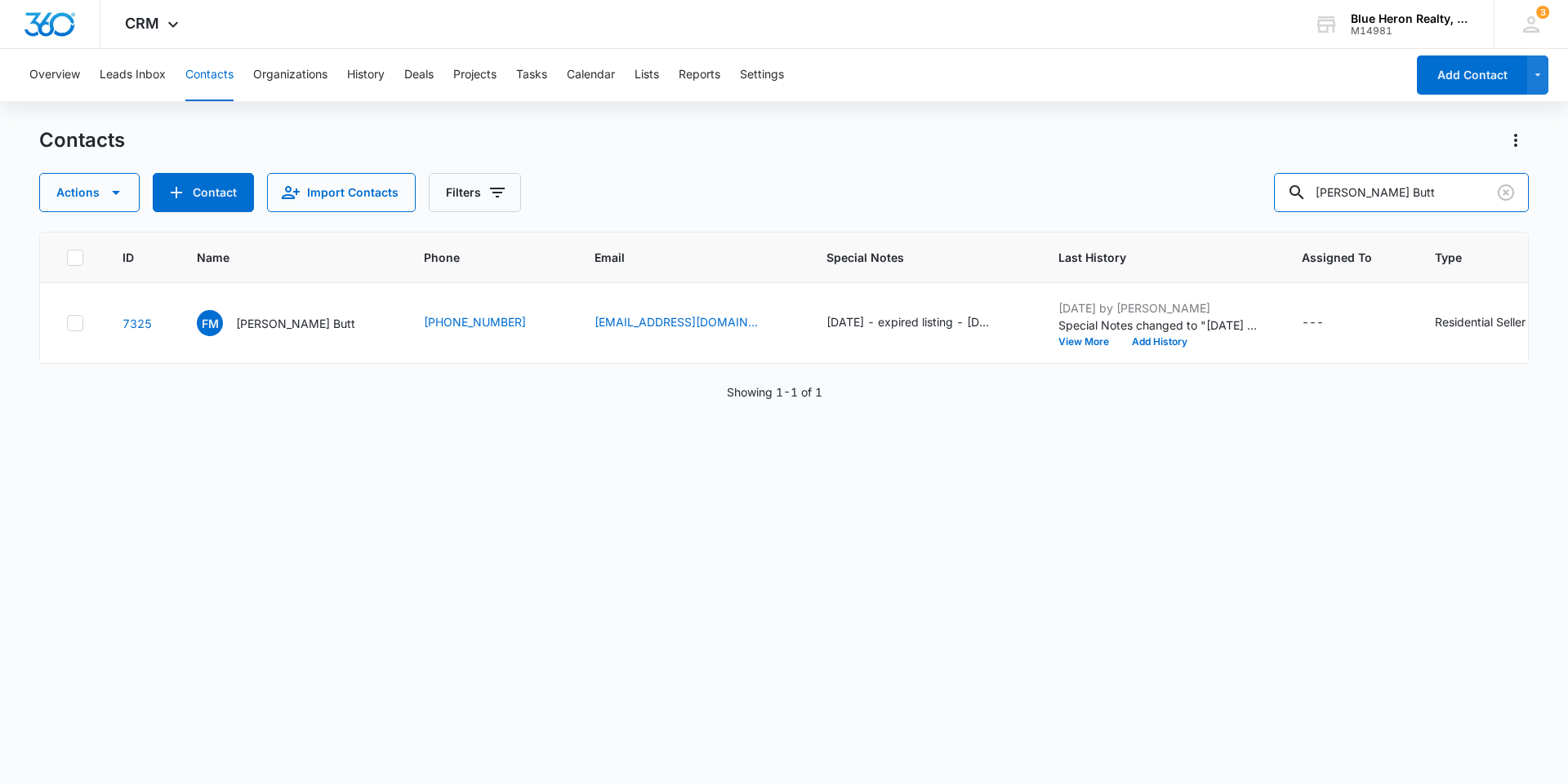
drag, startPoint x: 1306, startPoint y: 203, endPoint x: 1093, endPoint y: 202, distance: 213.0
click at [1093, 202] on div "Actions Contact Import Contacts Filters [PERSON_NAME] Butt" at bounding box center [784, 192] width 1489 height 39
type input "barbara davis"
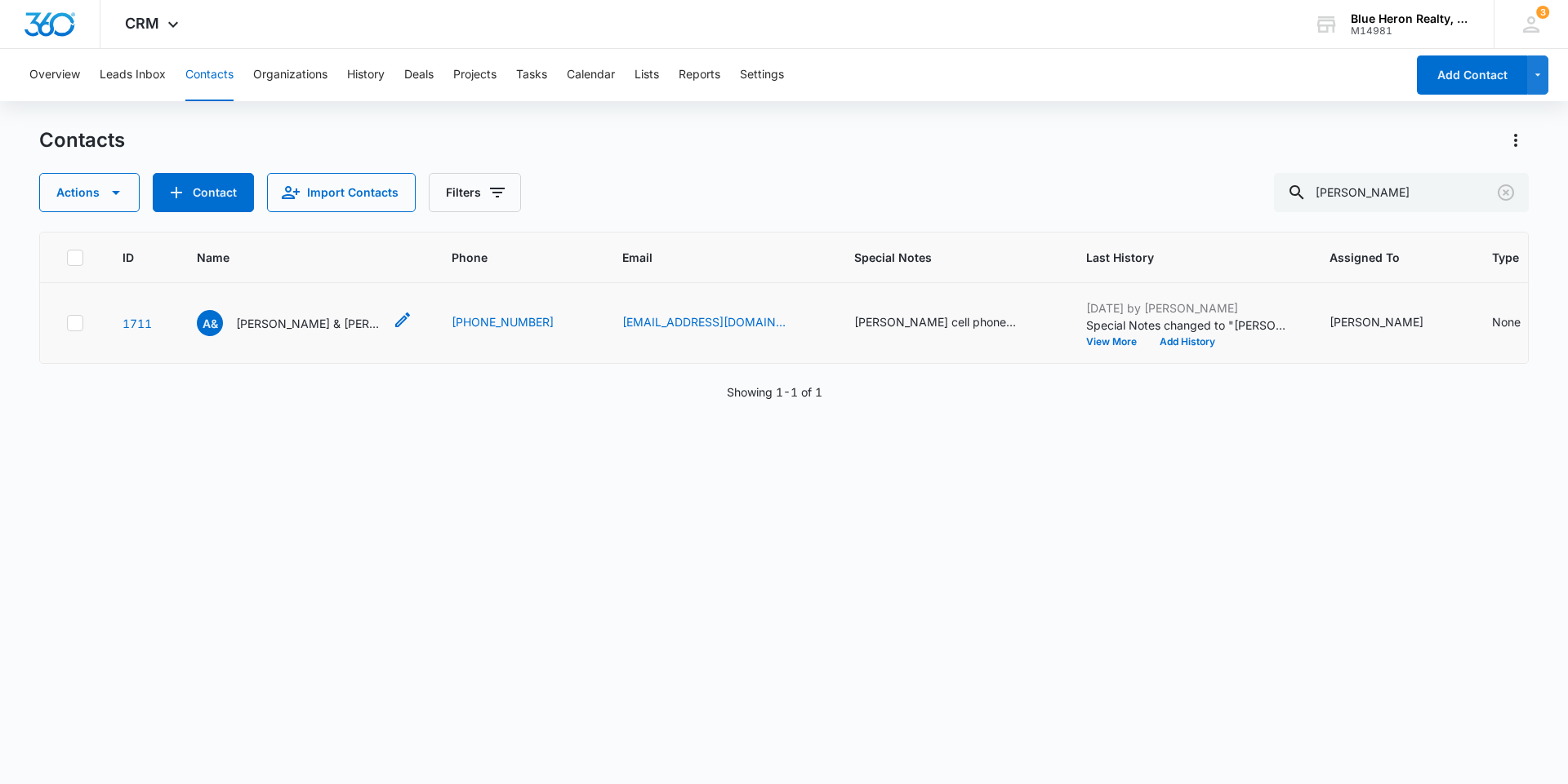
click at [285, 332] on p "[PERSON_NAME] & [PERSON_NAME]" at bounding box center [309, 323] width 147 height 17
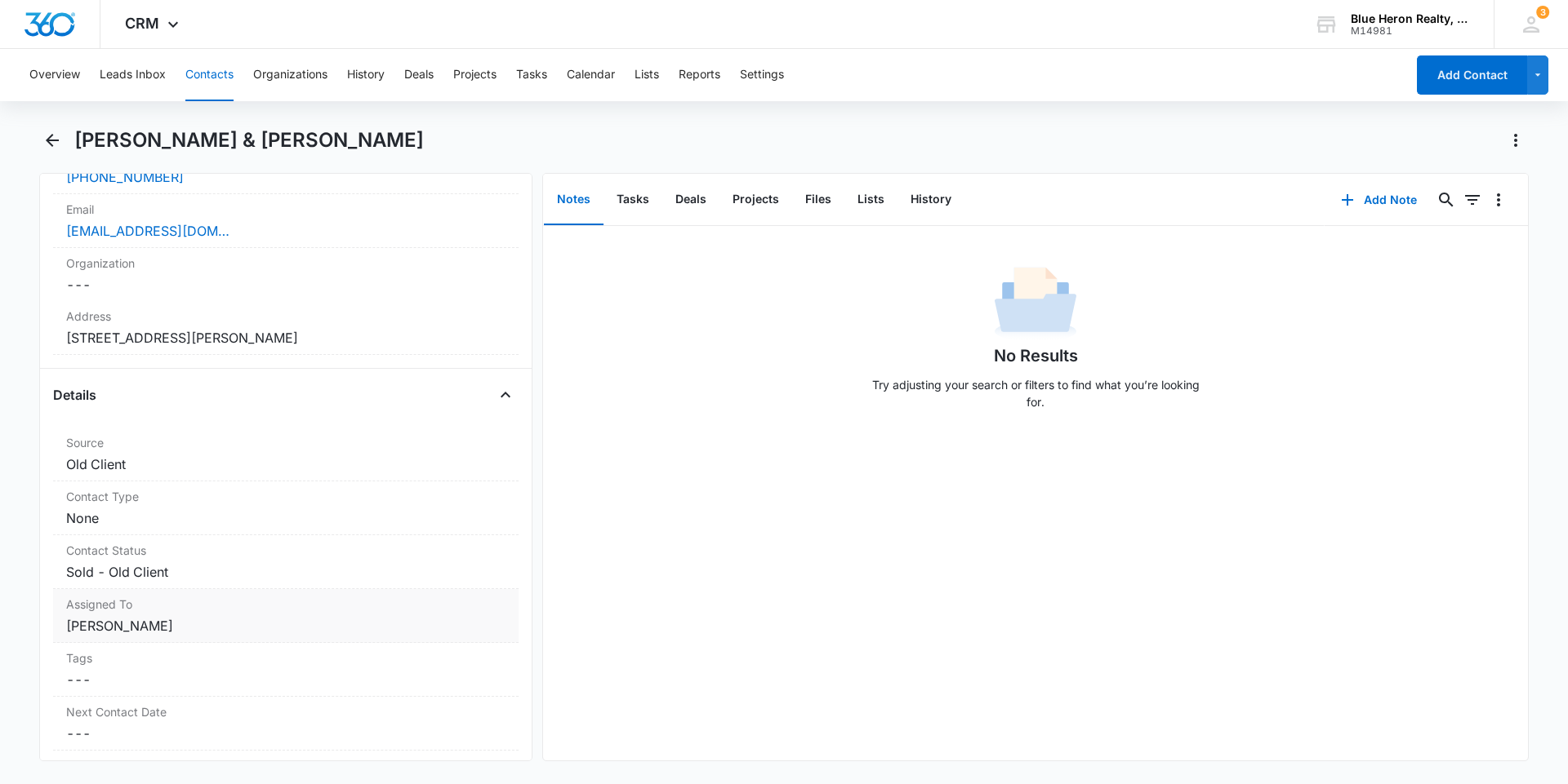
scroll to position [245, 0]
